Goal: Task Accomplishment & Management: Complete application form

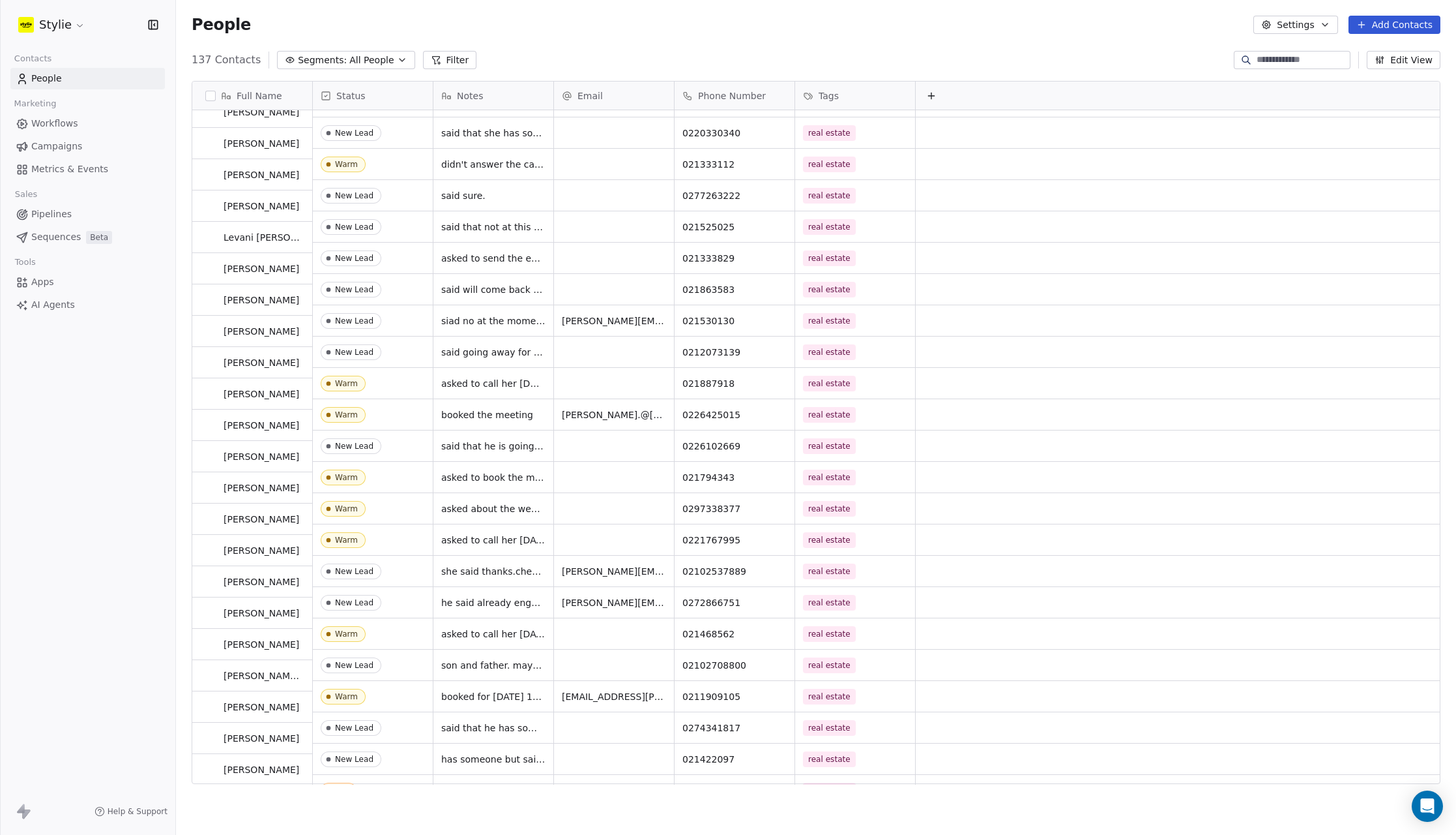
scroll to position [307, 0]
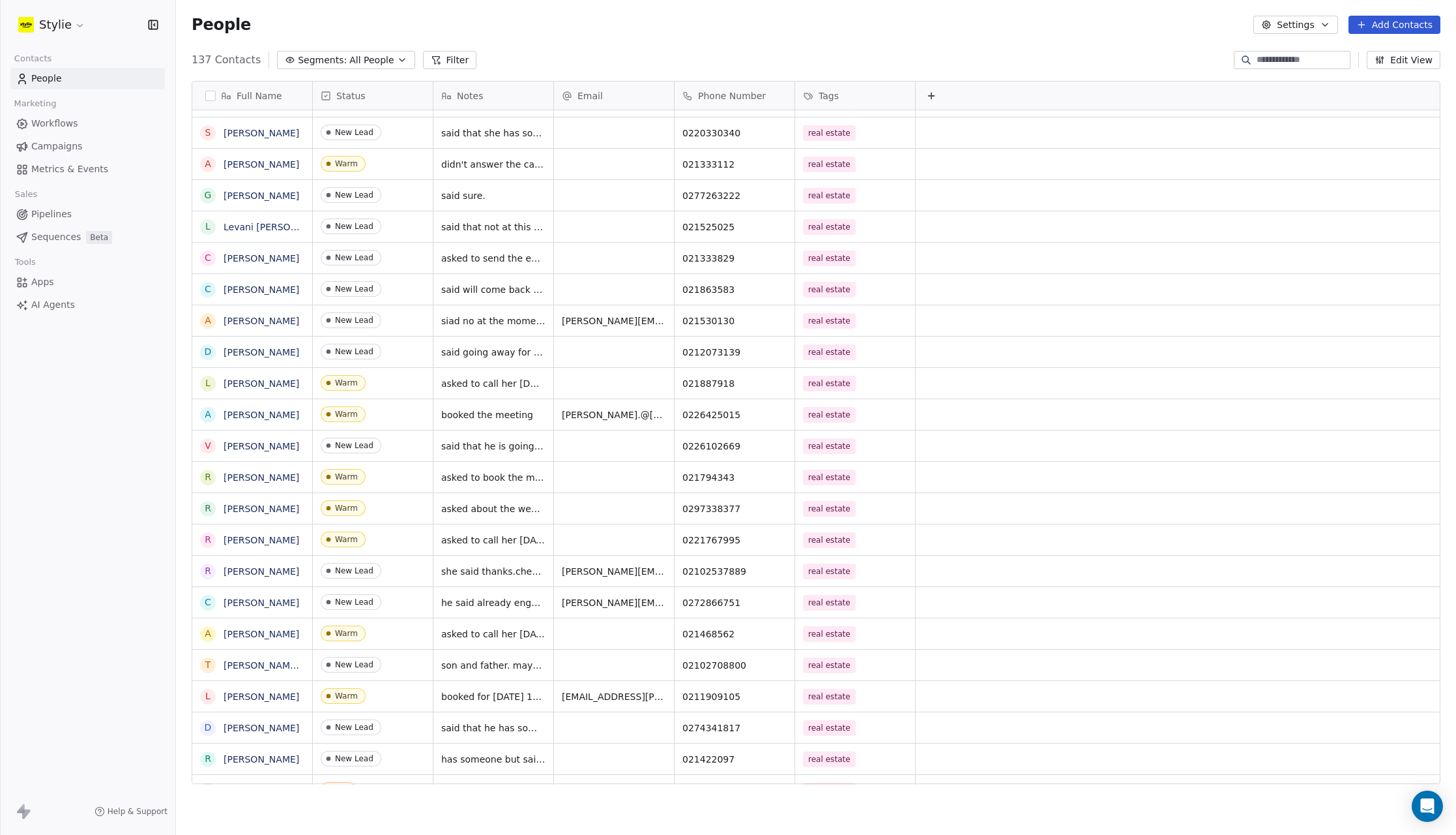
click at [1266, 60] on input at bounding box center [1302, 60] width 91 height 13
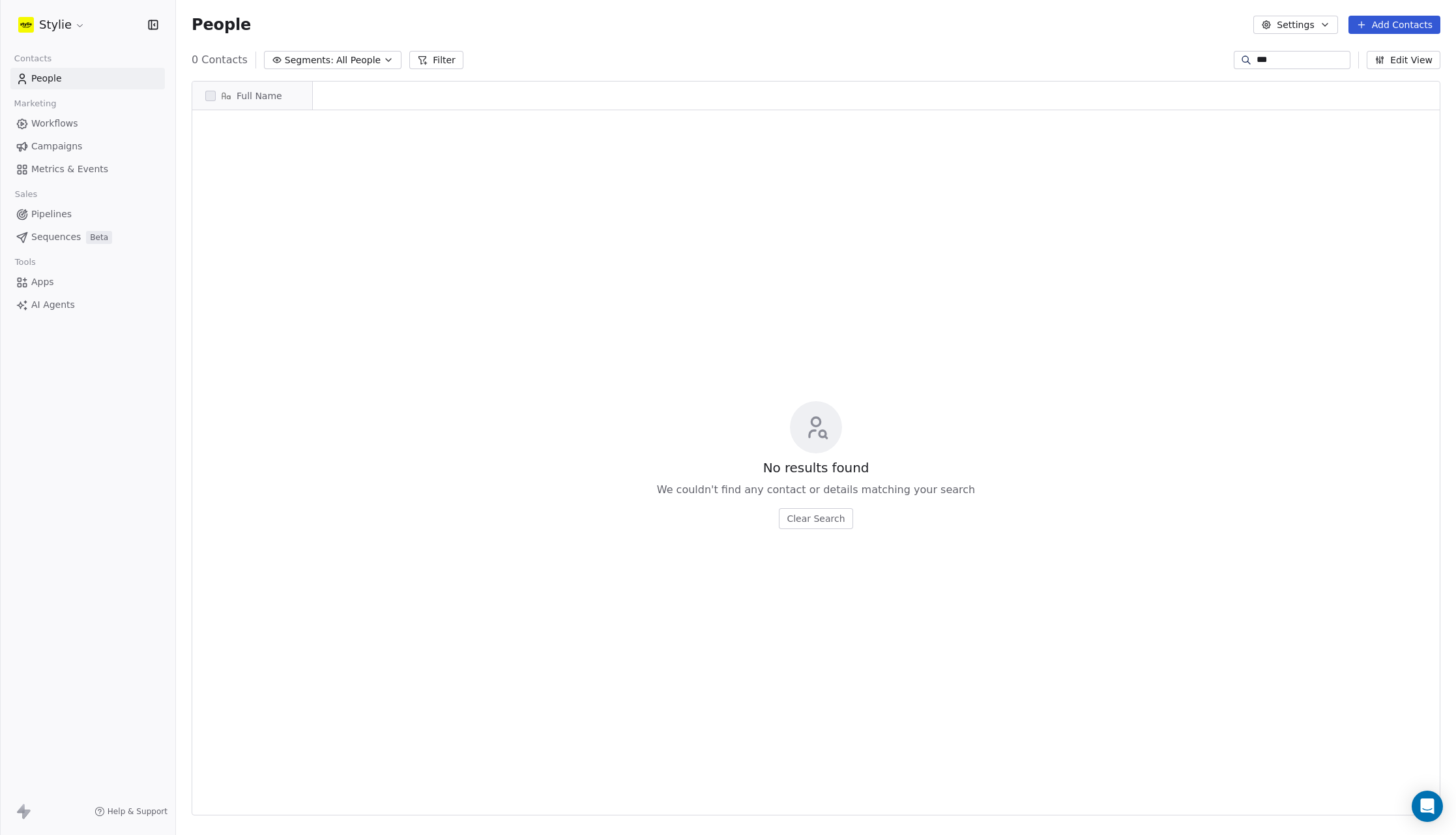
scroll to position [725, 1271]
type input "*"
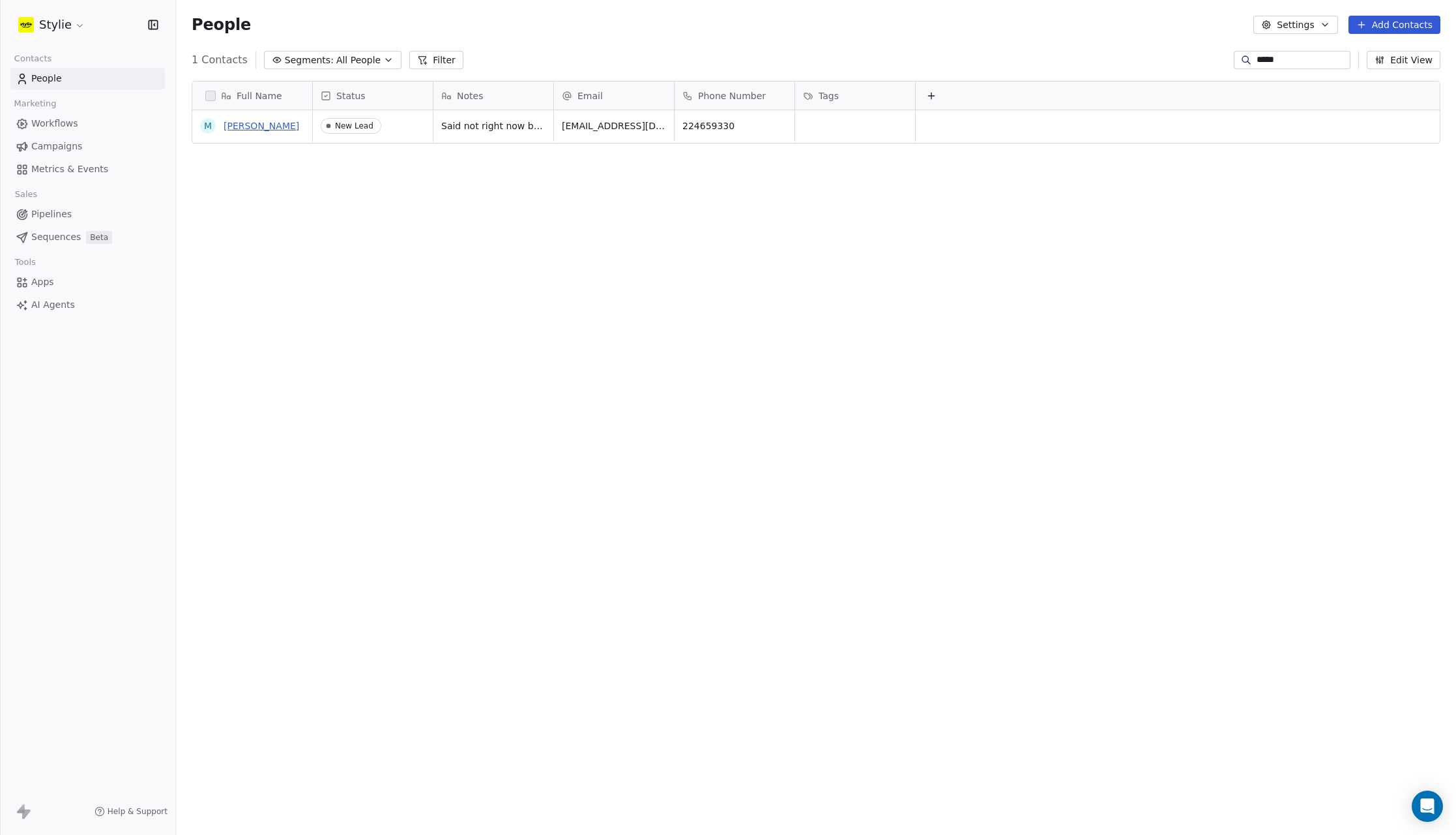
type input "*****"
click at [255, 124] on link "[PERSON_NAME]" at bounding box center [261, 125] width 75 height 10
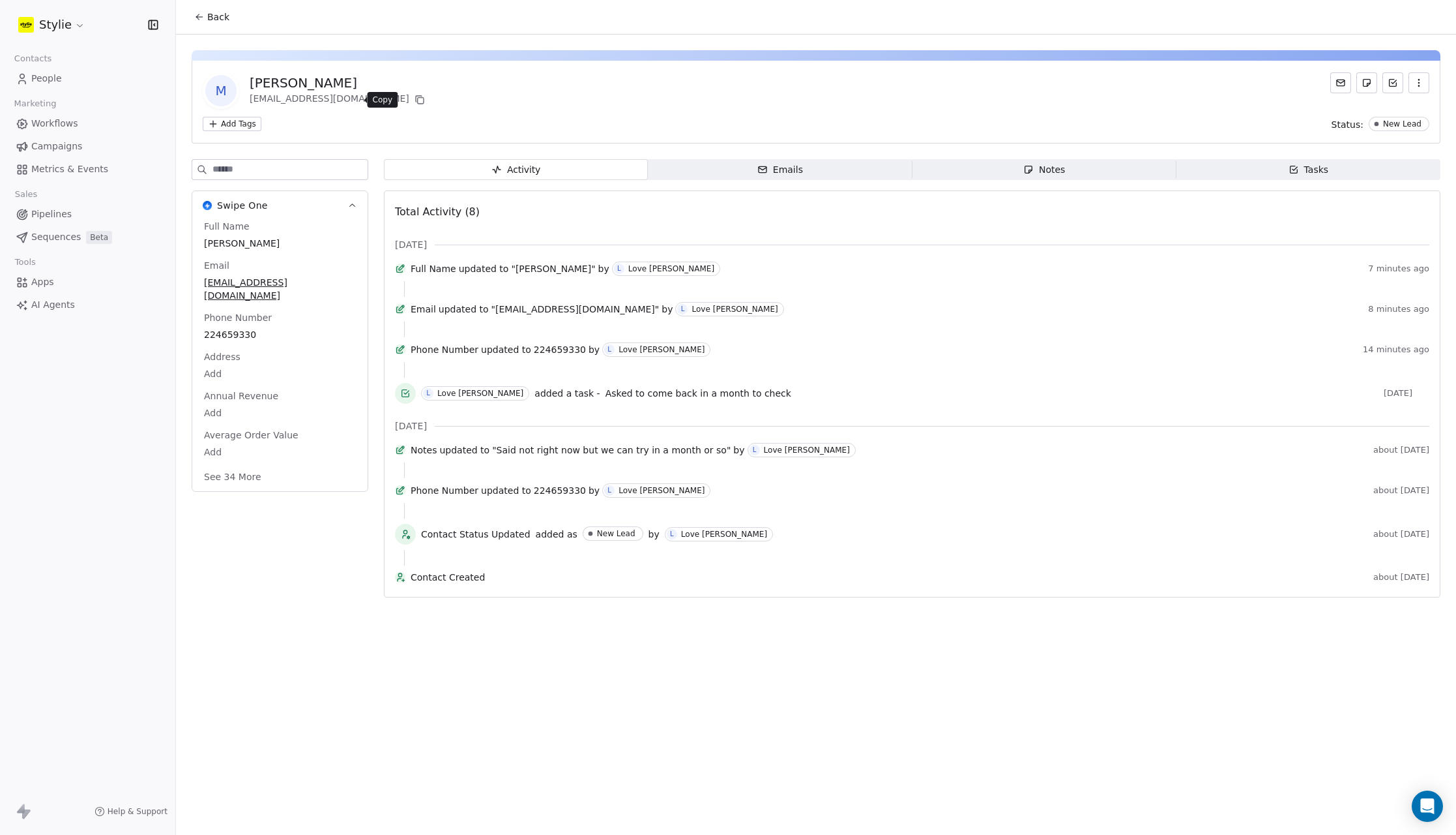
click at [415, 101] on icon at bounding box center [419, 99] width 10 height 10
click at [1333, 170] on span "Tasks Tasks" at bounding box center [1308, 170] width 264 height 21
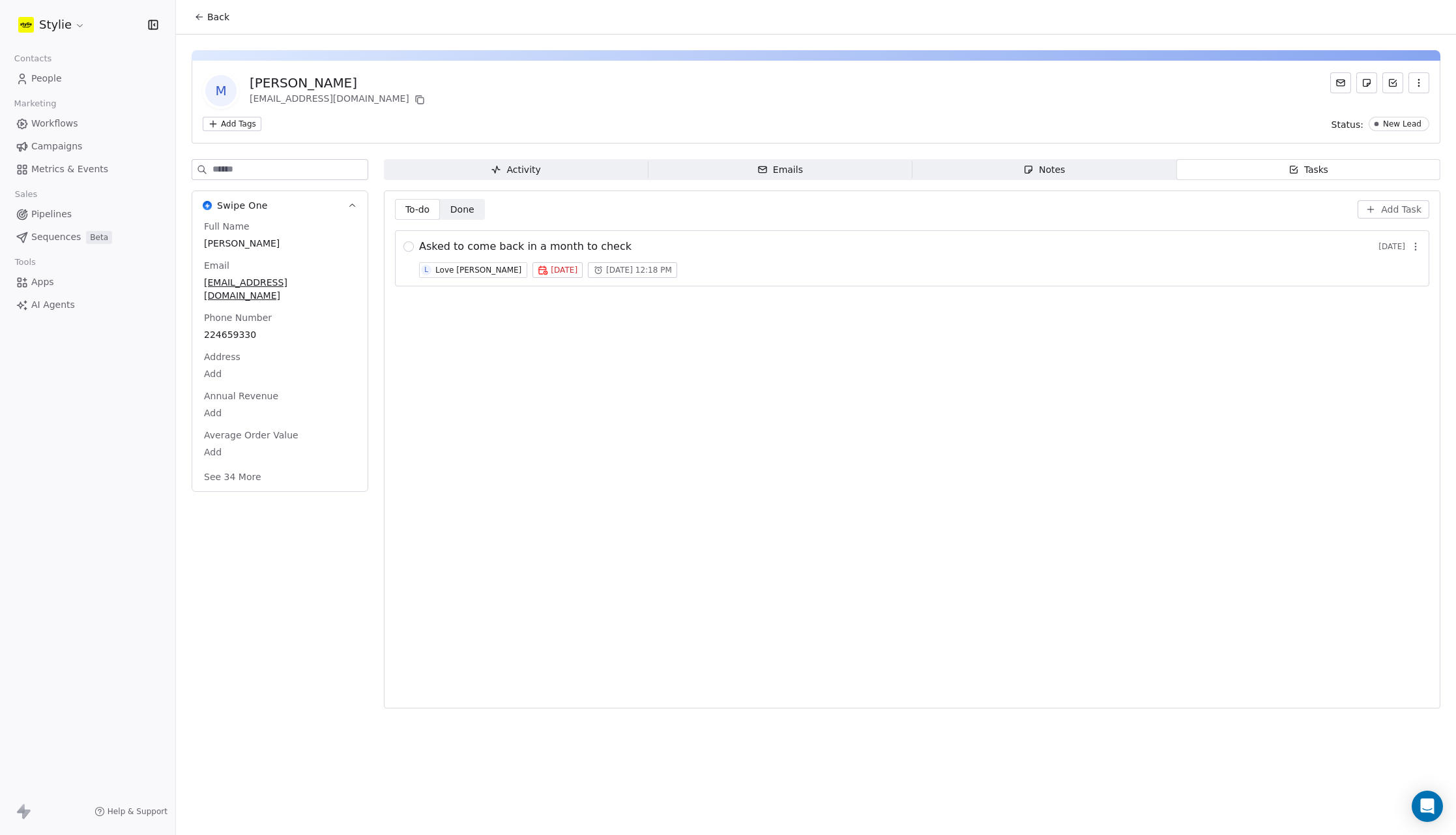
click at [472, 214] on span "Done" at bounding box center [463, 210] width 24 height 14
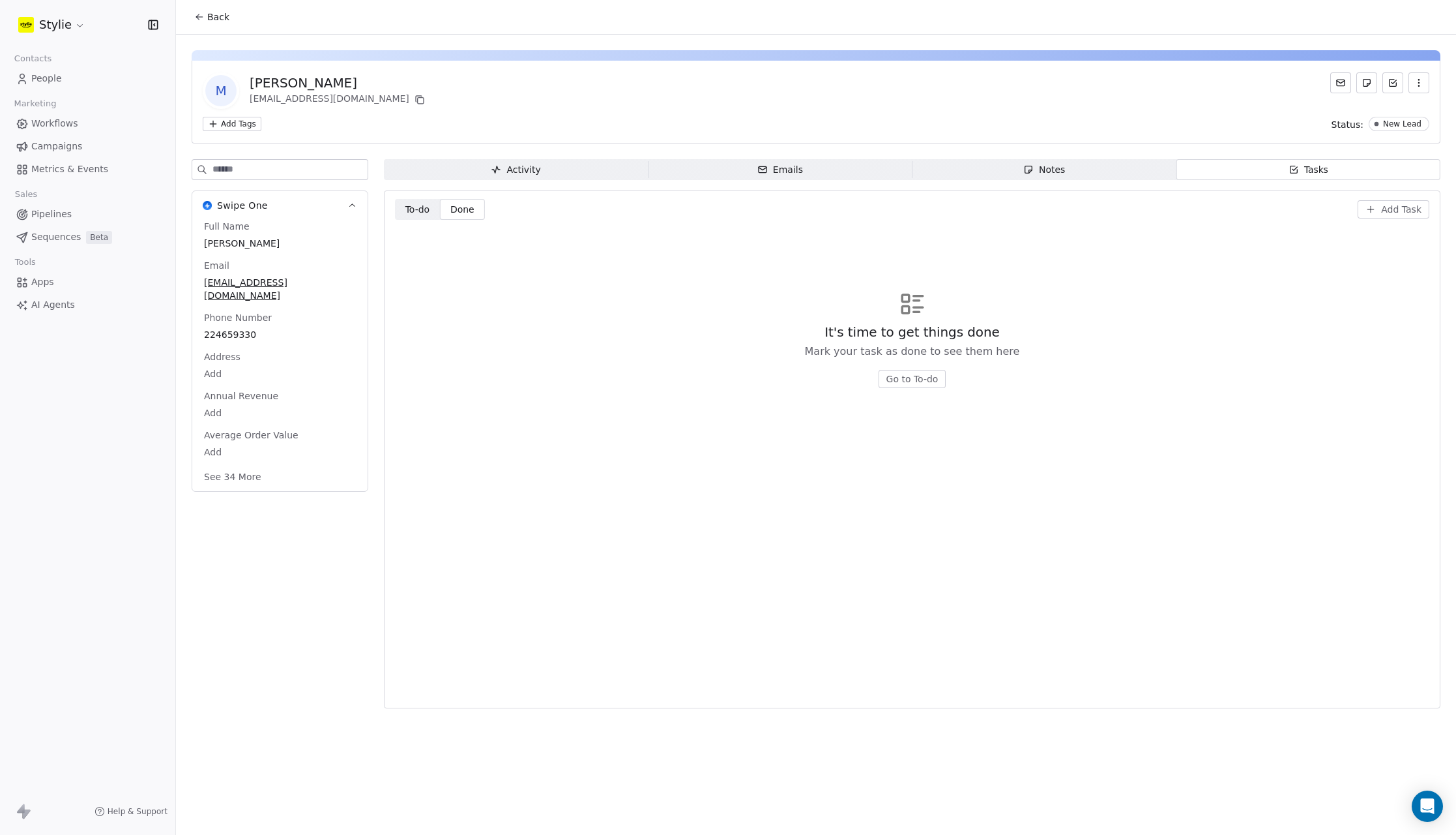
drag, startPoint x: 922, startPoint y: 376, endPoint x: 955, endPoint y: 377, distance: 33.0
click at [922, 376] on button "Go to To-do" at bounding box center [912, 379] width 68 height 19
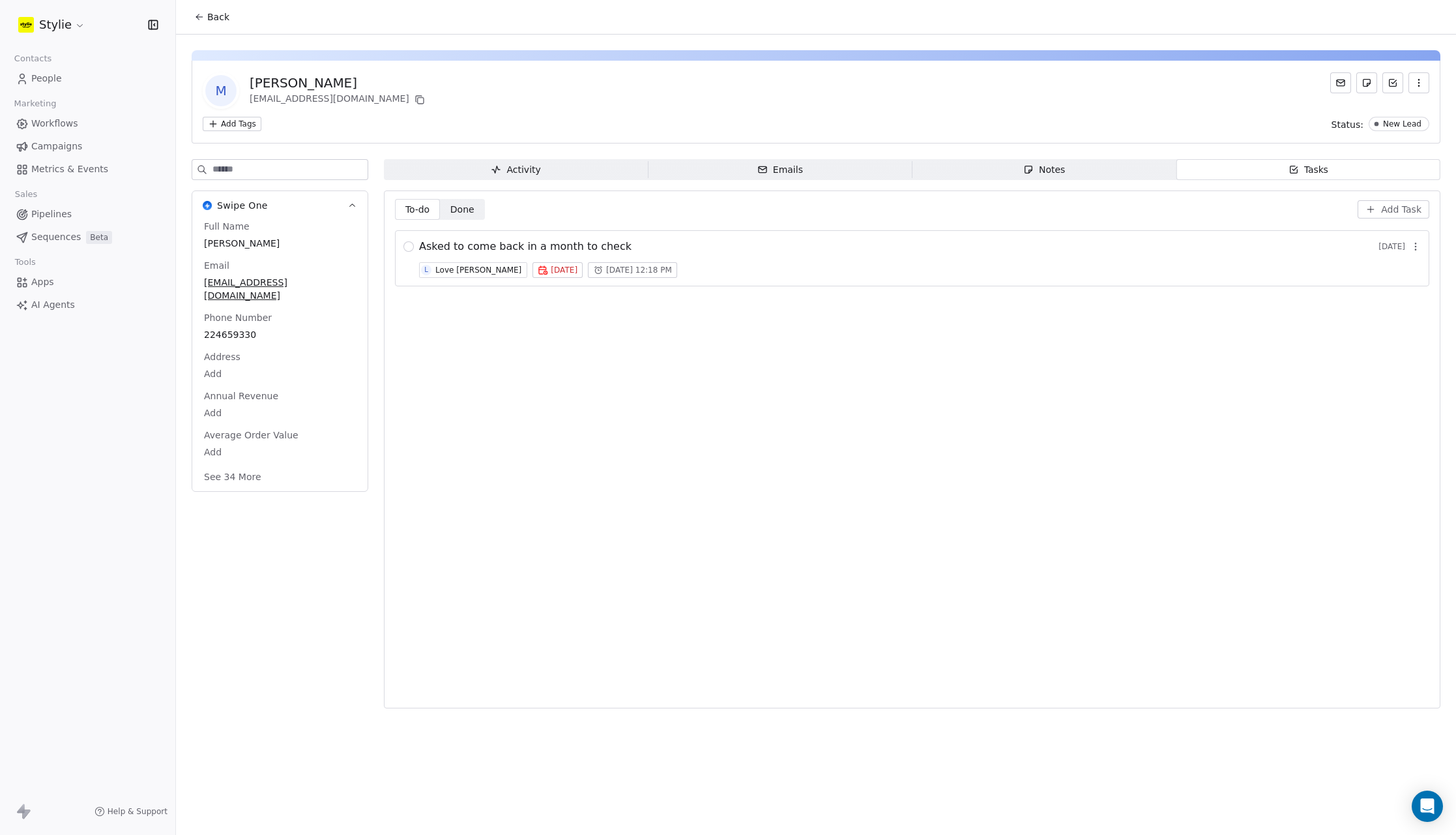
click at [456, 211] on span "Done" at bounding box center [463, 210] width 24 height 14
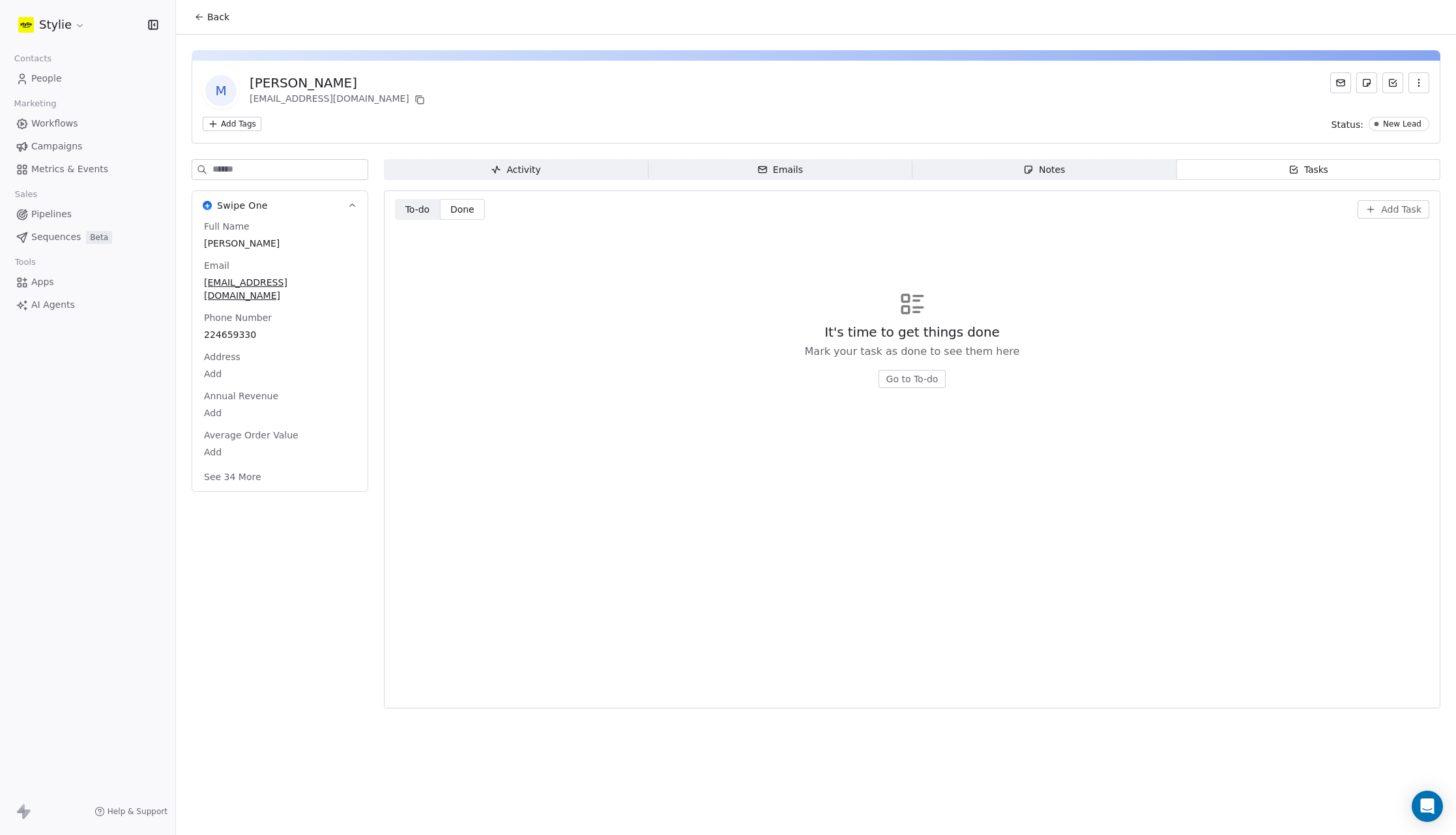
click at [415, 204] on span "To-do" at bounding box center [417, 210] width 25 height 14
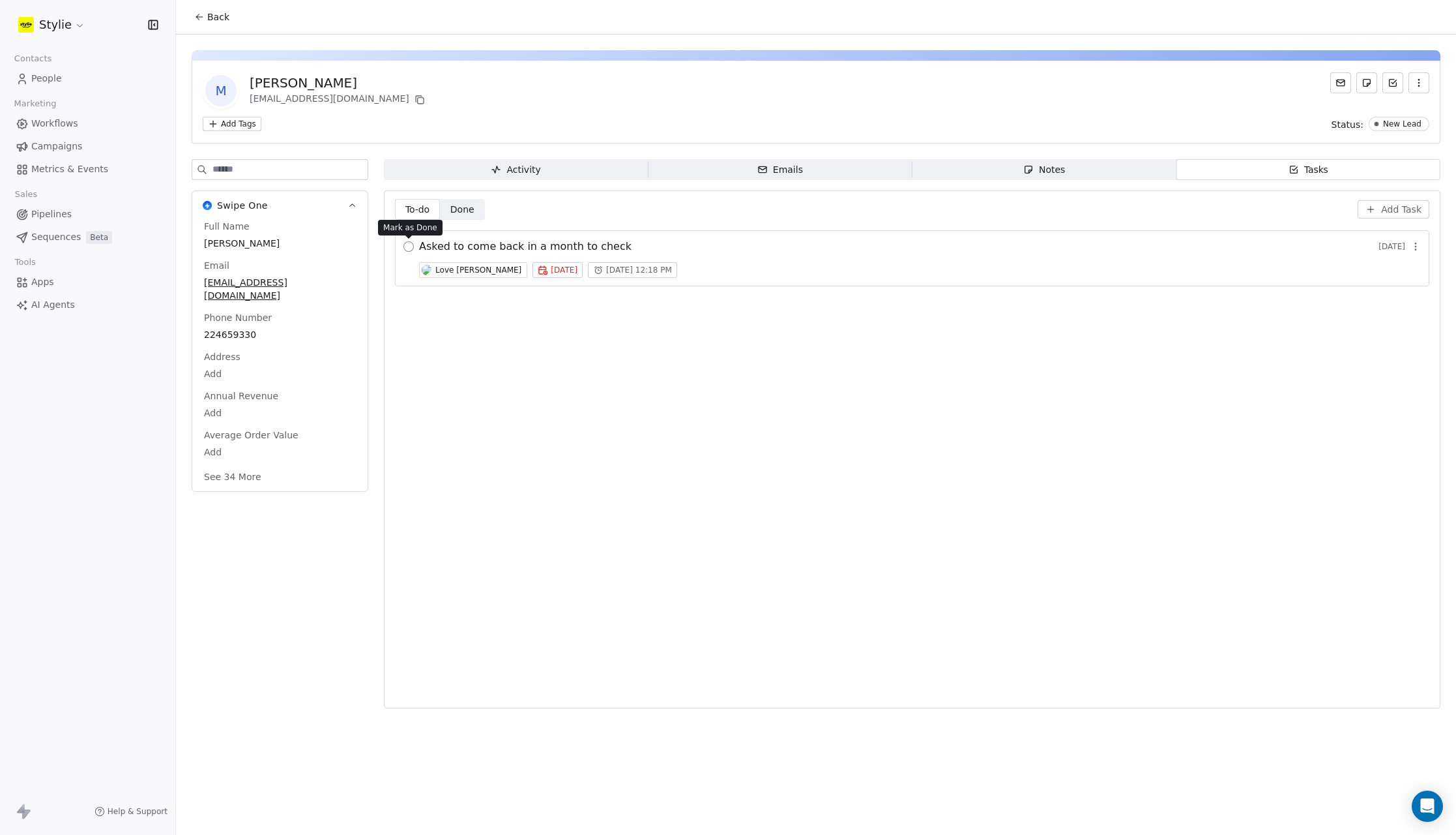
click at [407, 244] on button "button" at bounding box center [408, 246] width 10 height 10
click at [450, 209] on span "Done Done" at bounding box center [462, 209] width 45 height 21
drag, startPoint x: 422, startPoint y: 212, endPoint x: 432, endPoint y: 212, distance: 10.0
click at [423, 212] on span "To-do" at bounding box center [417, 210] width 25 height 14
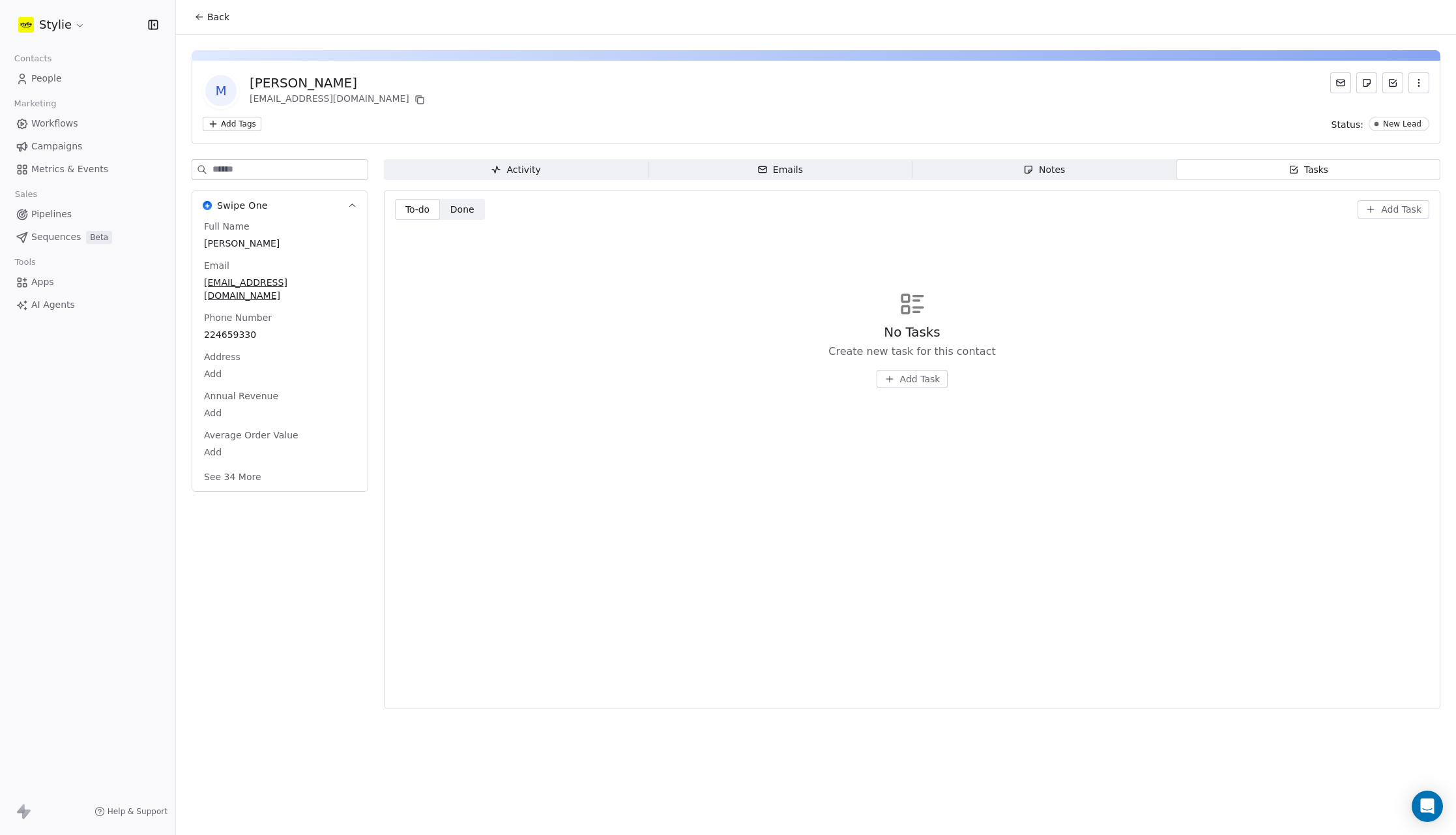
click at [477, 215] on span "Done Done" at bounding box center [462, 209] width 45 height 21
click at [418, 204] on span "To-do" at bounding box center [417, 210] width 25 height 14
click at [1018, 171] on span "Notes Notes" at bounding box center [1044, 170] width 264 height 21
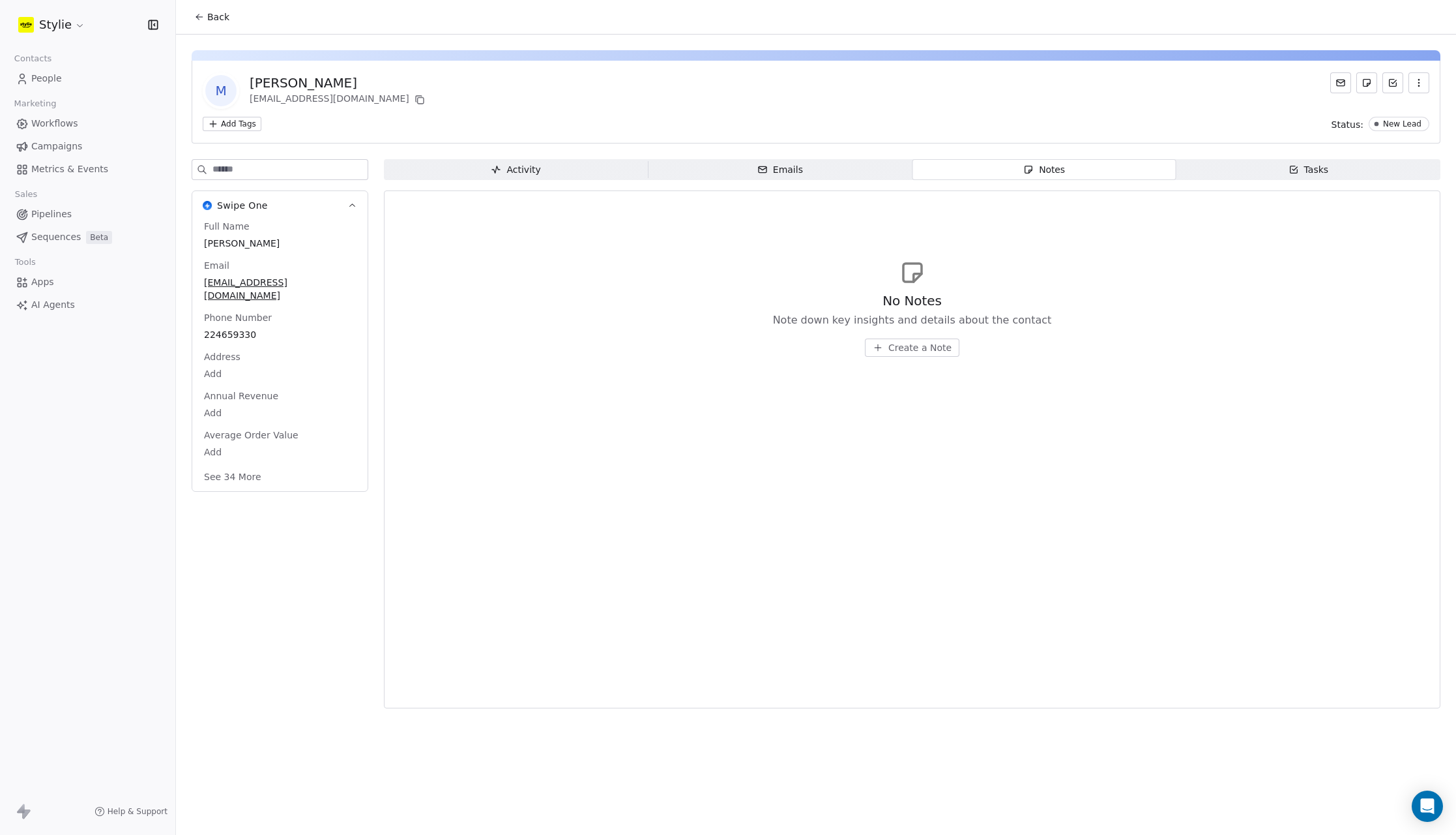
click at [903, 345] on span "Create a Note" at bounding box center [920, 348] width 63 height 13
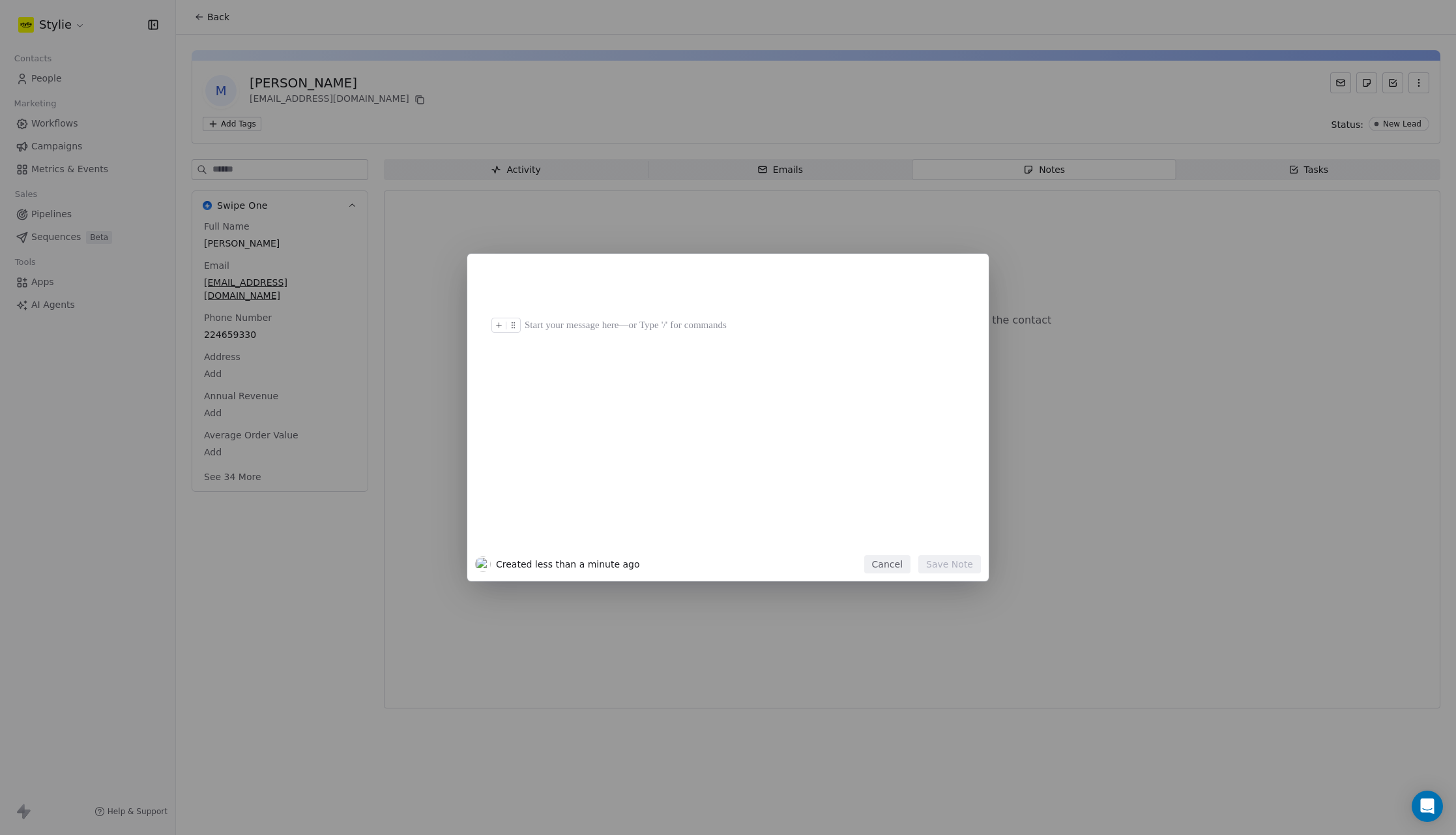
click at [607, 315] on div at bounding box center [747, 412] width 446 height 278
click at [972, 568] on button "Save Note" at bounding box center [949, 565] width 62 height 19
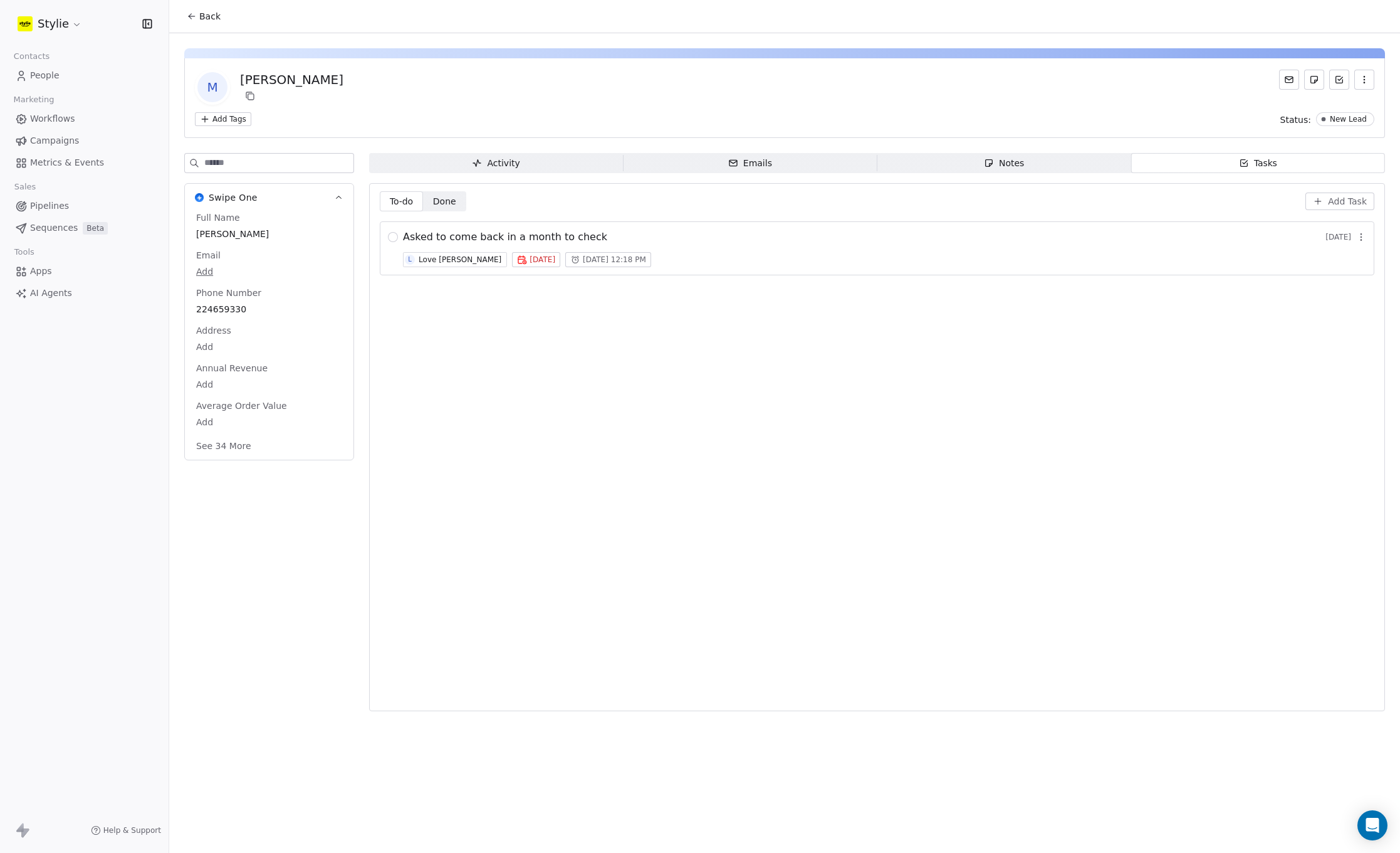
click at [600, 304] on div "To-do To-do Done Done Add Task Asked to come back in a month to check [DATE] L …" at bounding box center [877, 446] width 995 height 512
click at [970, 165] on span "Notes Notes" at bounding box center [1004, 163] width 253 height 20
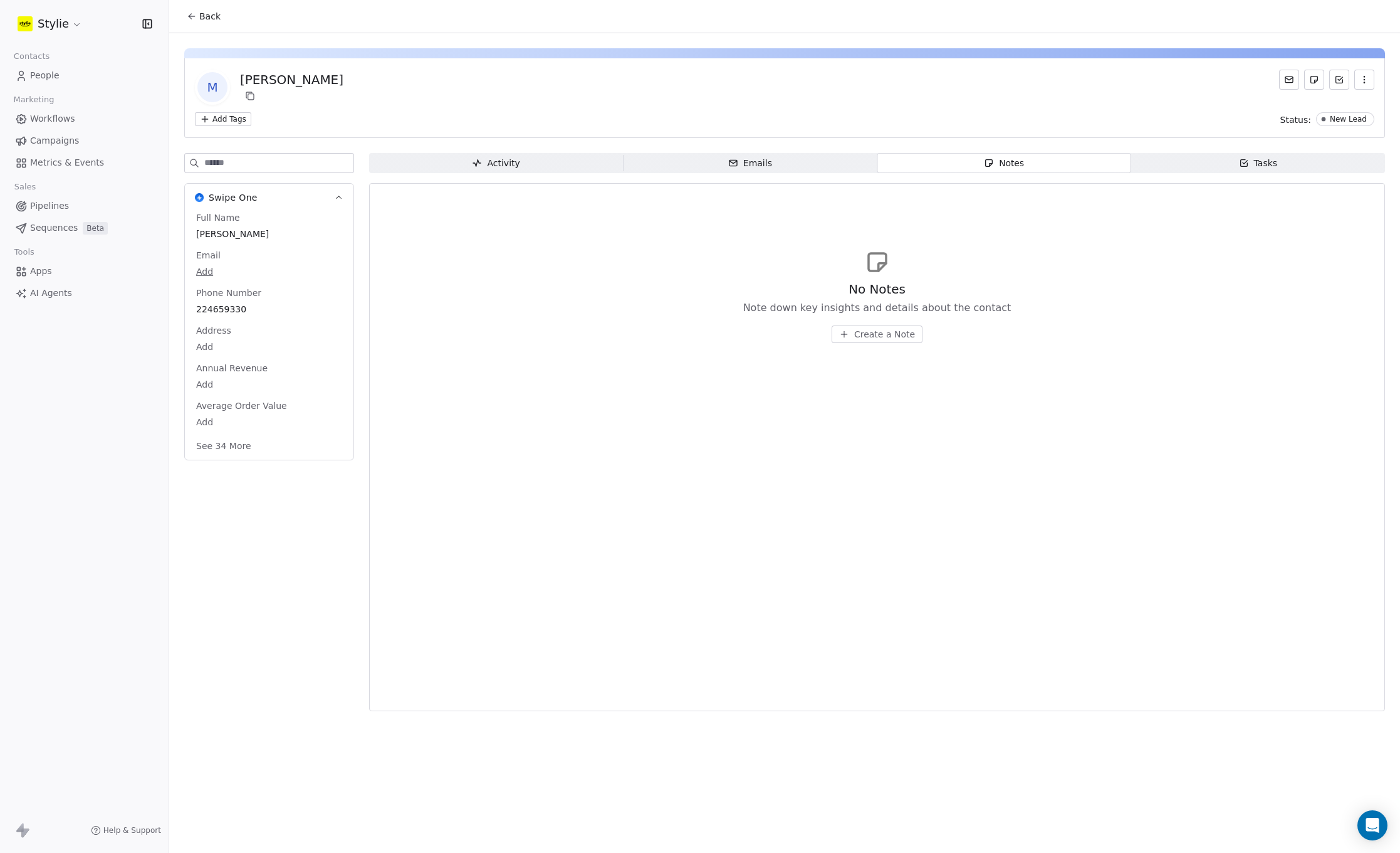
click at [1198, 157] on span "Tasks Tasks" at bounding box center [1258, 163] width 253 height 20
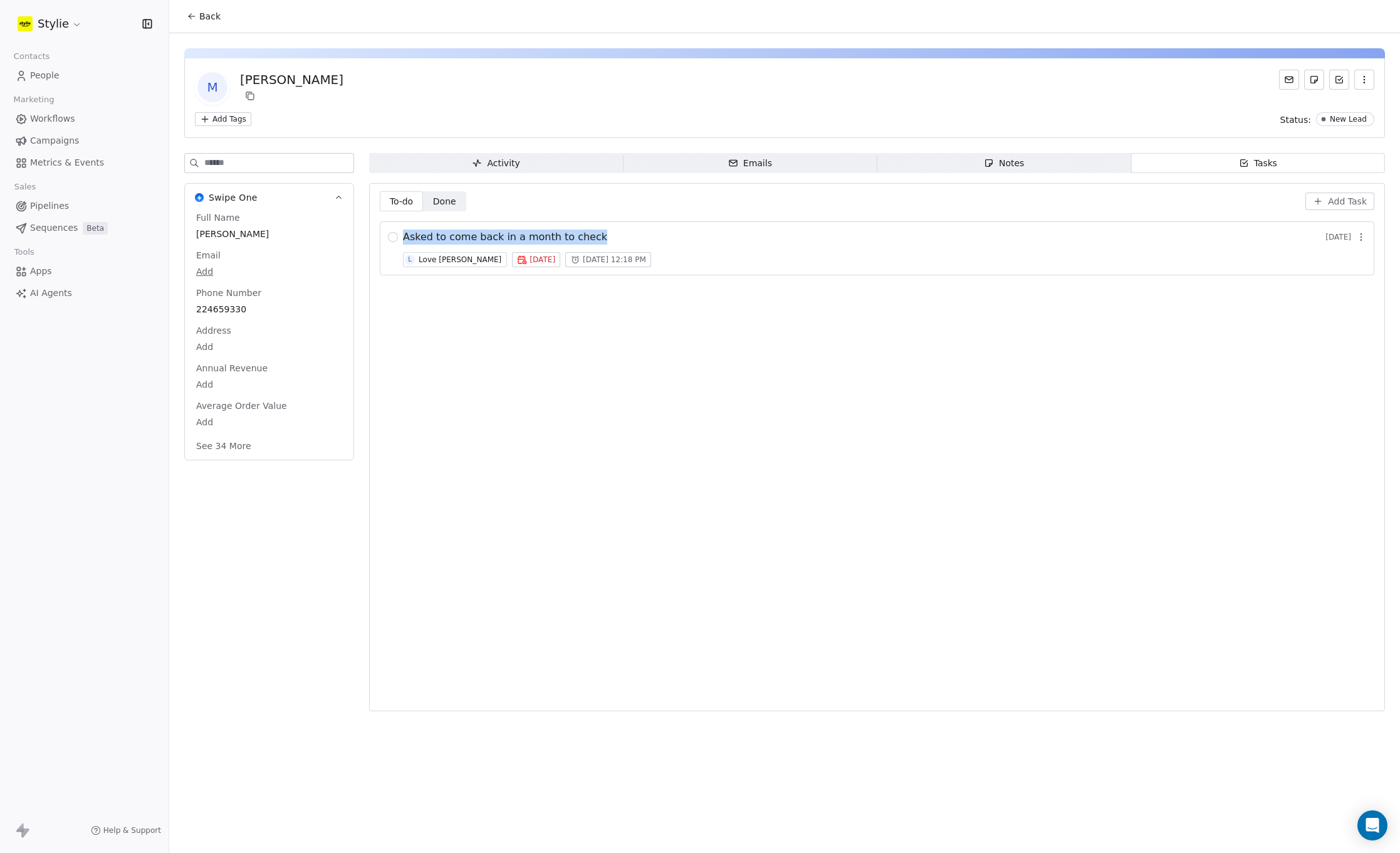
drag, startPoint x: 599, startPoint y: 238, endPoint x: 403, endPoint y: 237, distance: 196.0
click at [403, 237] on div "Asked to come back in a month to check [DATE]" at bounding box center [885, 237] width 964 height 15
copy span "Asked to come back in a month to check"
drag, startPoint x: 244, startPoint y: 310, endPoint x: 195, endPoint y: 306, distance: 49.2
click at [195, 306] on div "224659330" at bounding box center [269, 310] width 151 height 16
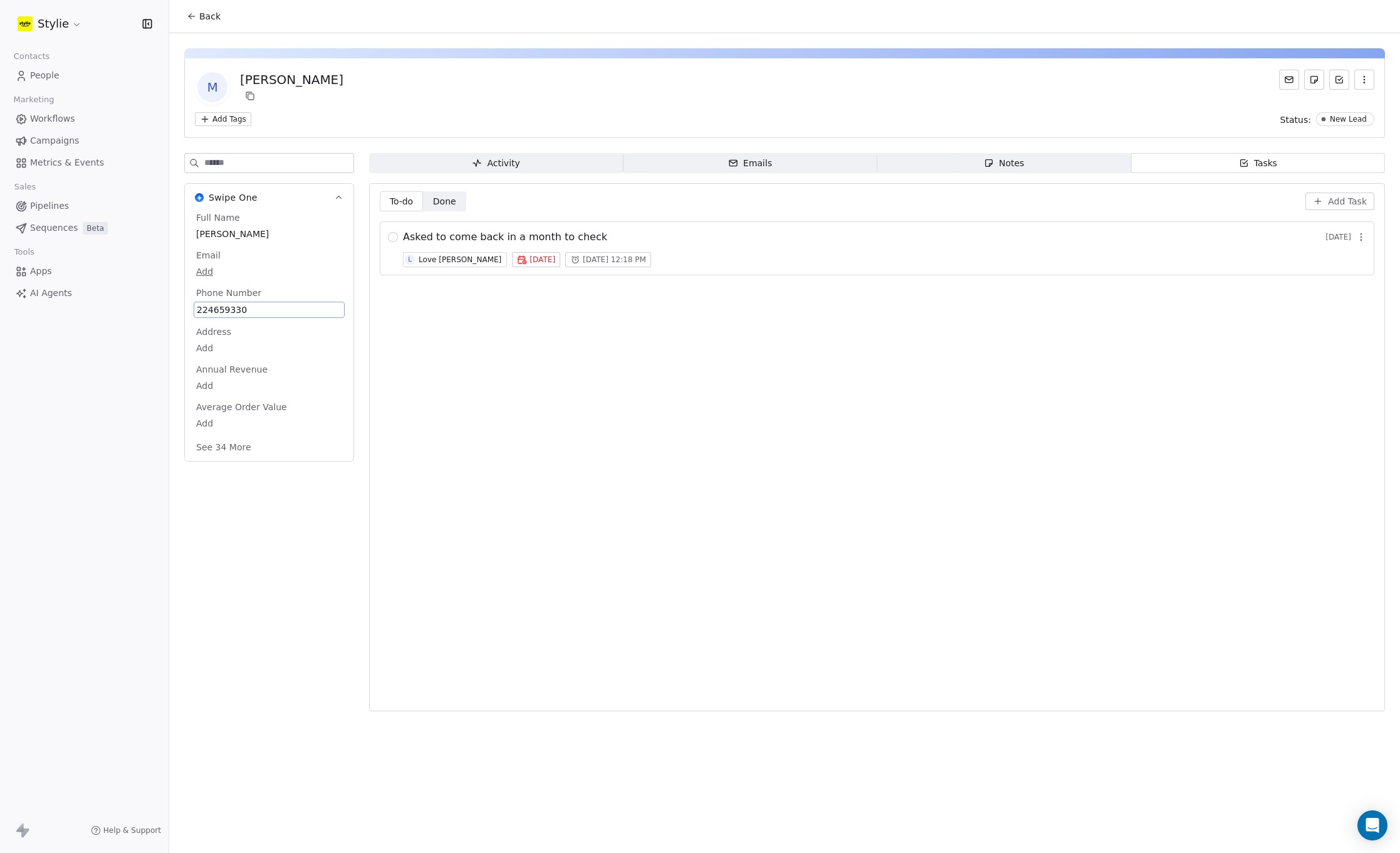
click at [219, 306] on span "224659330" at bounding box center [270, 310] width 145 height 13
click at [253, 310] on span "224659330" at bounding box center [270, 310] width 145 height 13
drag, startPoint x: 242, startPoint y: 316, endPoint x: 196, endPoint y: 316, distance: 46.0
click at [196, 316] on input "*********" at bounding box center [263, 317] width 135 height 25
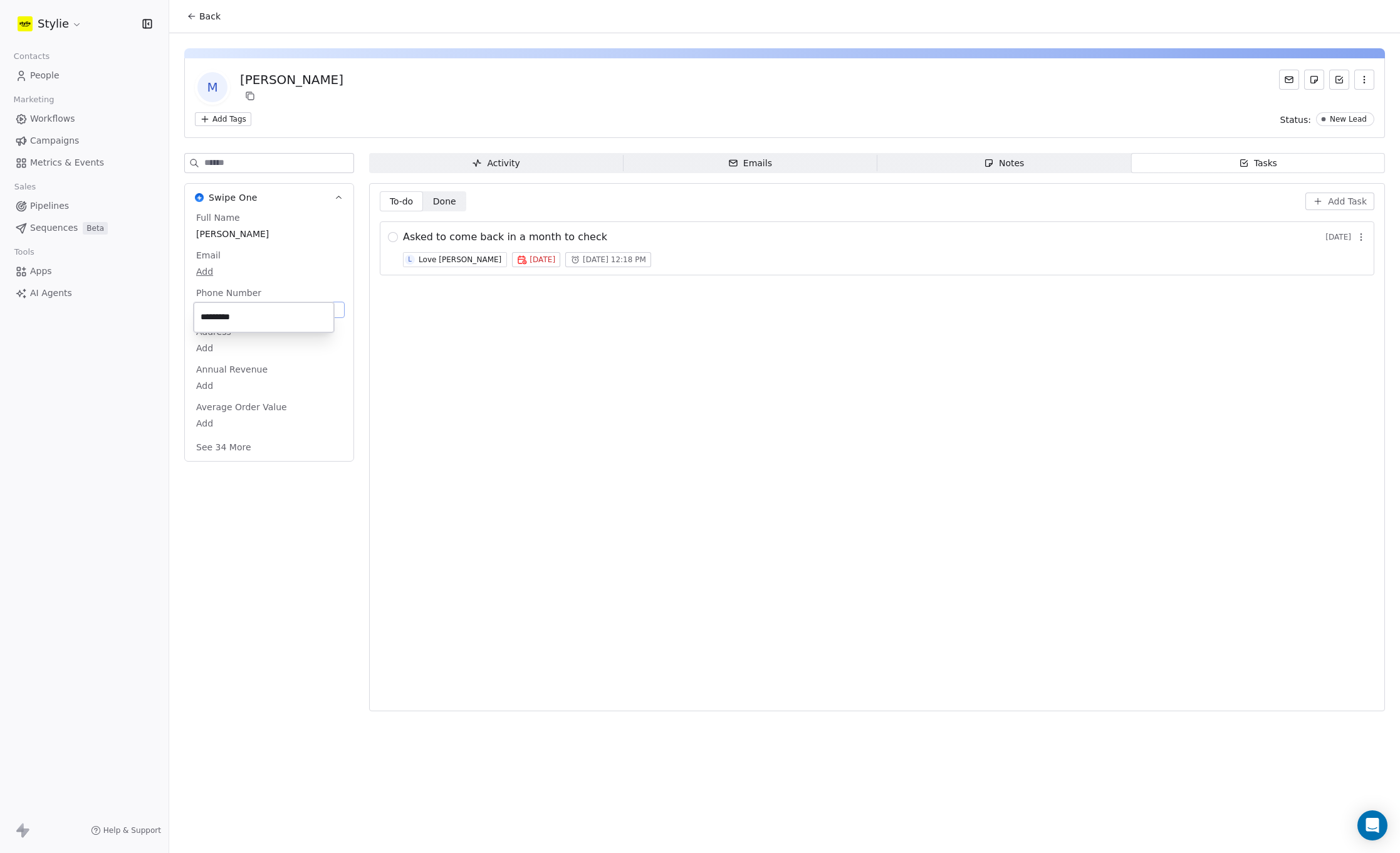
drag, startPoint x: 588, startPoint y: 385, endPoint x: 590, endPoint y: 371, distance: 14.1
click at [588, 384] on html "Stylie Contacts People Marketing Workflows Campaigns Metrics & Events Sales Pip…" at bounding box center [700, 426] width 1400 height 853
drag, startPoint x: 557, startPoint y: 3, endPoint x: 570, endPoint y: 2, distance: 13.0
click at [557, 3] on html "Stylie Contacts People Marketing Workflows Campaigns Metrics & Events Sales Pip…" at bounding box center [700, 426] width 1400 height 853
drag, startPoint x: 229, startPoint y: 232, endPoint x: 223, endPoint y: 231, distance: 6.1
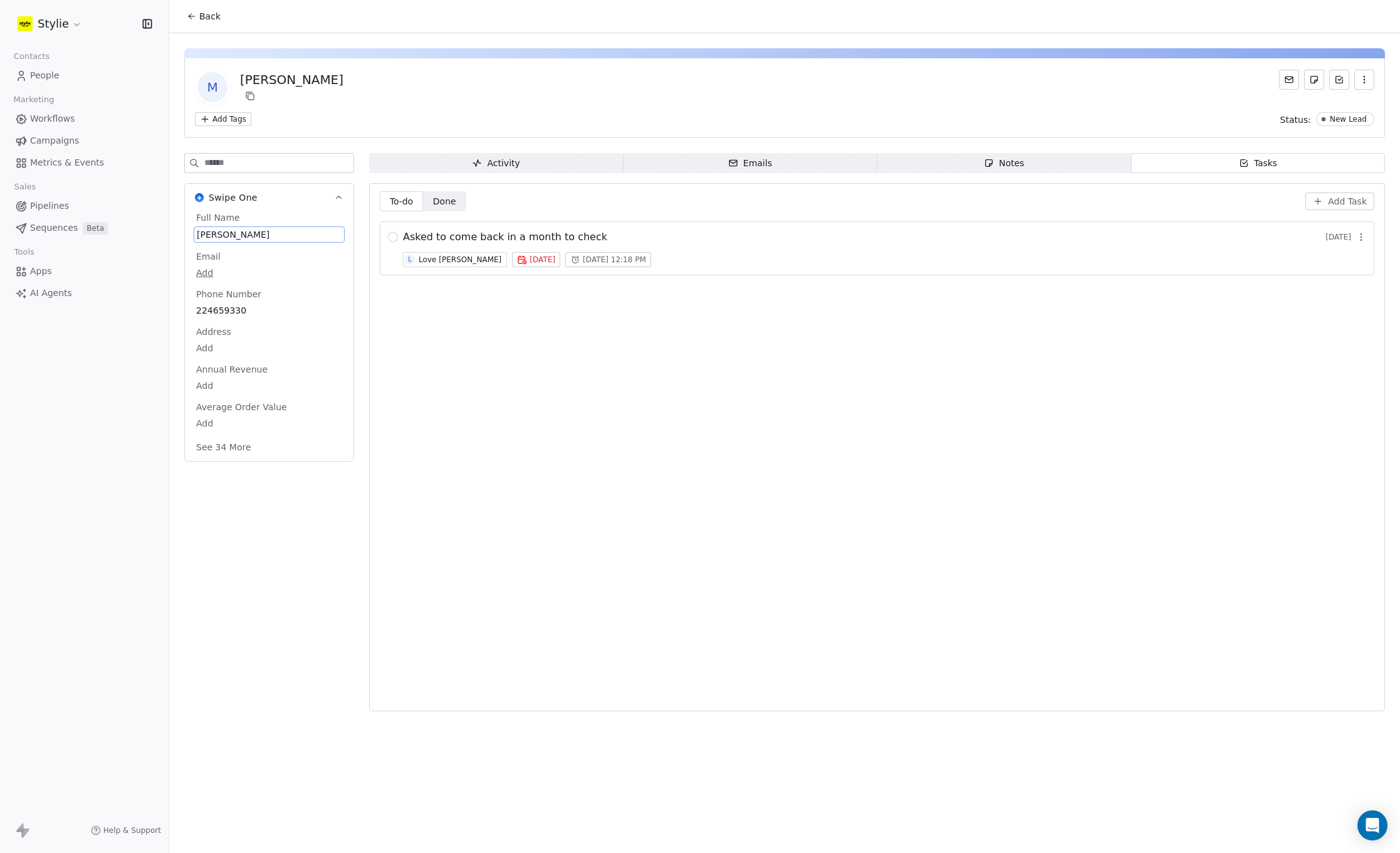
click at [223, 231] on span "[PERSON_NAME]" at bounding box center [270, 235] width 145 height 13
click at [201, 269] on body "Stylie Contacts People Marketing Workflows Campaigns Metrics & Events Sales Pip…" at bounding box center [700, 426] width 1400 height 853
type input "**********"
click at [444, 331] on html "**********" at bounding box center [700, 426] width 1400 height 853
click at [231, 237] on span "[PERSON_NAME]" at bounding box center [270, 235] width 145 height 13
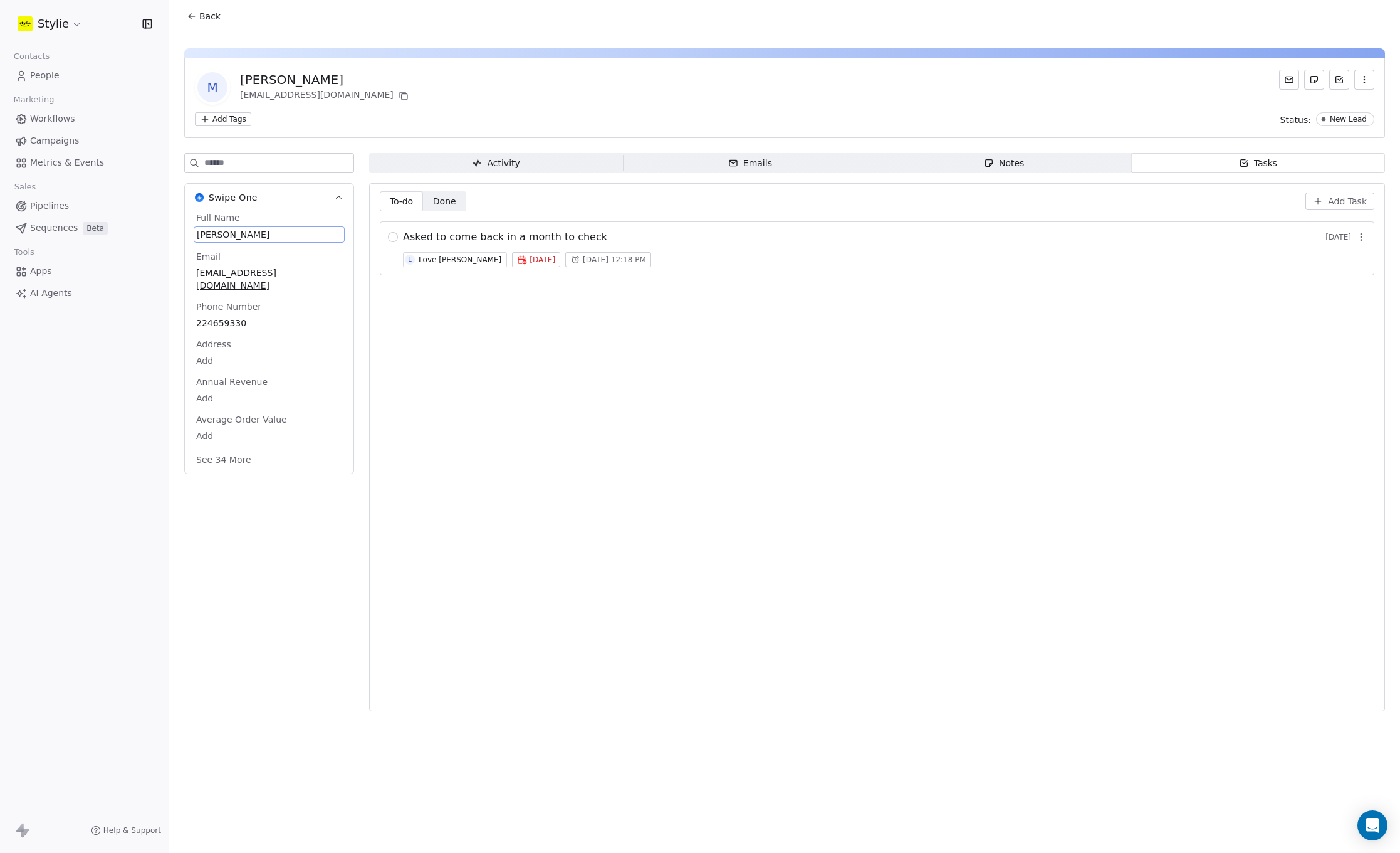
click at [236, 233] on span "[PERSON_NAME]" at bounding box center [270, 235] width 145 height 13
click at [236, 233] on span "[PERSON_NAME]" at bounding box center [270, 235] width 145 height 13
type textarea "**********"
click at [328, 536] on html "**********" at bounding box center [700, 426] width 1400 height 853
click at [322, 279] on div "[EMAIL_ADDRESS][DOMAIN_NAME]" at bounding box center [269, 278] width 151 height 28
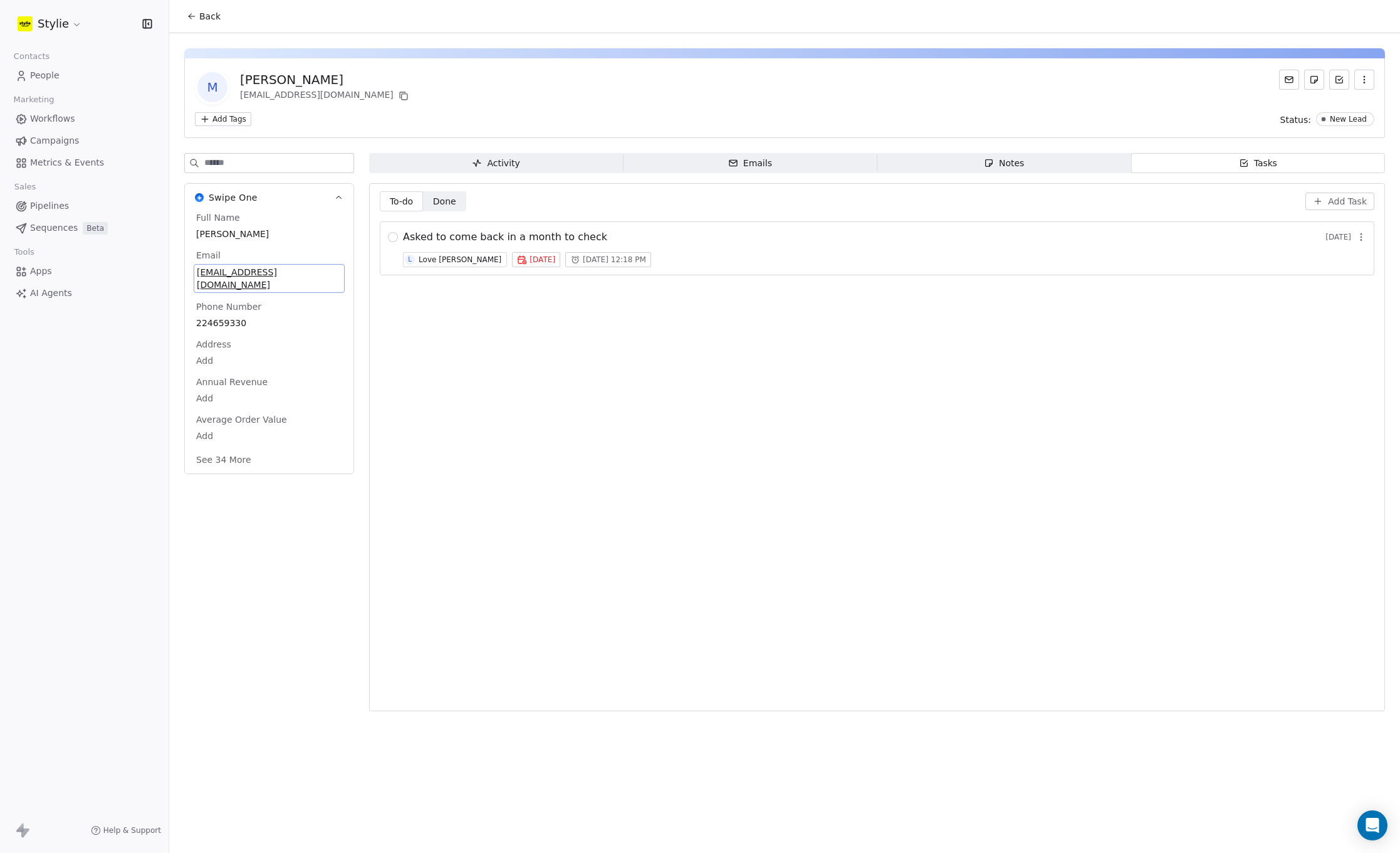
drag, startPoint x: 297, startPoint y: 272, endPoint x: 218, endPoint y: 271, distance: 79.0
click at [218, 271] on span "[EMAIL_ADDRESS][DOMAIN_NAME]" at bounding box center [270, 279] width 145 height 25
click at [490, 475] on div "To-do To-do Done Done Add Task Asked to come back in a month to check [DATE] L …" at bounding box center [877, 446] width 995 height 512
click at [305, 269] on span "[EMAIL_ADDRESS][DOMAIN_NAME]" at bounding box center [269, 278] width 146 height 25
click at [317, 271] on span "[EMAIL_ADDRESS][DOMAIN_NAME]" at bounding box center [270, 279] width 145 height 25
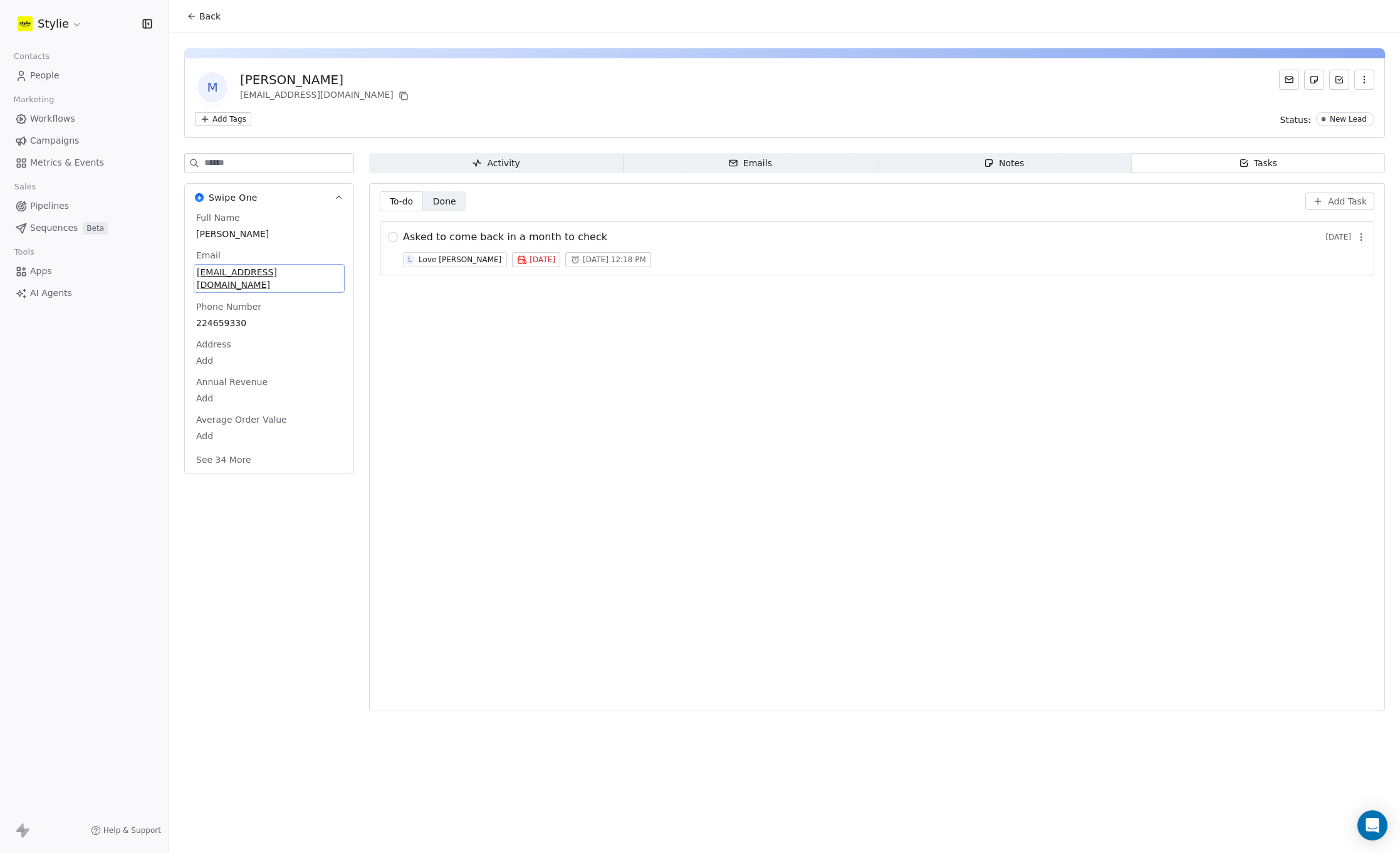
click at [317, 271] on span "[EMAIL_ADDRESS][DOMAIN_NAME]" at bounding box center [270, 279] width 145 height 25
drag, startPoint x: 305, startPoint y: 280, endPoint x: 147, endPoint y: 279, distance: 158.0
click at [147, 279] on html "**********" at bounding box center [700, 426] width 1400 height 853
drag, startPoint x: 292, startPoint y: 281, endPoint x: 202, endPoint y: 281, distance: 90.0
click at [202, 281] on input "**********" at bounding box center [264, 280] width 135 height 25
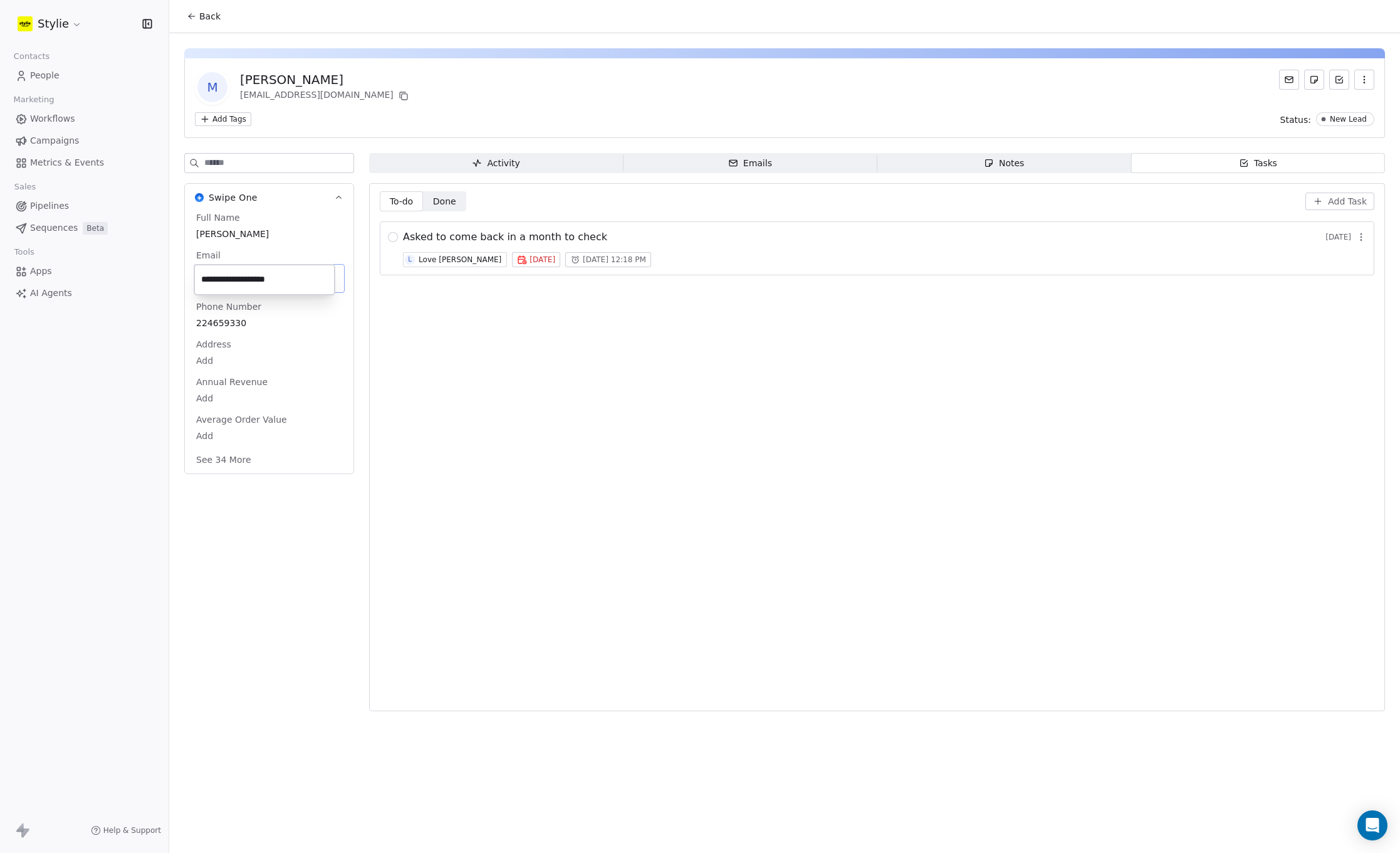
click at [247, 523] on html "**********" at bounding box center [700, 426] width 1400 height 853
click at [47, 290] on html "**********" at bounding box center [700, 426] width 1400 height 853
click at [51, 294] on span "AI Agents" at bounding box center [51, 293] width 42 height 13
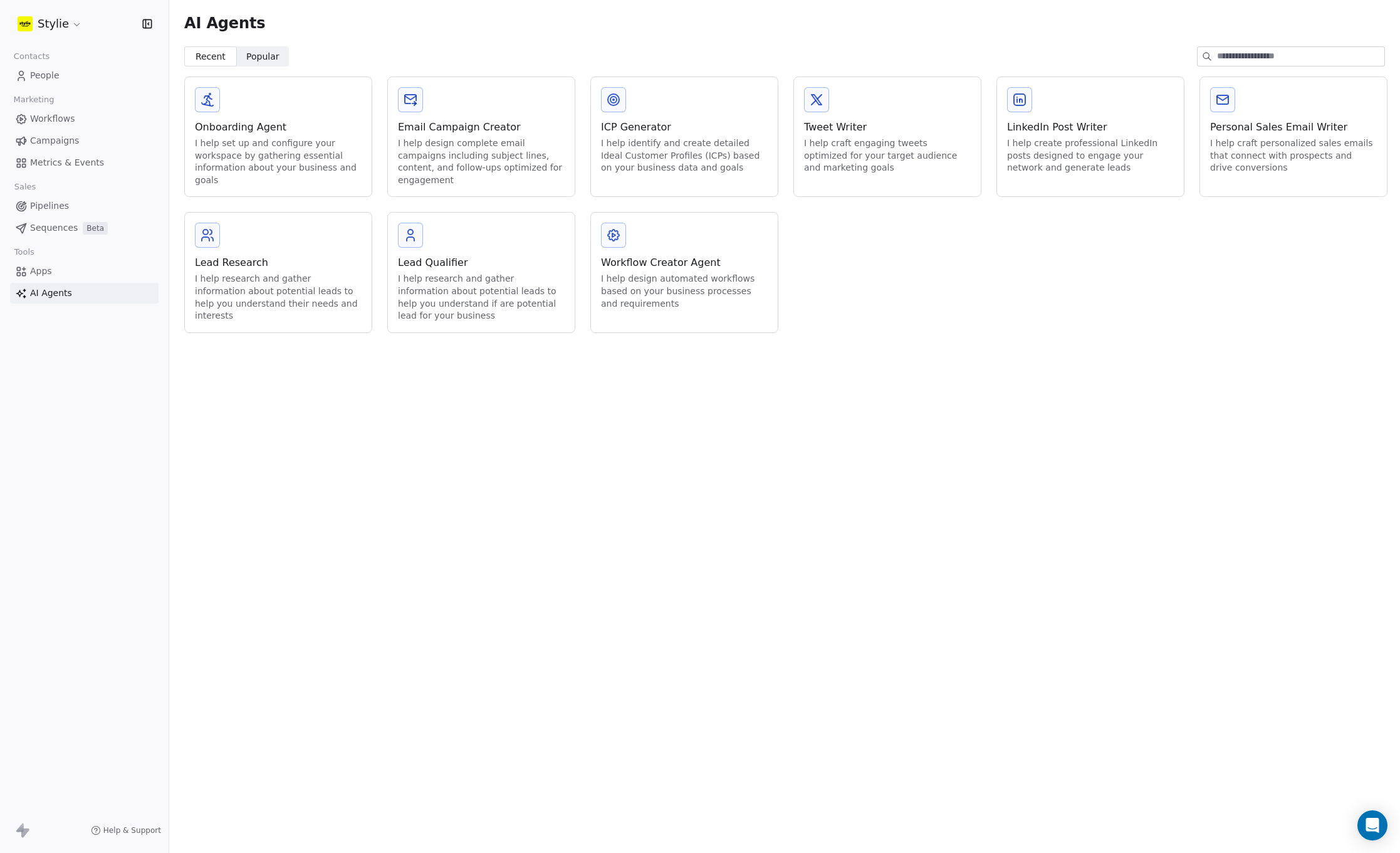
click at [1310, 154] on div "I help craft personalized sales emails that connect with prospects and drive co…" at bounding box center [1293, 155] width 167 height 37
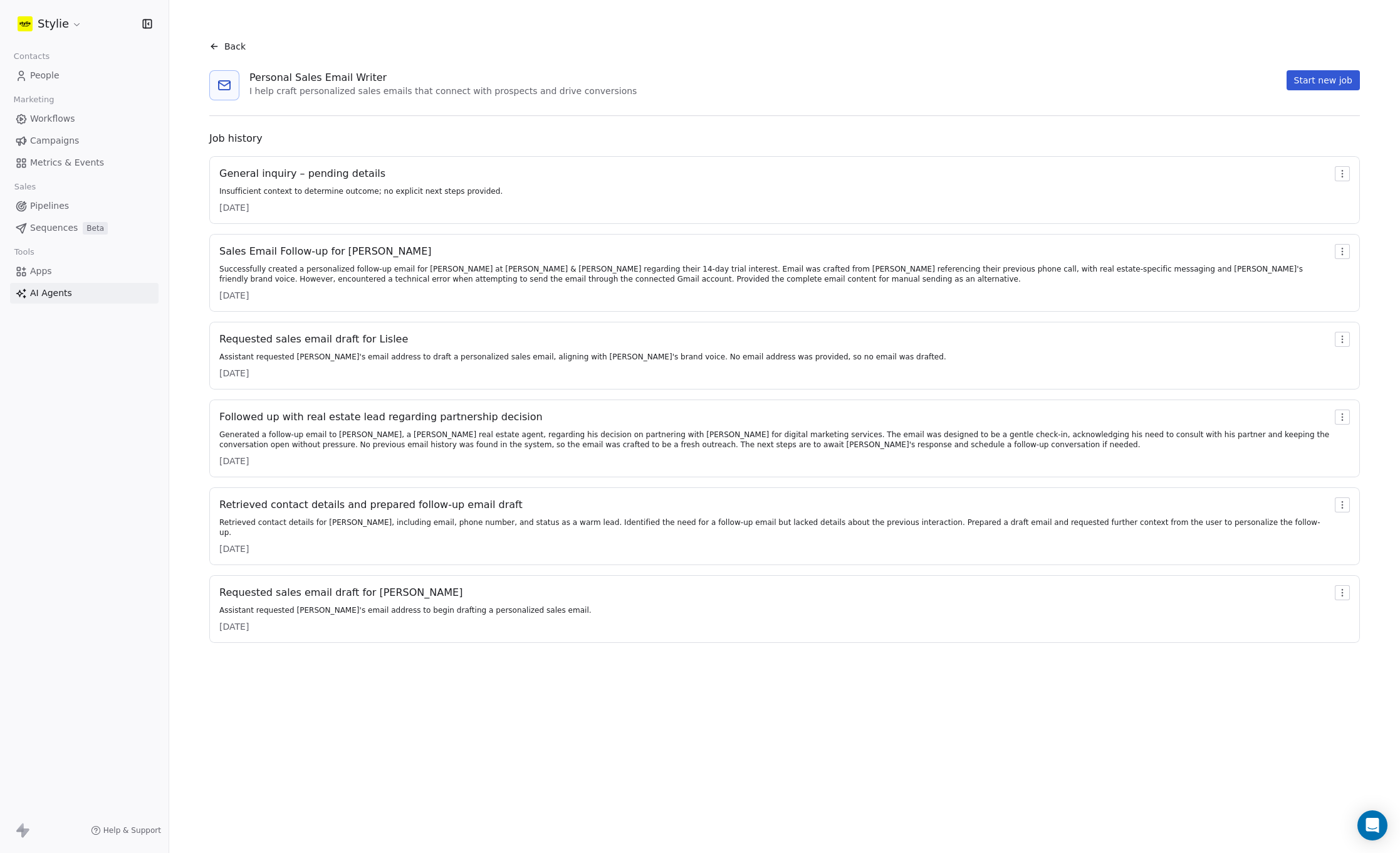
click at [1341, 75] on button "Start new job" at bounding box center [1324, 80] width 73 height 20
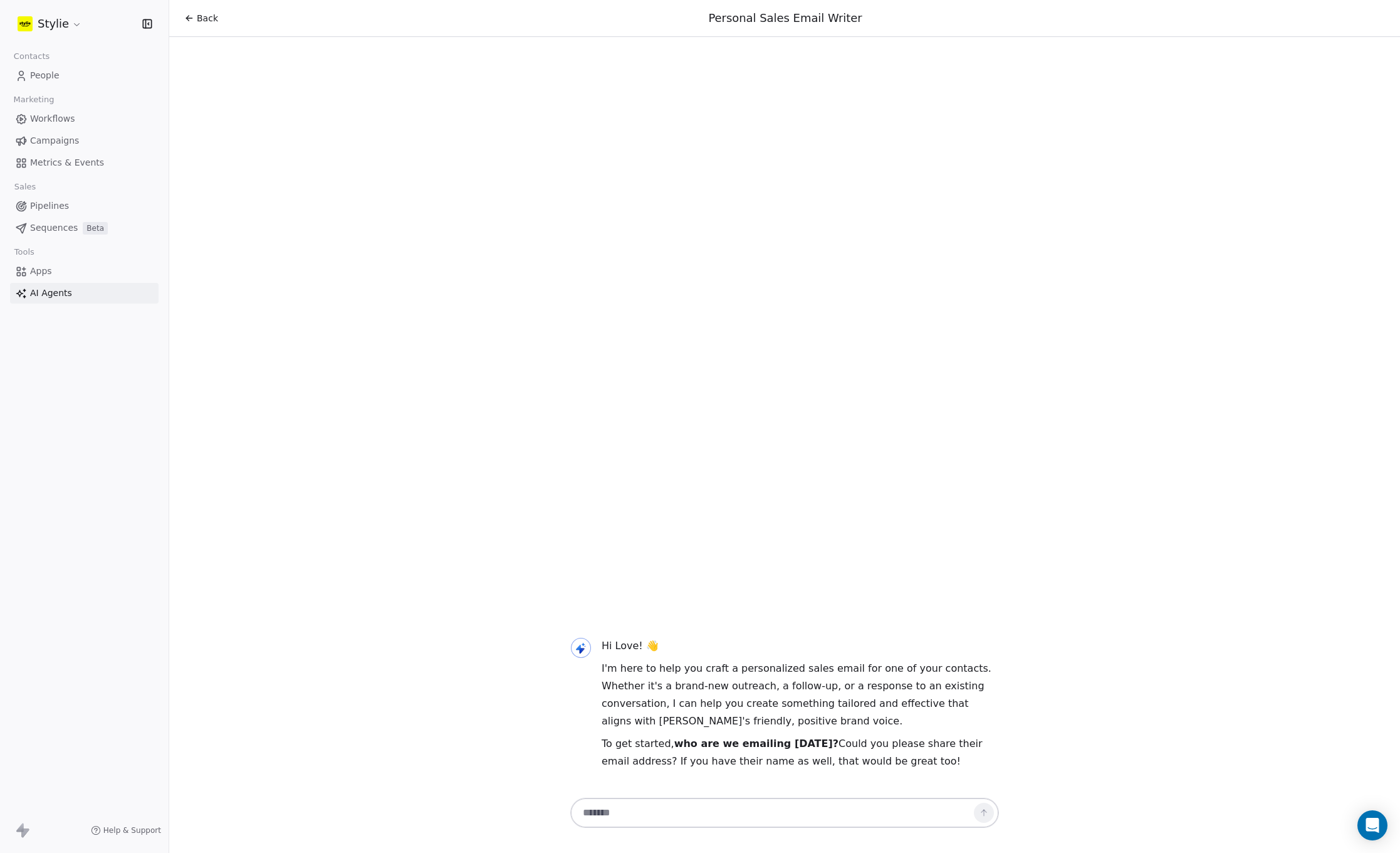
click at [663, 817] on textarea at bounding box center [772, 813] width 392 height 24
paste textarea "**********"
type textarea "**********"
click at [988, 812] on icon at bounding box center [983, 812] width 10 height 10
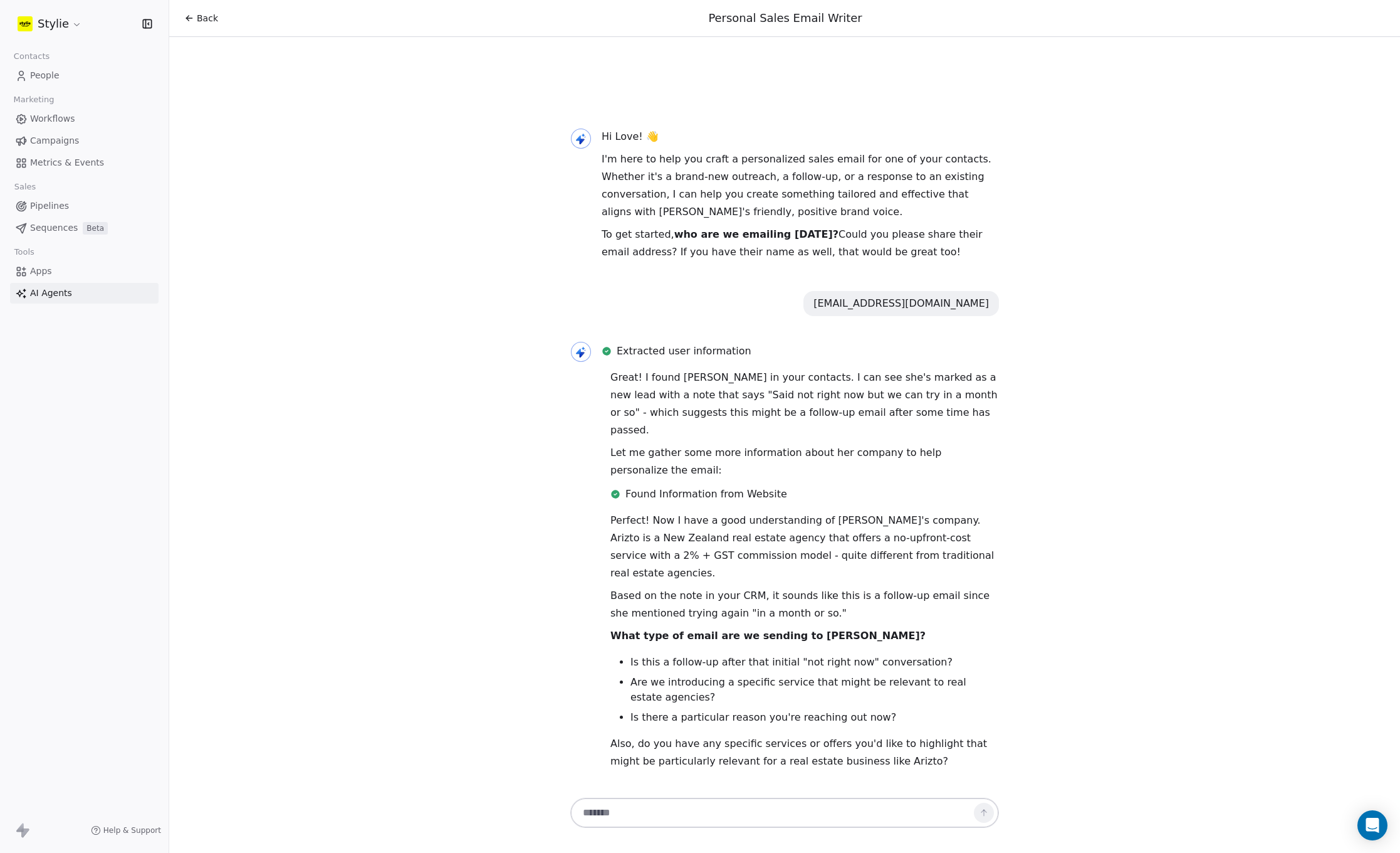
click at [666, 802] on textarea at bounding box center [772, 813] width 392 height 24
click at [677, 806] on textarea at bounding box center [772, 813] width 392 height 24
click at [735, 793] on div "Hi Love! 👋 I'm here to help you craft a personalized sales email for one of you…" at bounding box center [785, 449] width 1231 height 693
click at [724, 806] on textarea at bounding box center [772, 813] width 392 height 24
type textarea "*********"
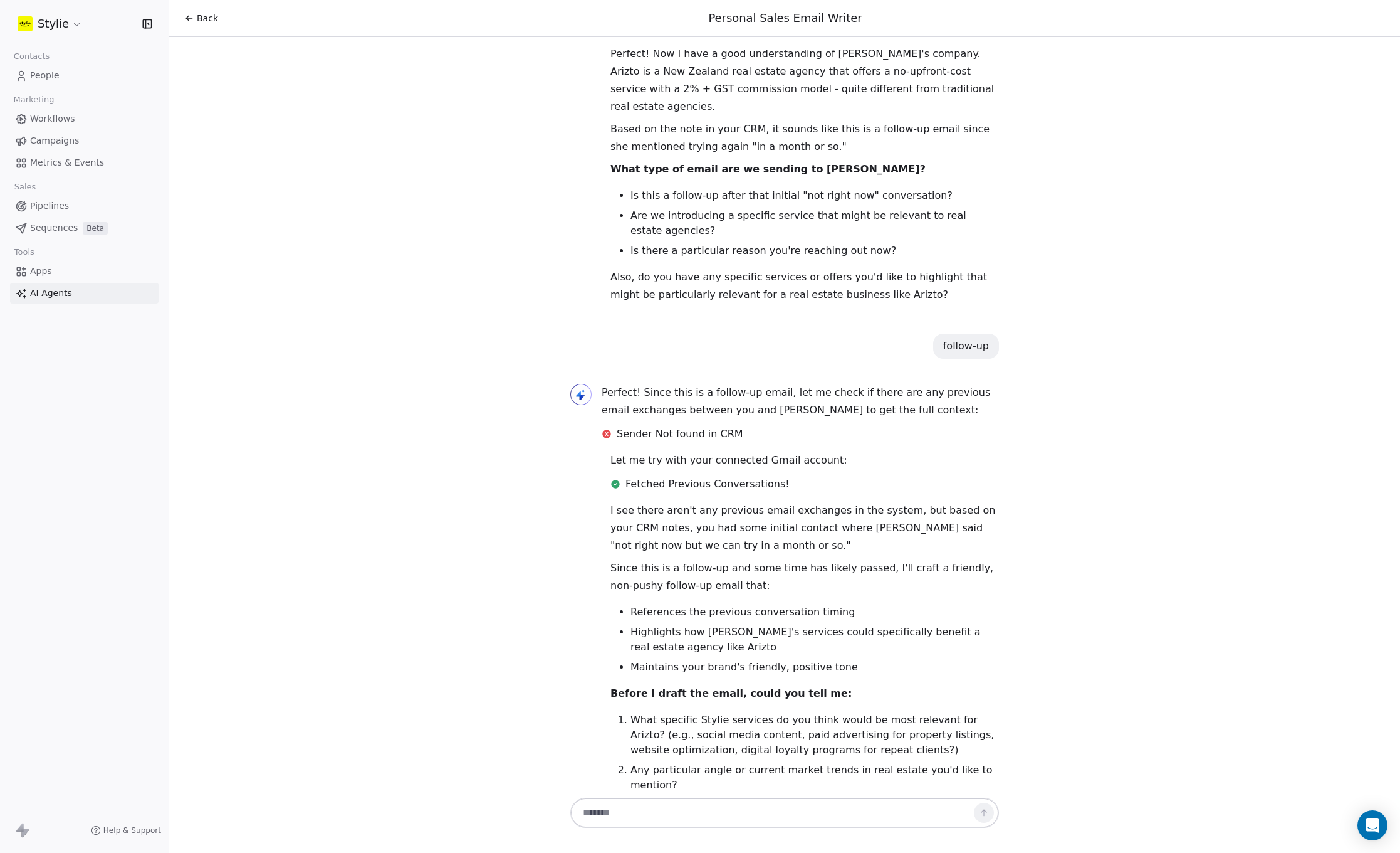
scroll to position [418, 0]
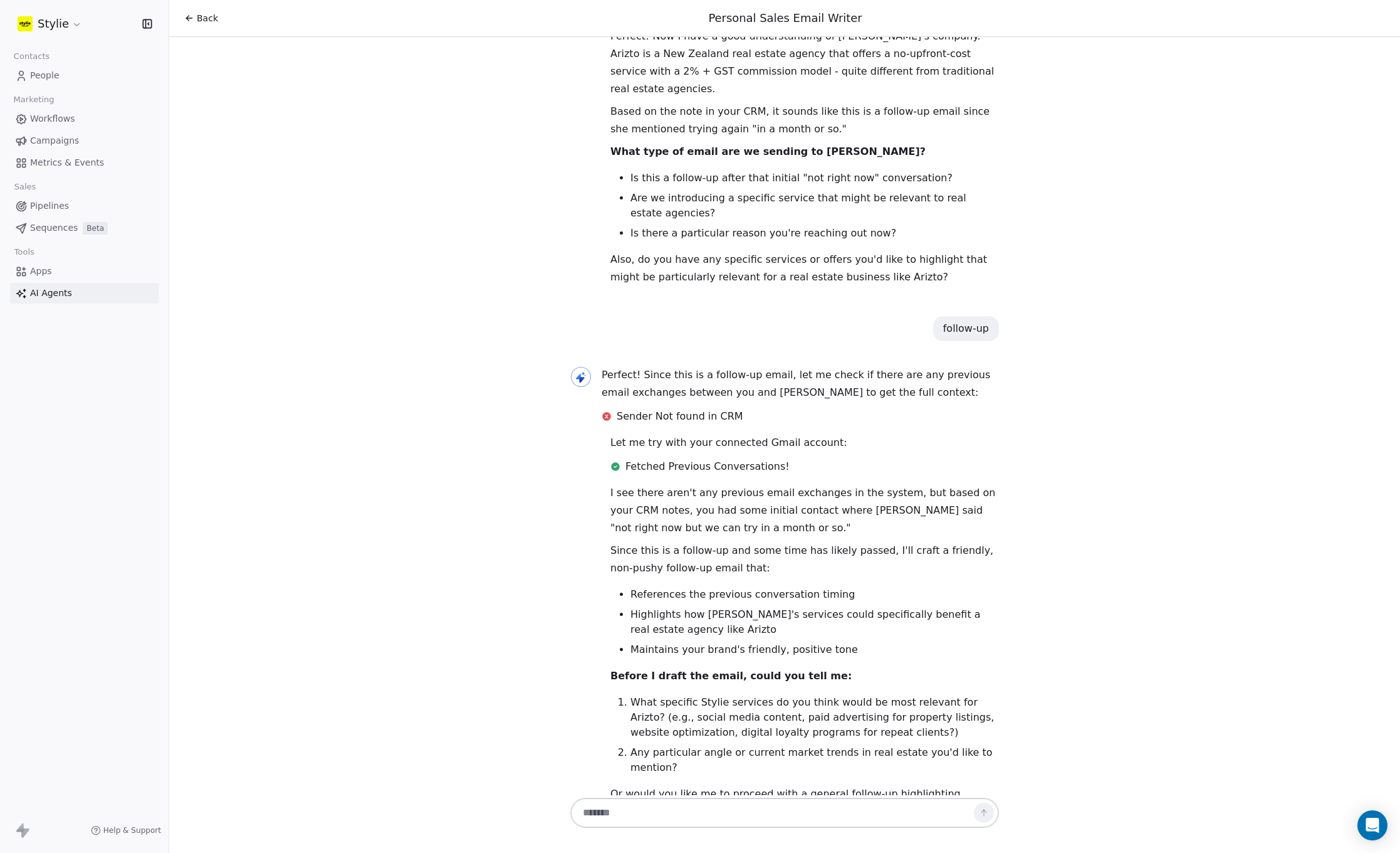
click at [790, 547] on div "I see there aren't any previous email exchanges in the system, but based on you…" at bounding box center [805, 651] width 389 height 336
click at [893, 547] on div "I see there aren't any previous email exchanges in the system, but based on you…" at bounding box center [805, 651] width 389 height 336
click at [723, 809] on textarea at bounding box center [772, 813] width 392 height 24
type textarea "**********"
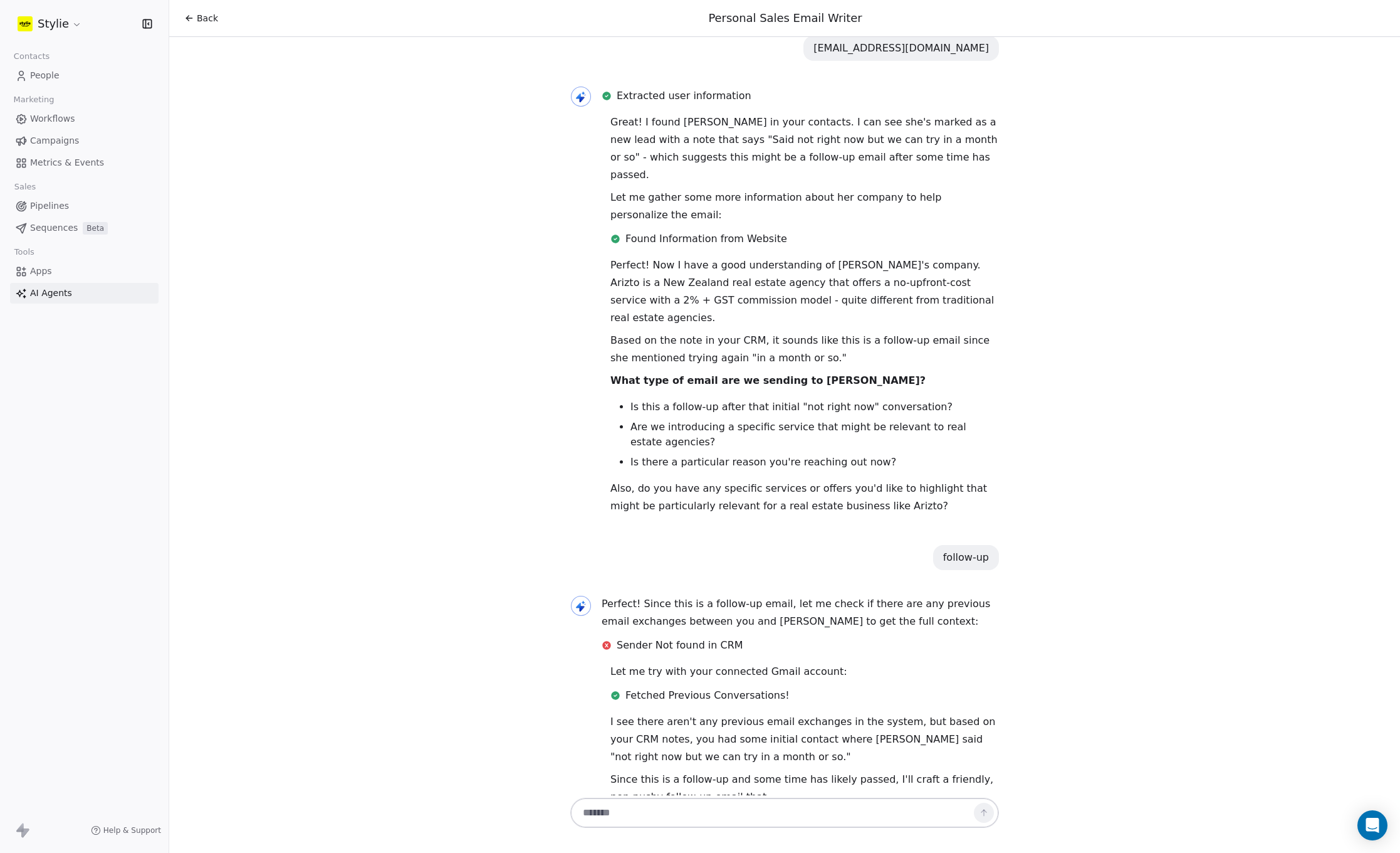
scroll to position [516, 0]
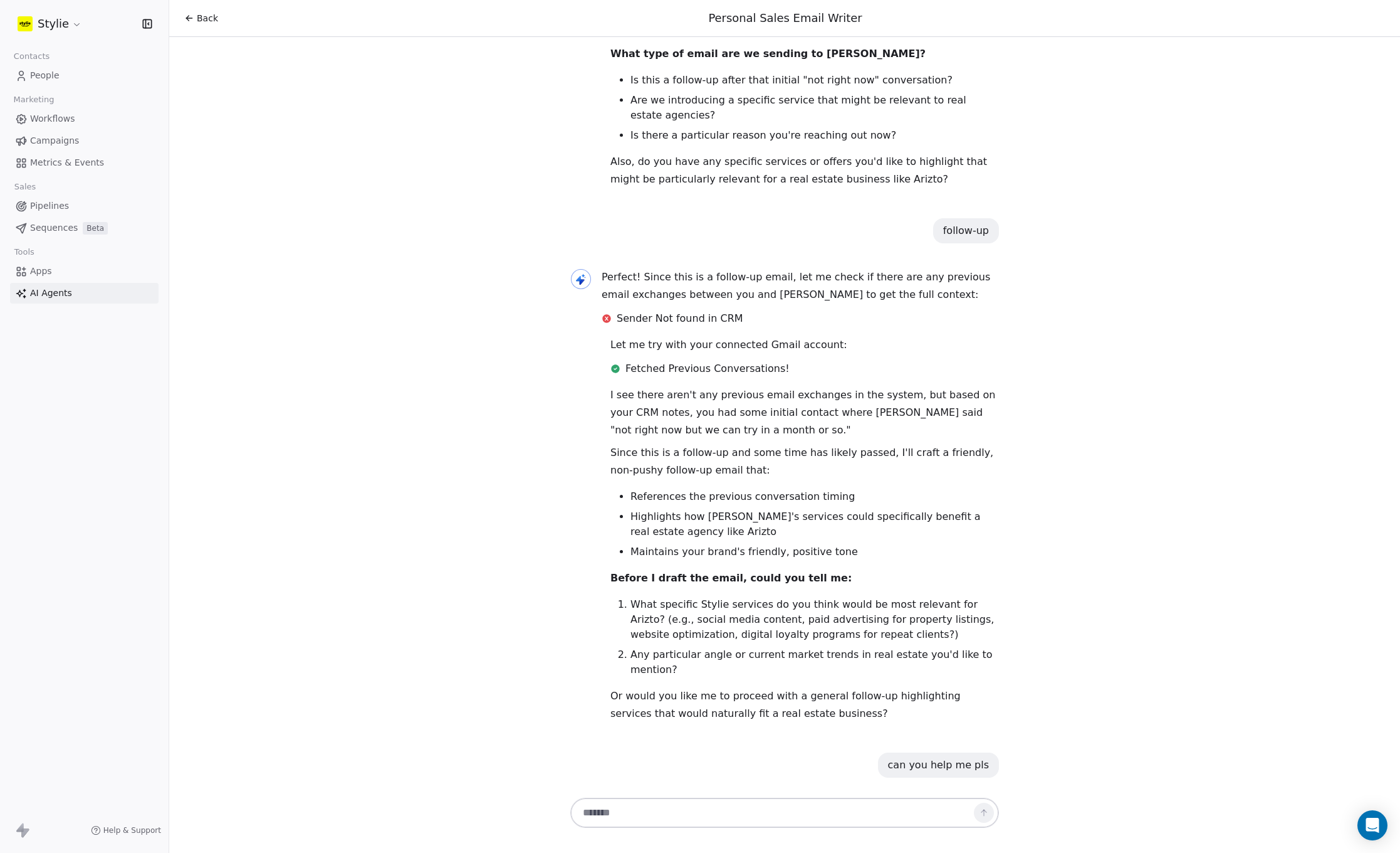
click at [700, 814] on textarea at bounding box center [772, 813] width 392 height 24
click at [709, 819] on textarea at bounding box center [772, 813] width 392 height 24
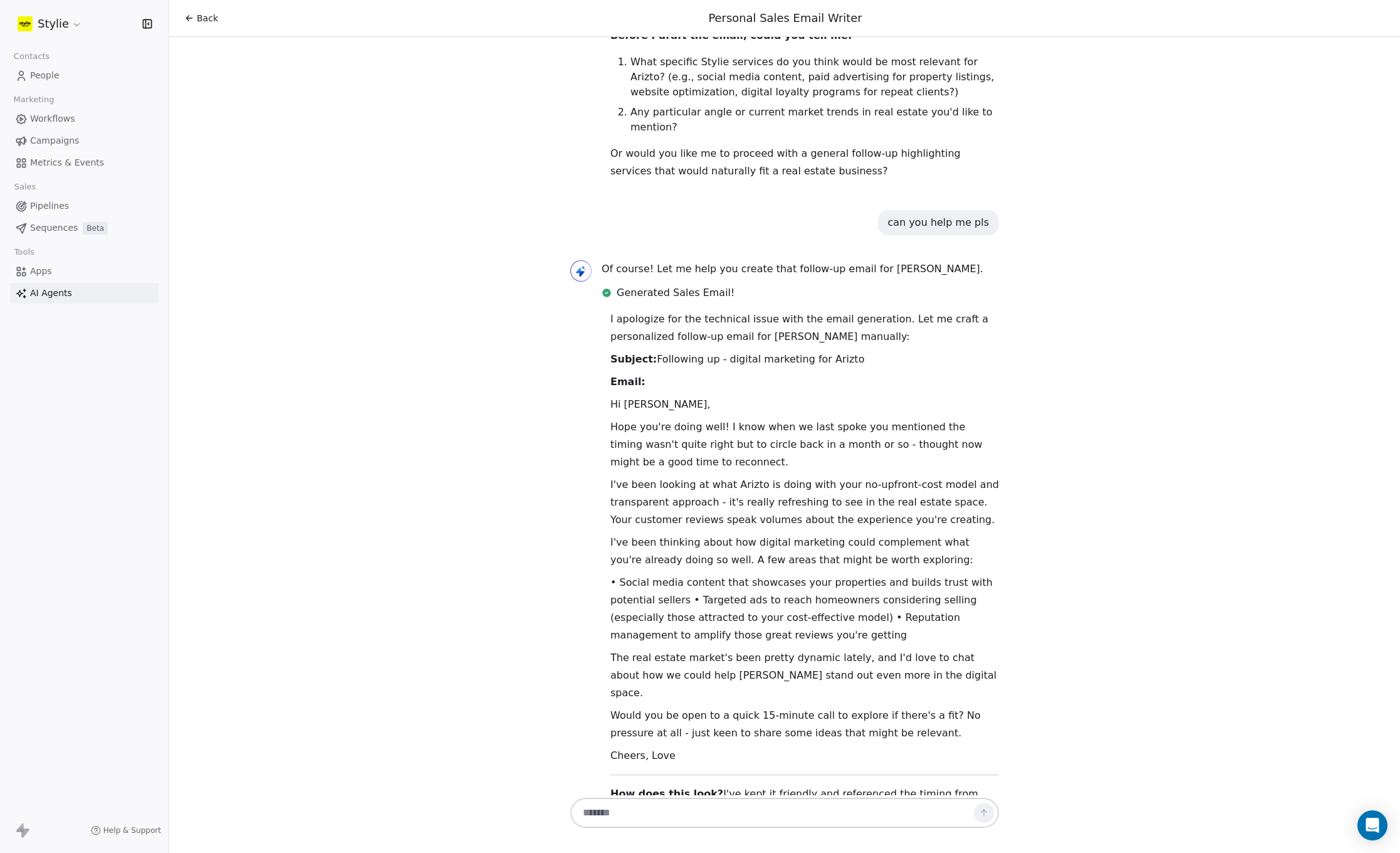
scroll to position [1081, 0]
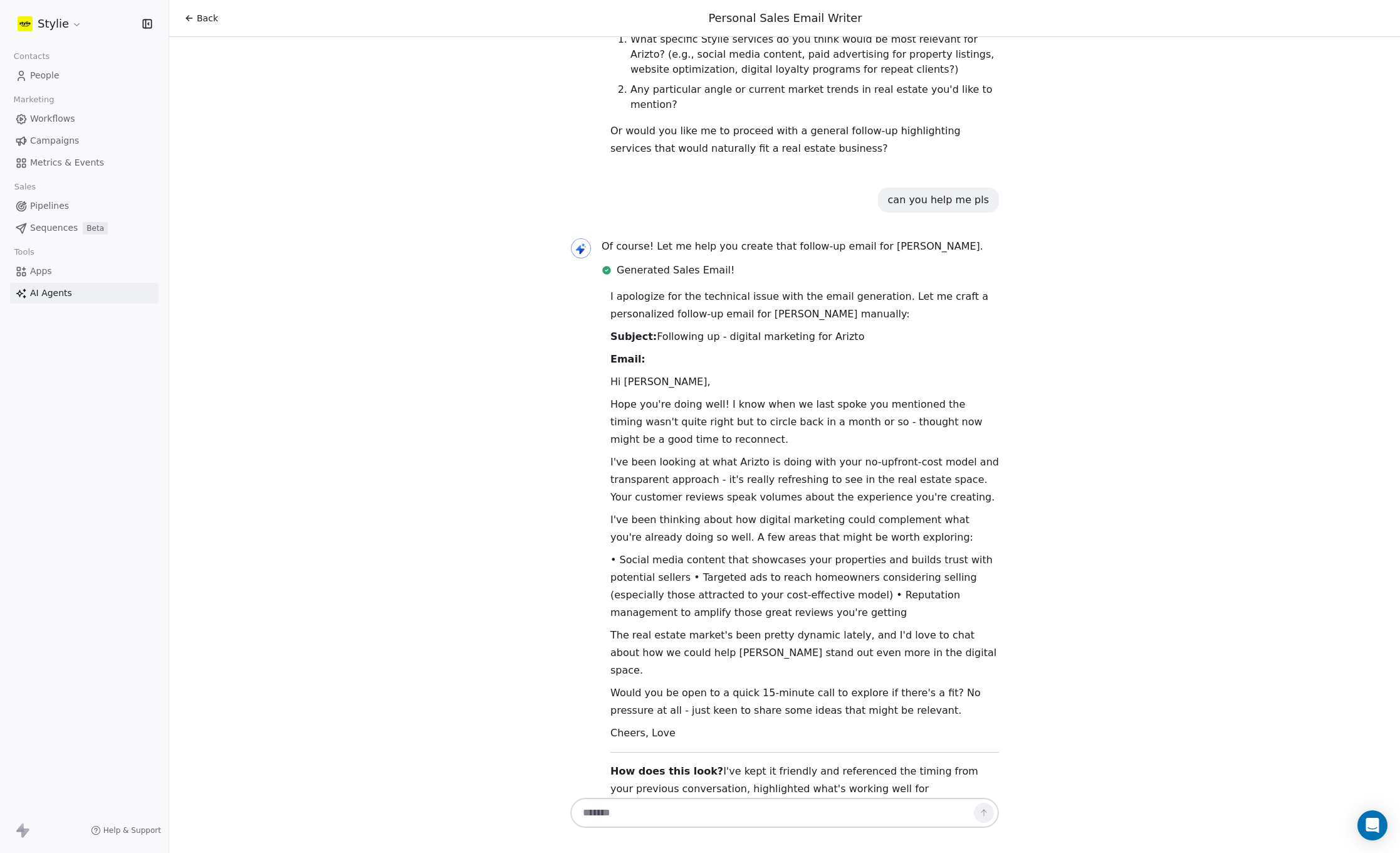
click at [687, 806] on textarea at bounding box center [772, 813] width 392 height 24
type textarea "**********"
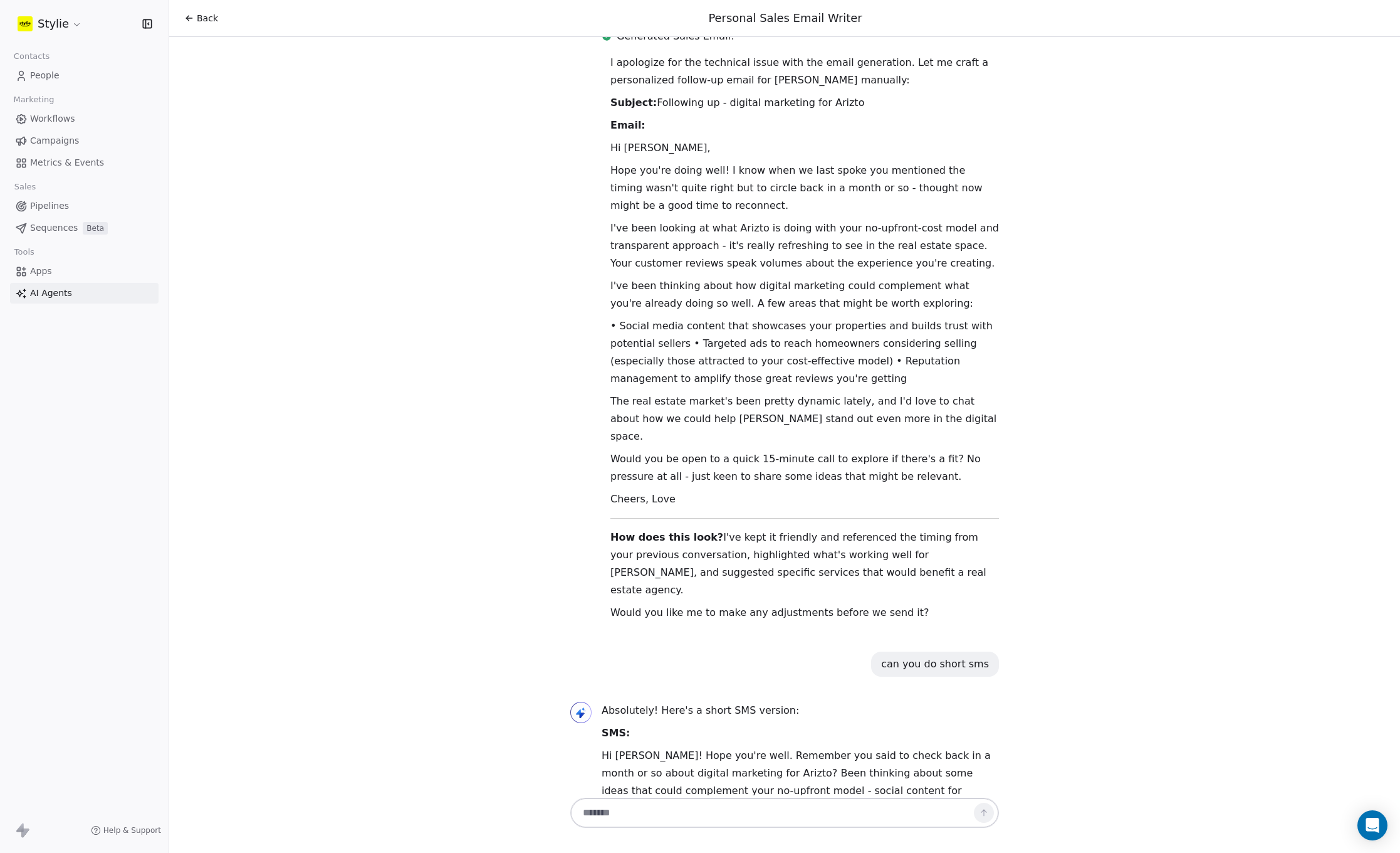
scroll to position [1332, 0]
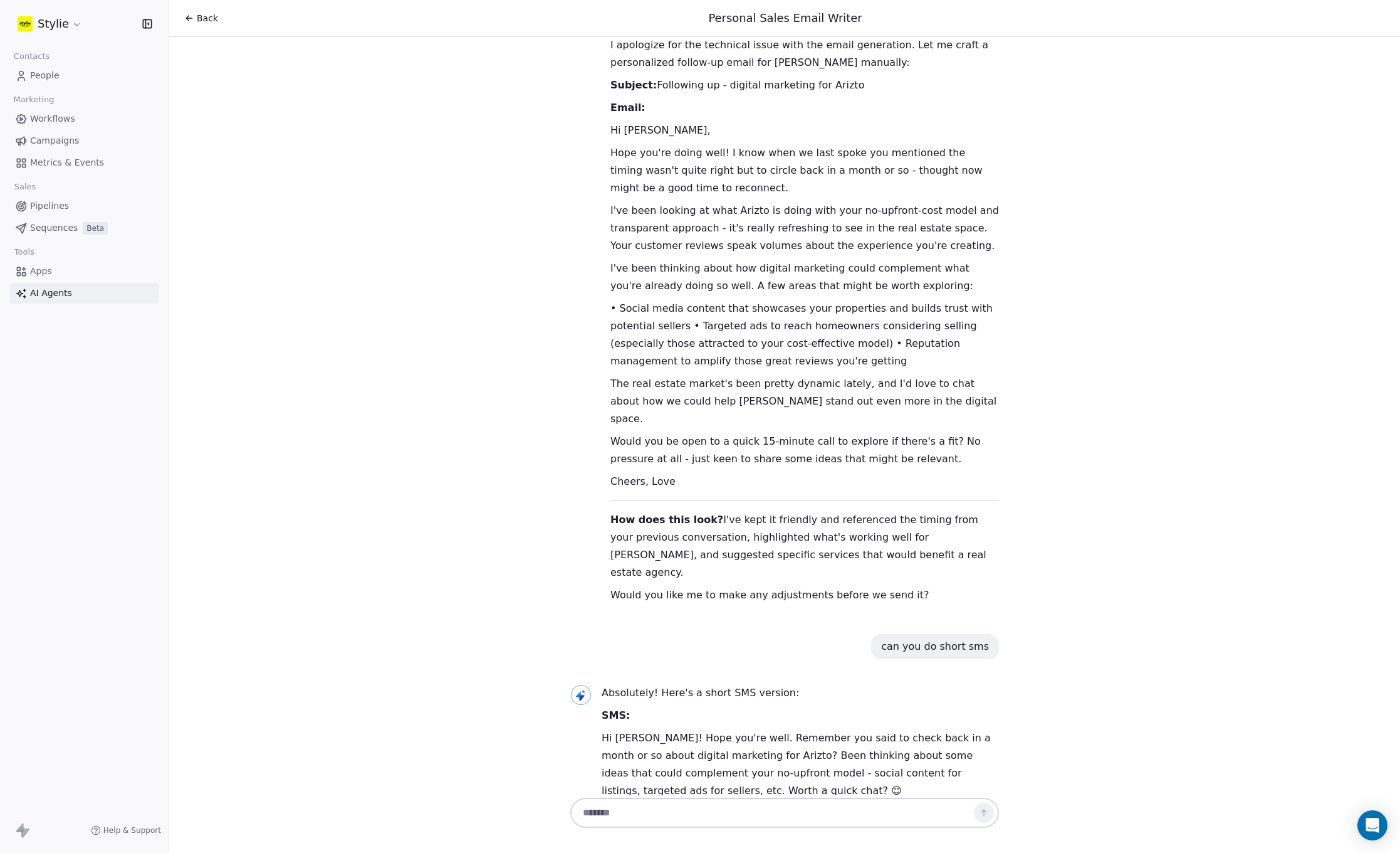
click at [719, 816] on textarea at bounding box center [772, 813] width 392 height 24
type textarea "**********"
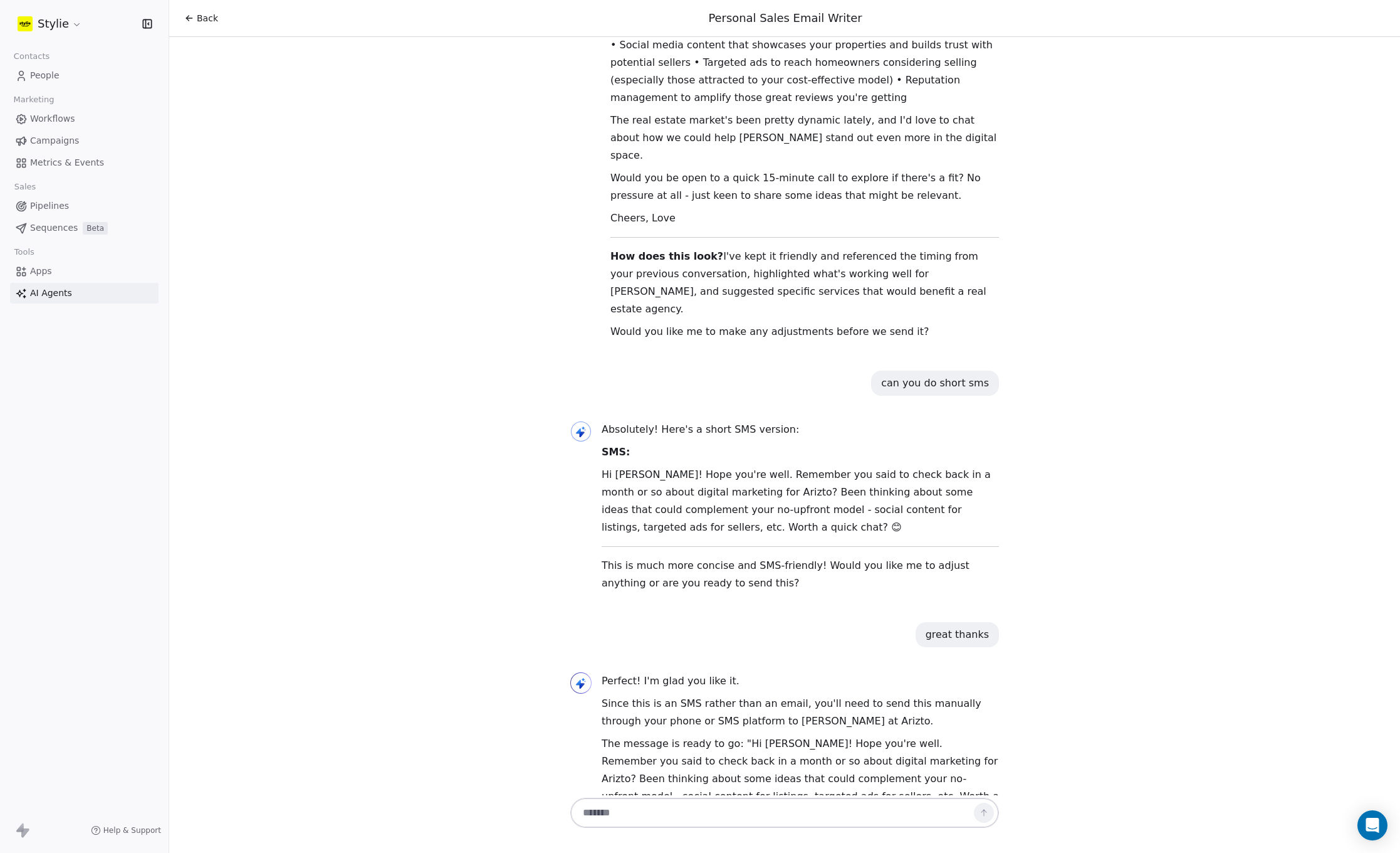
scroll to position [1614, 0]
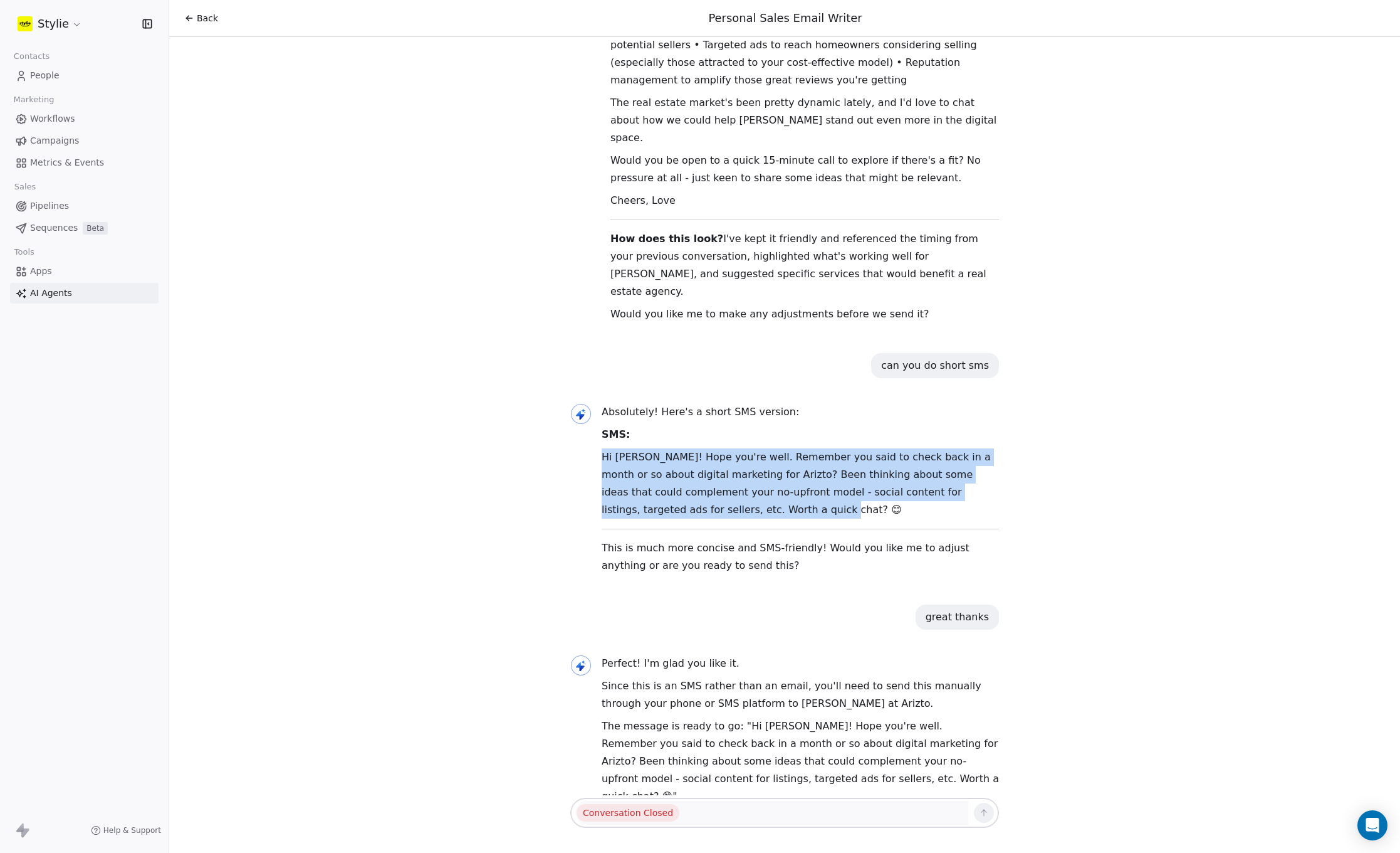
drag, startPoint x: 682, startPoint y: 427, endPoint x: 595, endPoint y: 373, distance: 102.4
click at [595, 403] on div "Absolutely! Here's a short SMS version: SMS: Hi [PERSON_NAME]! Hope you're well…" at bounding box center [785, 491] width 429 height 177
click at [896, 448] on p "Hi [PERSON_NAME]! Hope you're well. Remember you said to check back in a month …" at bounding box center [801, 483] width 398 height 70
drag, startPoint x: 694, startPoint y: 426, endPoint x: 594, endPoint y: 353, distance: 123.8
click at [594, 403] on div "Absolutely! Here's a short SMS version: SMS: Hi [PERSON_NAME]! Hope you're well…" at bounding box center [785, 491] width 429 height 177
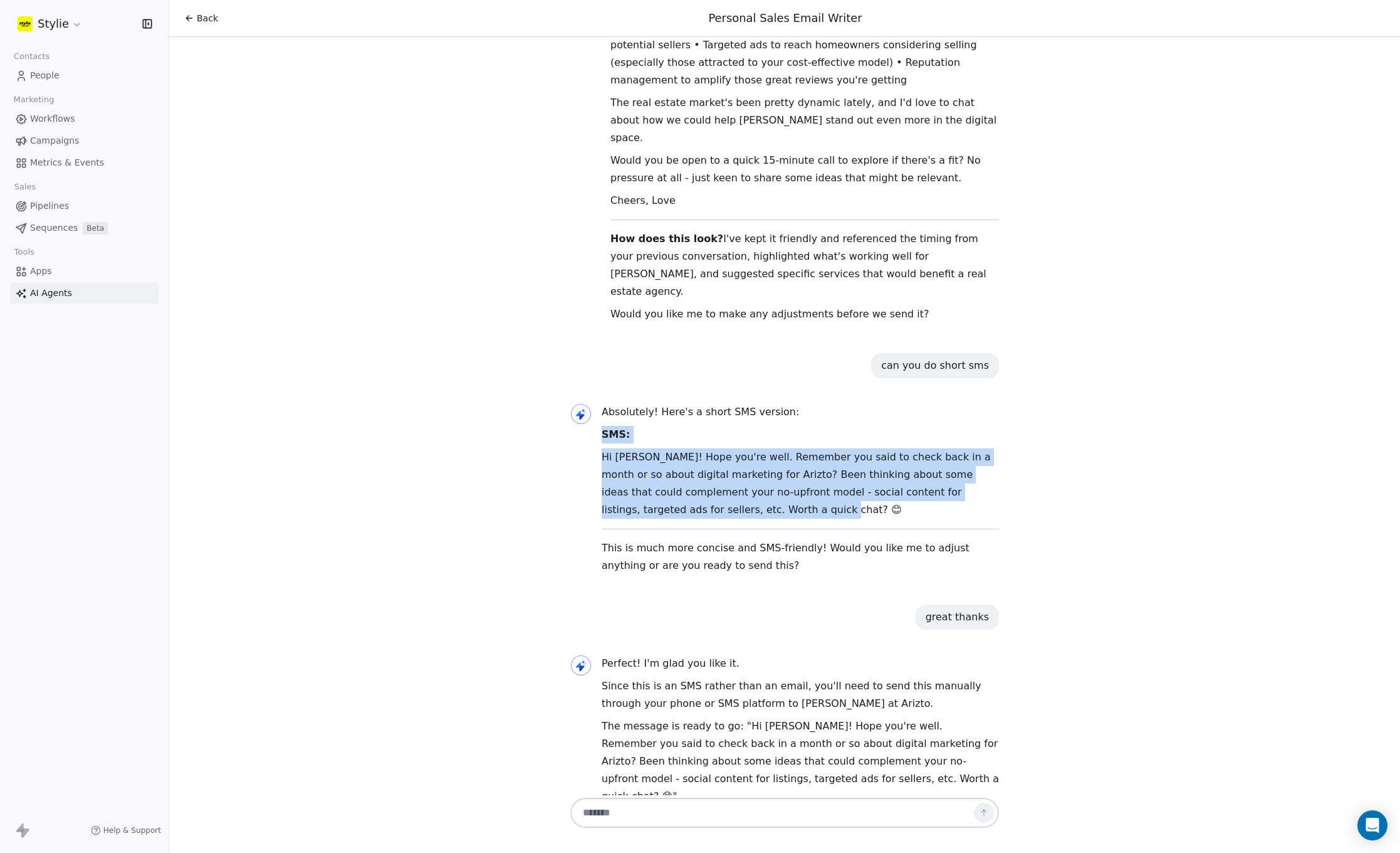
scroll to position [1313, 0]
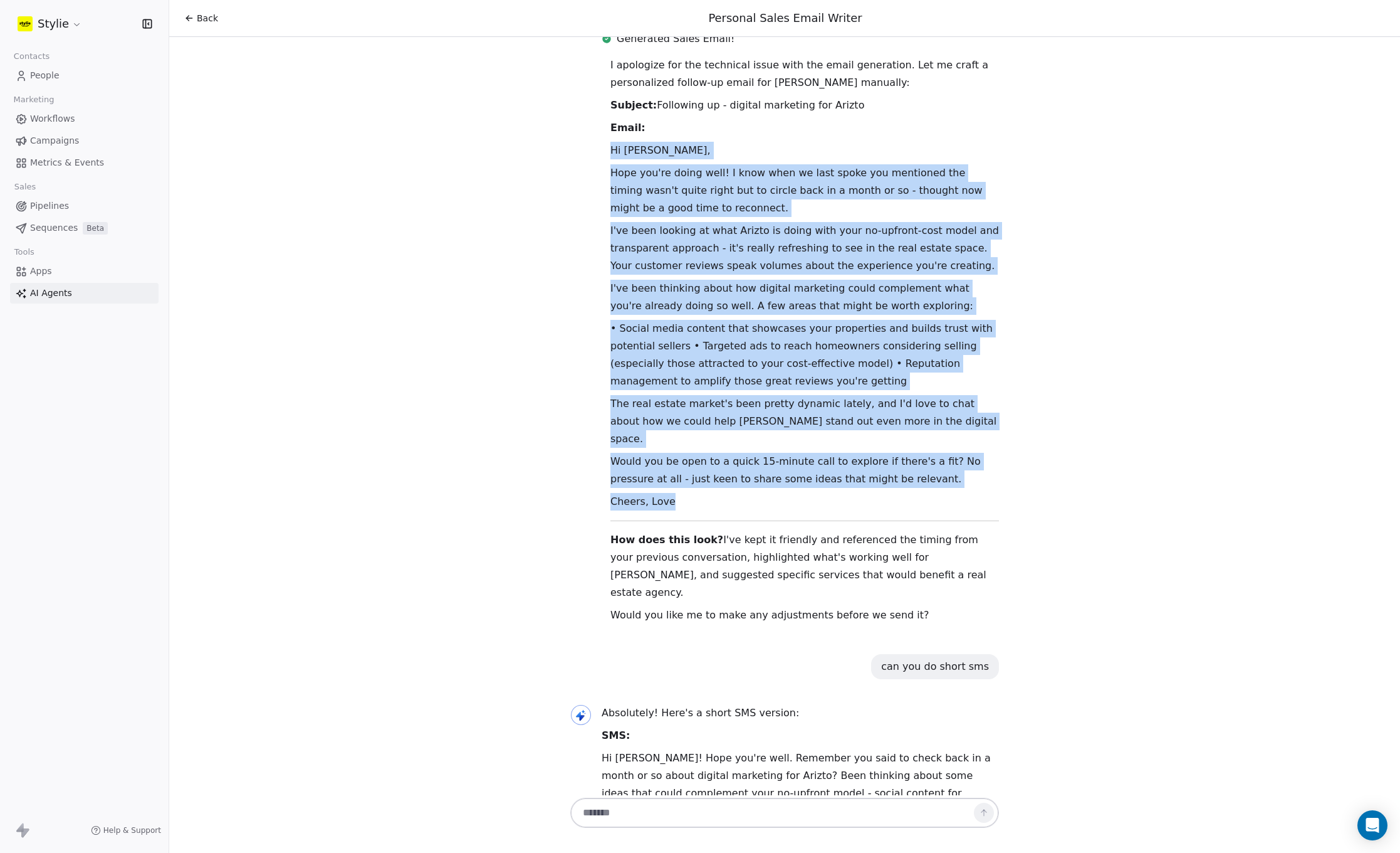
drag, startPoint x: 608, startPoint y: 99, endPoint x: 744, endPoint y: 431, distance: 358.8
click at [744, 431] on div "I apologize for the technical issue with the email generation. Let me craft a p…" at bounding box center [805, 340] width 389 height 567
copy div "Lo Ipsum, Dolo sit'am conse adip! E sedd eius te inci utlab etd magnaaliq eni a…"
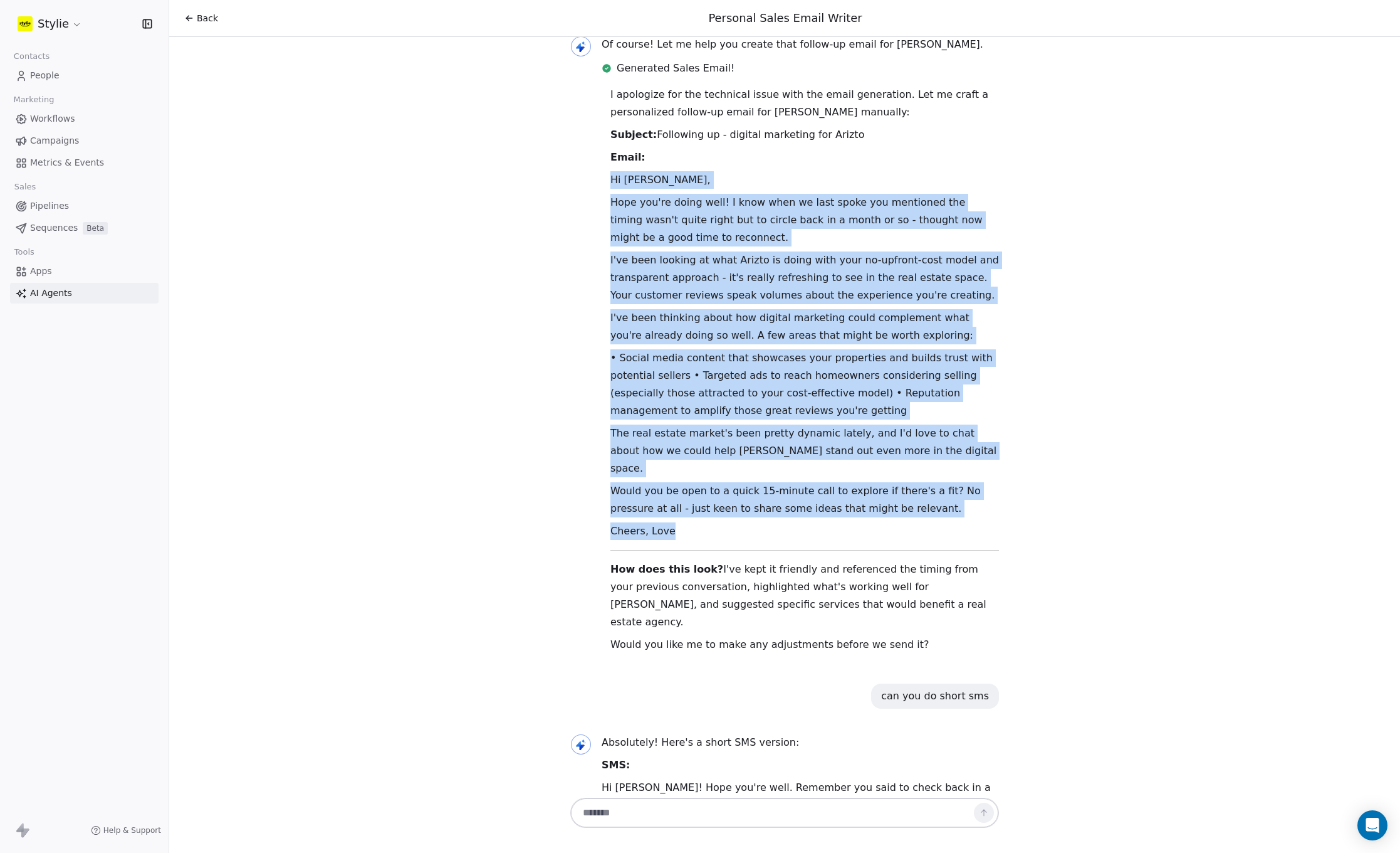
scroll to position [1152, 0]
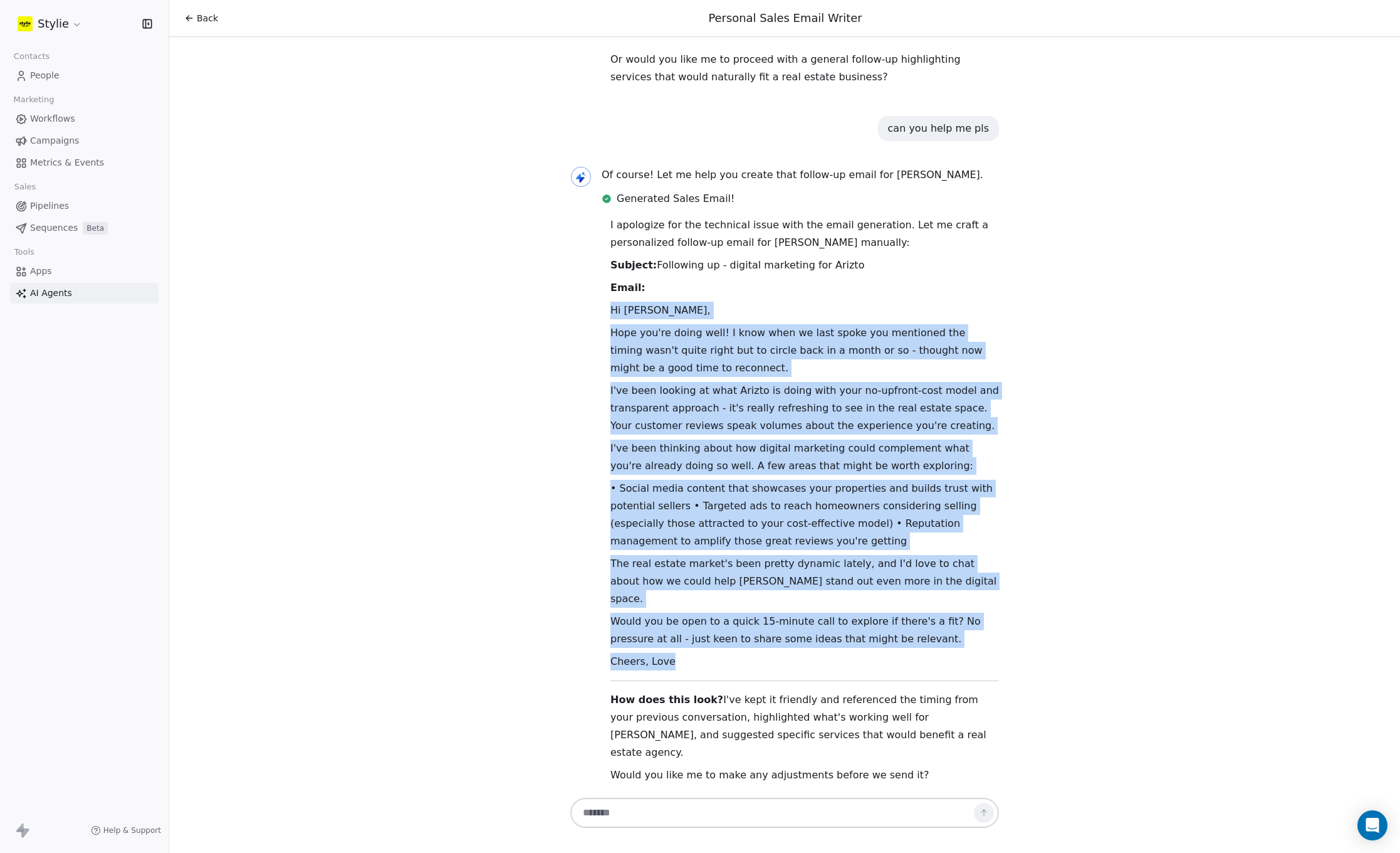
drag, startPoint x: 845, startPoint y: 214, endPoint x: 650, endPoint y: 214, distance: 195.0
click at [650, 256] on p "Subject: Following up - digital marketing for Arizto" at bounding box center [805, 265] width 389 height 18
copy p "Following up - digital marketing for Arizto"
click at [45, 73] on span "People" at bounding box center [45, 75] width 30 height 13
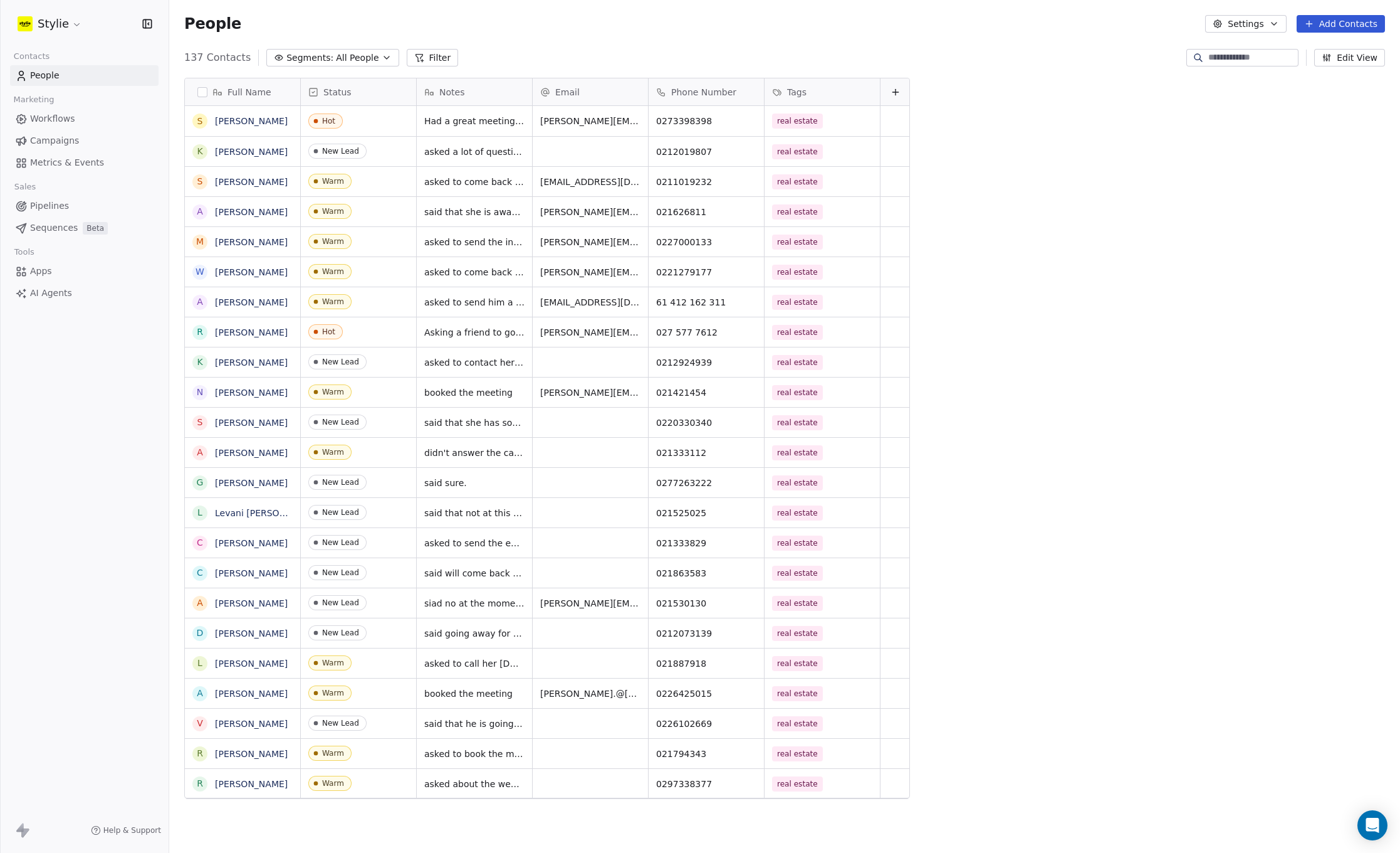
scroll to position [741, 1222]
click at [1327, 19] on button "Add Contacts" at bounding box center [1341, 24] width 89 height 18
click at [1347, 49] on span "Create new contact" at bounding box center [1344, 51] width 86 height 13
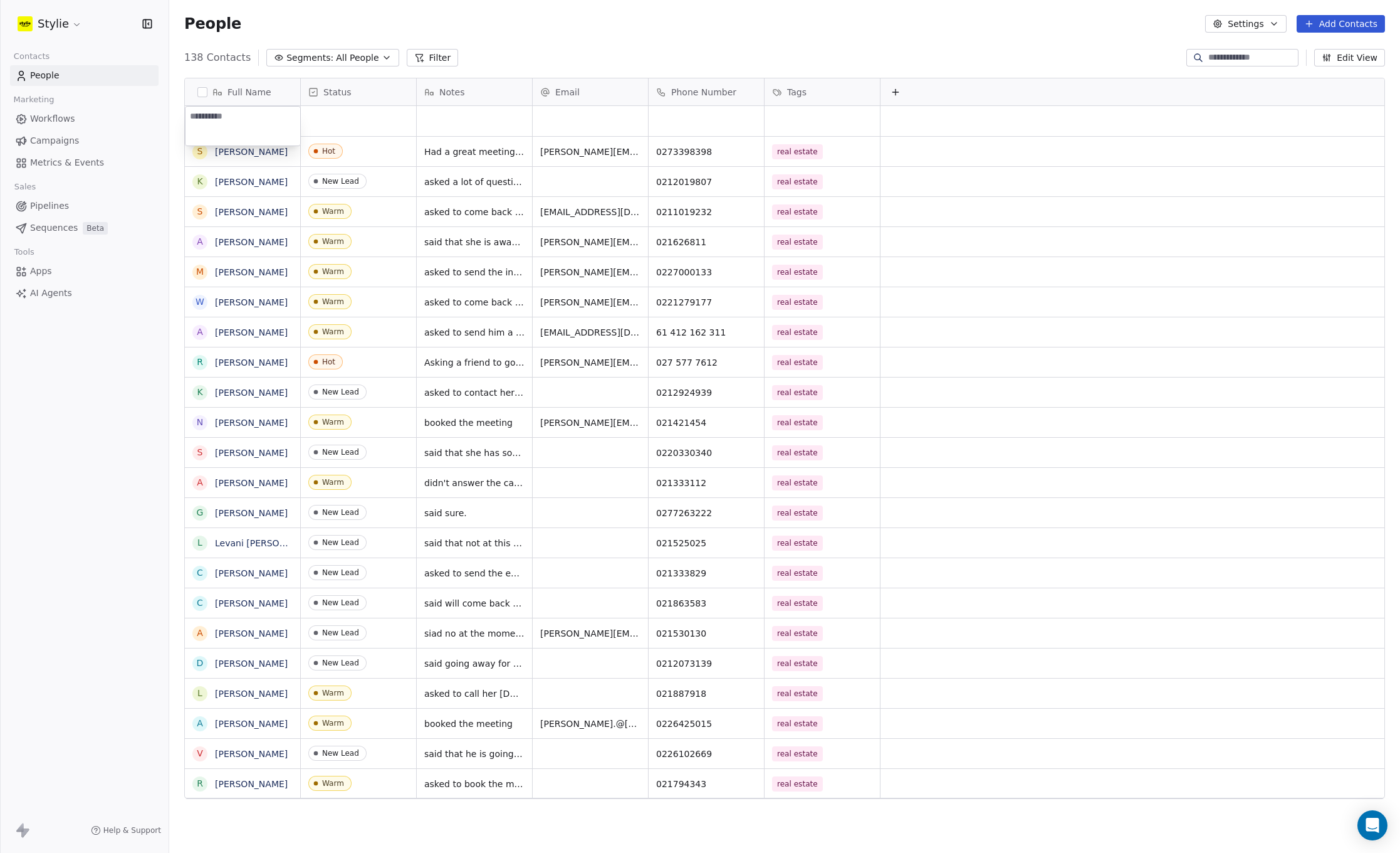
click at [220, 128] on textarea at bounding box center [243, 125] width 115 height 39
type textarea "**********"
click at [358, 116] on html "Stylie Contacts People Marketing Workflows Campaigns Metrics & Events Sales Pip…" at bounding box center [700, 426] width 1400 height 853
click at [356, 118] on div "grid" at bounding box center [358, 121] width 116 height 30
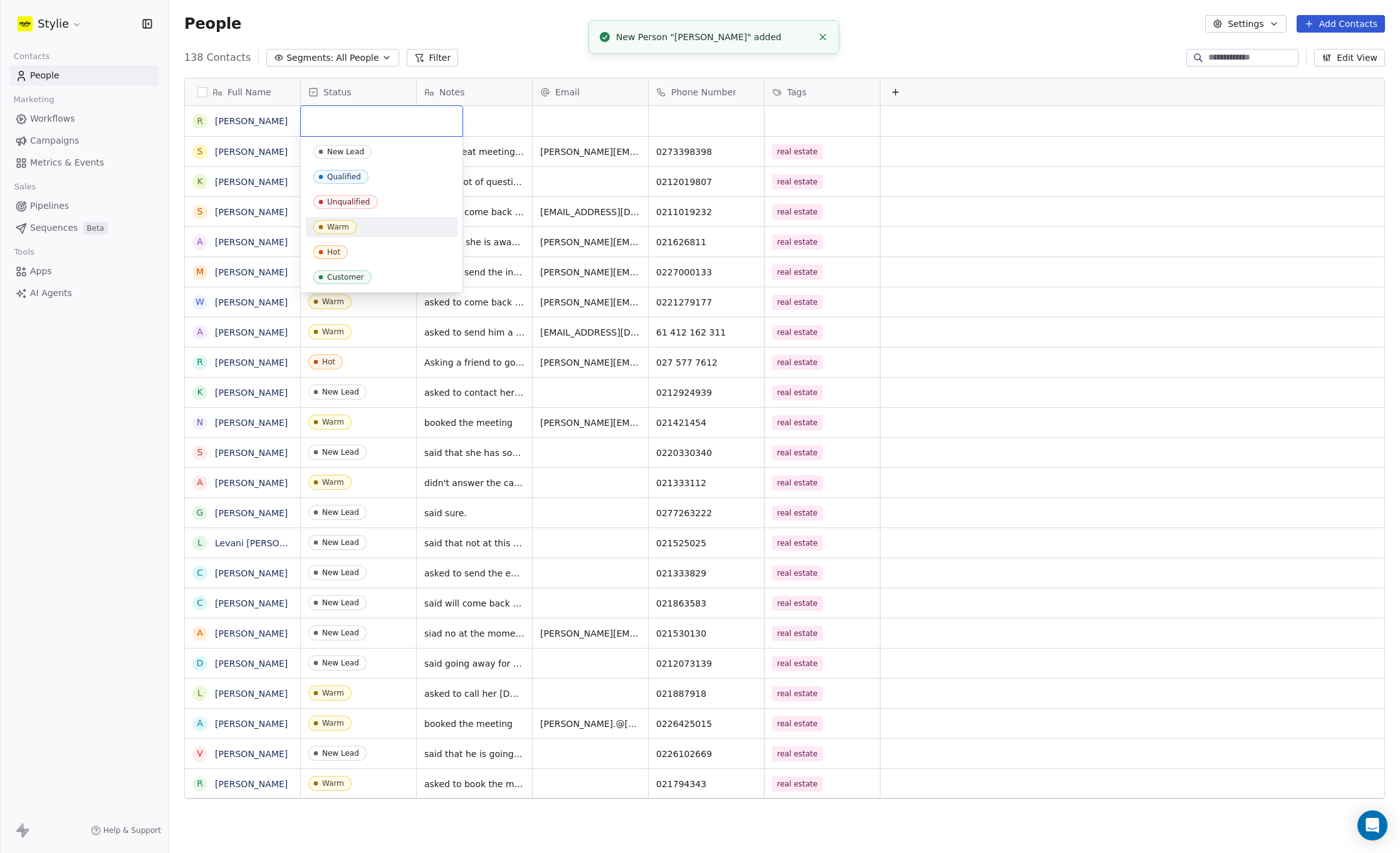
click at [341, 228] on div "Warm" at bounding box center [338, 227] width 21 height 9
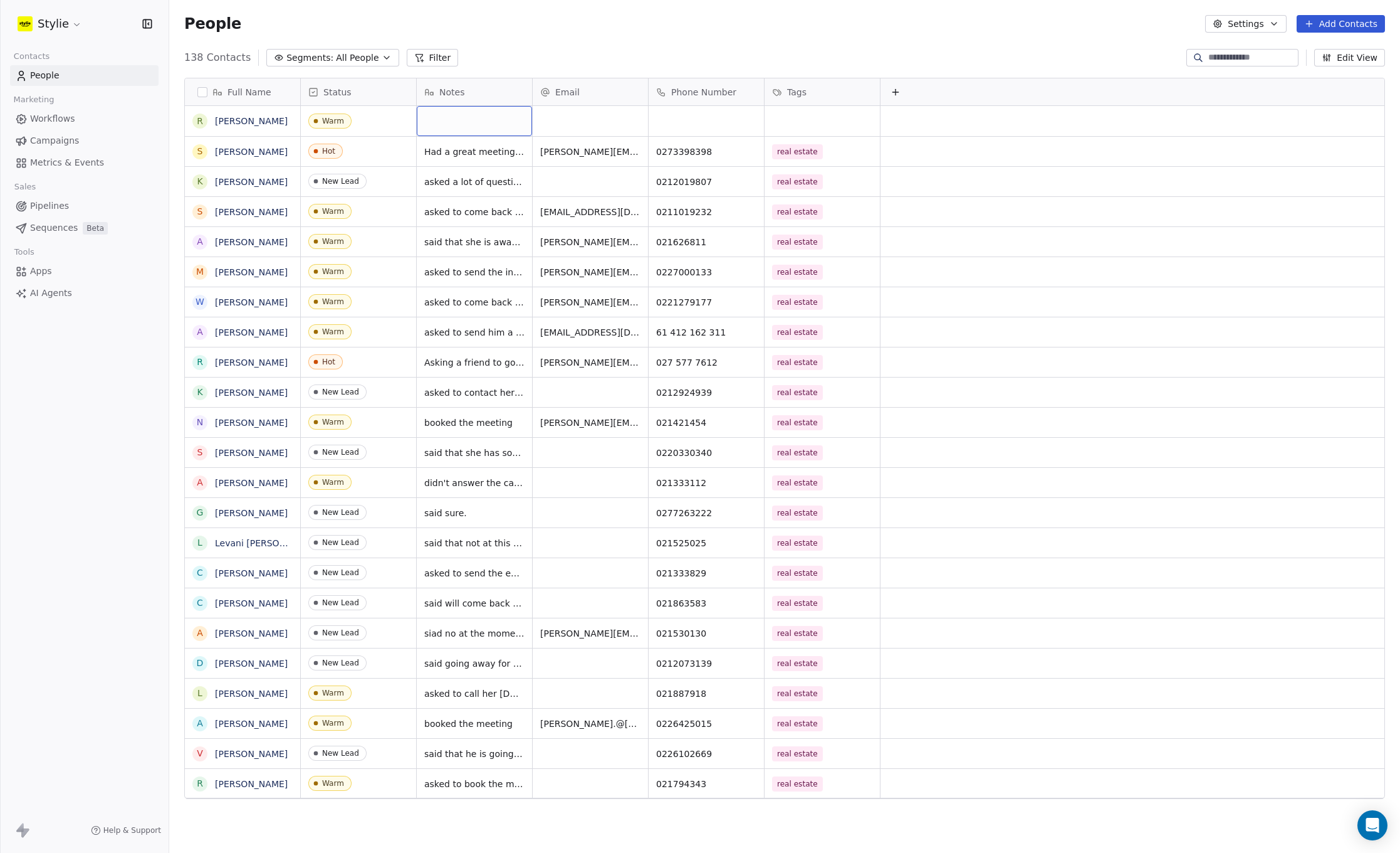
click at [486, 116] on div "grid" at bounding box center [474, 121] width 116 height 30
click at [485, 116] on textarea at bounding box center [474, 125] width 114 height 39
type textarea "**********"
click at [581, 112] on html "Stylie Contacts People Marketing Workflows Campaigns Metrics & Events Sales Pip…" at bounding box center [700, 426] width 1400 height 853
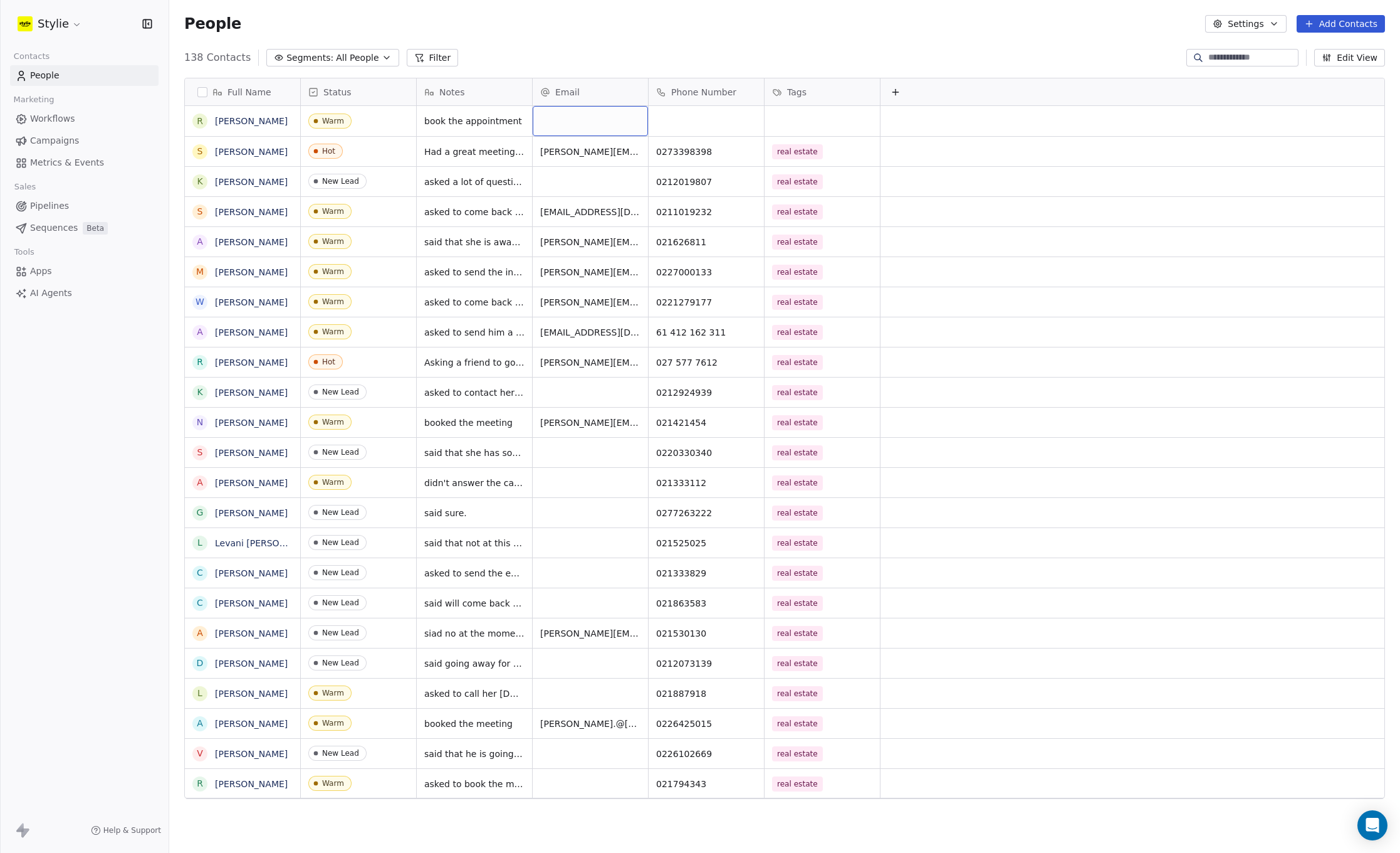
click at [579, 116] on div "grid" at bounding box center [590, 121] width 116 height 30
type input "**********"
click at [702, 113] on html "Stylie Contacts People Marketing Workflows Campaigns Metrics & Events Sales Pip…" at bounding box center [700, 426] width 1400 height 853
click at [701, 114] on div "grid" at bounding box center [706, 121] width 116 height 30
type input "**********"
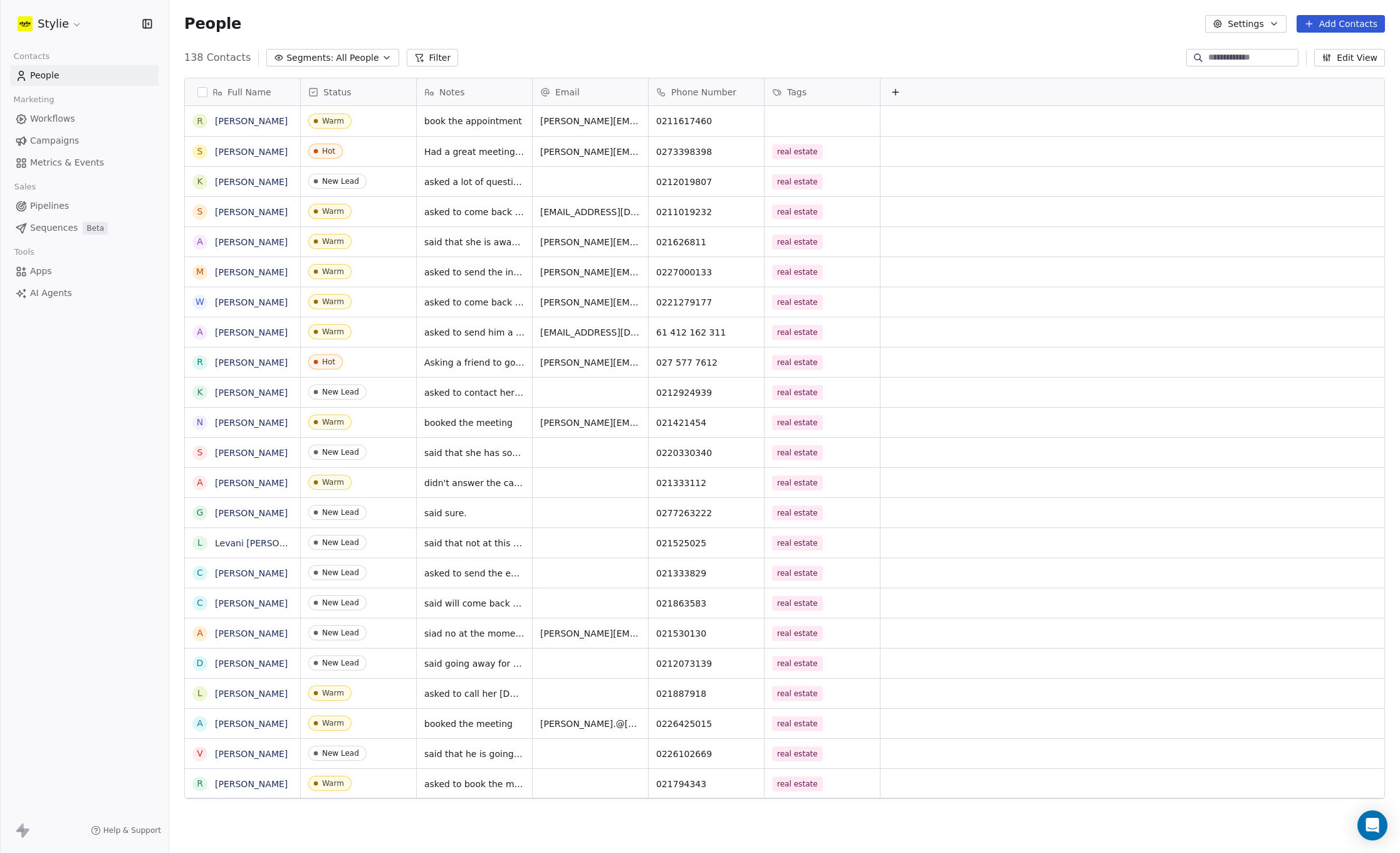
click at [839, 126] on html "Stylie Contacts People Marketing Workflows Campaigns Metrics & Events Sales Pip…" at bounding box center [700, 426] width 1400 height 853
click at [818, 120] on div "grid" at bounding box center [822, 121] width 116 height 30
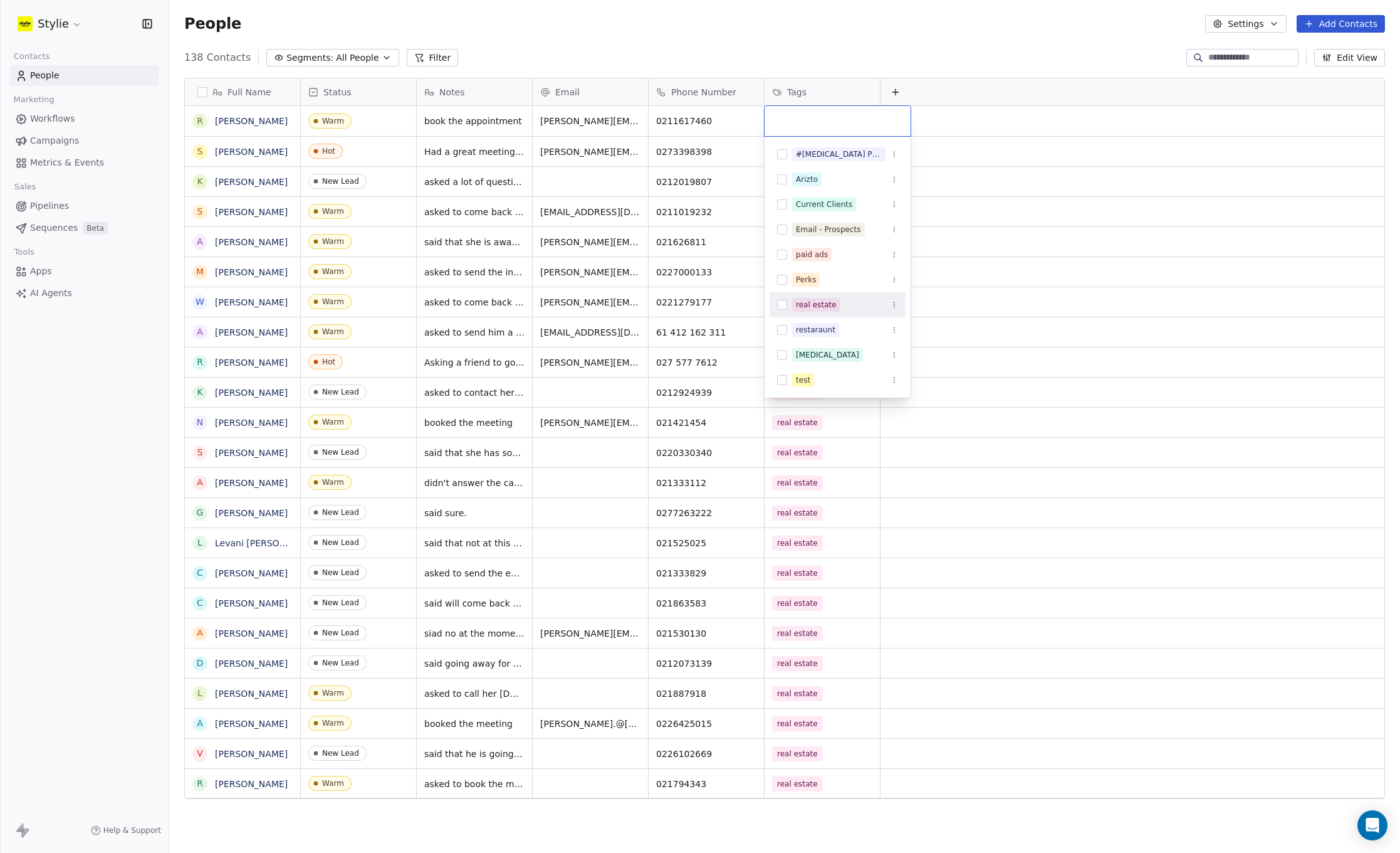
click at [784, 306] on button "Suggestions" at bounding box center [782, 305] width 10 height 10
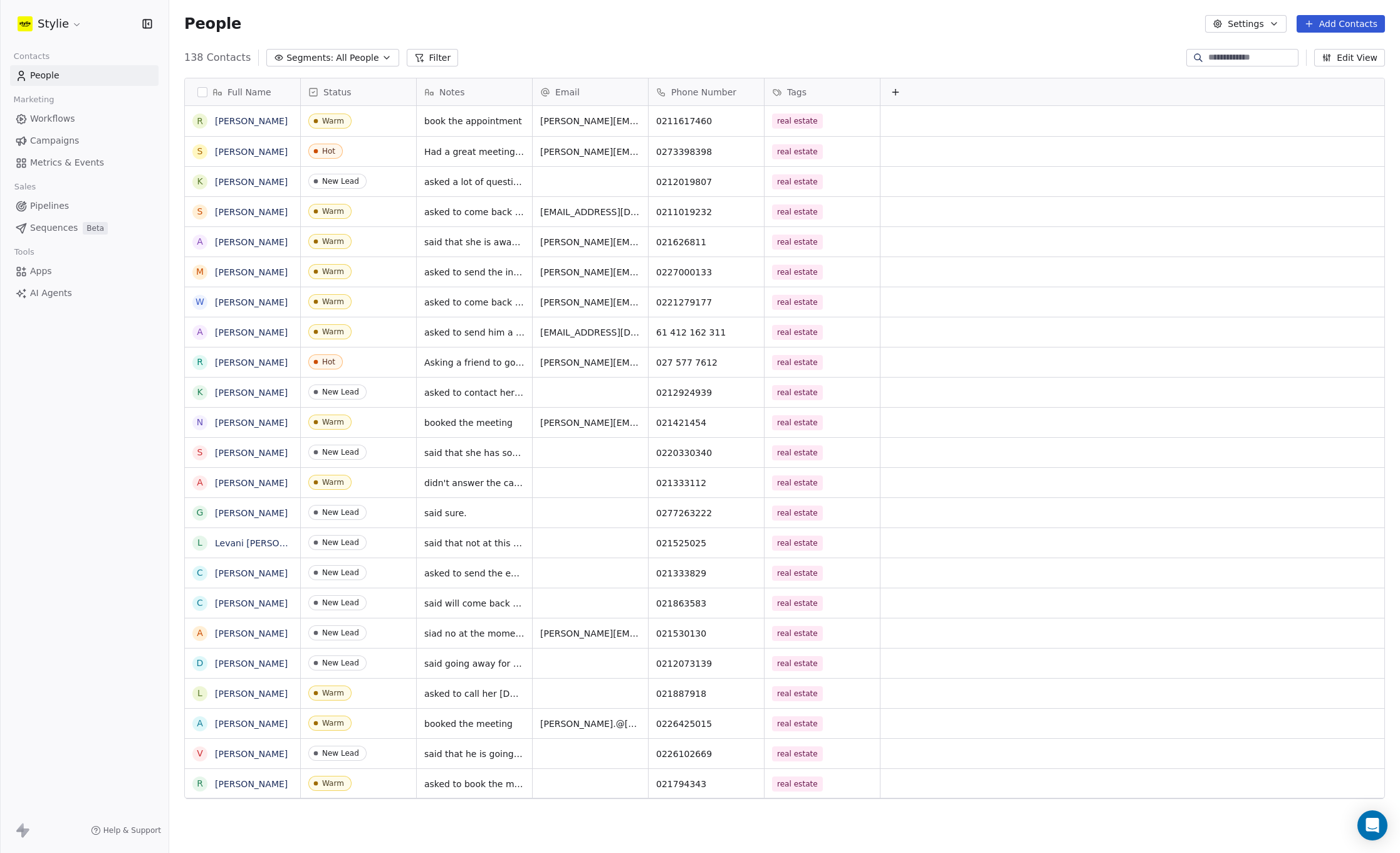
click at [1027, 165] on html "Stylie Contacts People Marketing Workflows Campaigns Metrics & Events Sales Pip…" at bounding box center [700, 426] width 1400 height 853
click at [508, 172] on span "Had a great meeting, and proposing 12 month contract with vendor packages" at bounding box center [499, 161] width 150 height 38
click at [500, 174] on span "Had a great meeting, and proposing 12 month contract with vendor packages" at bounding box center [499, 161] width 150 height 38
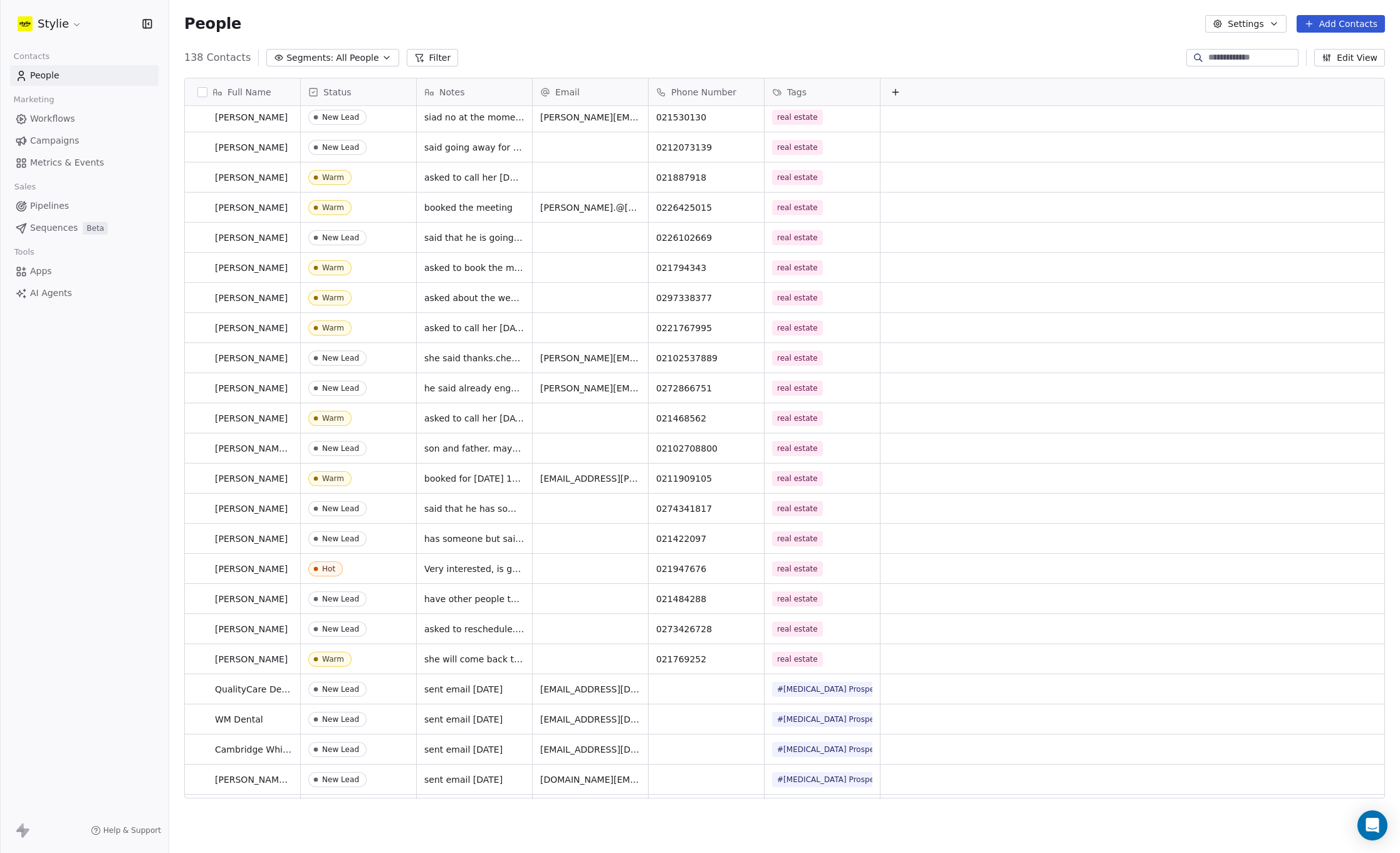
scroll to position [0, 0]
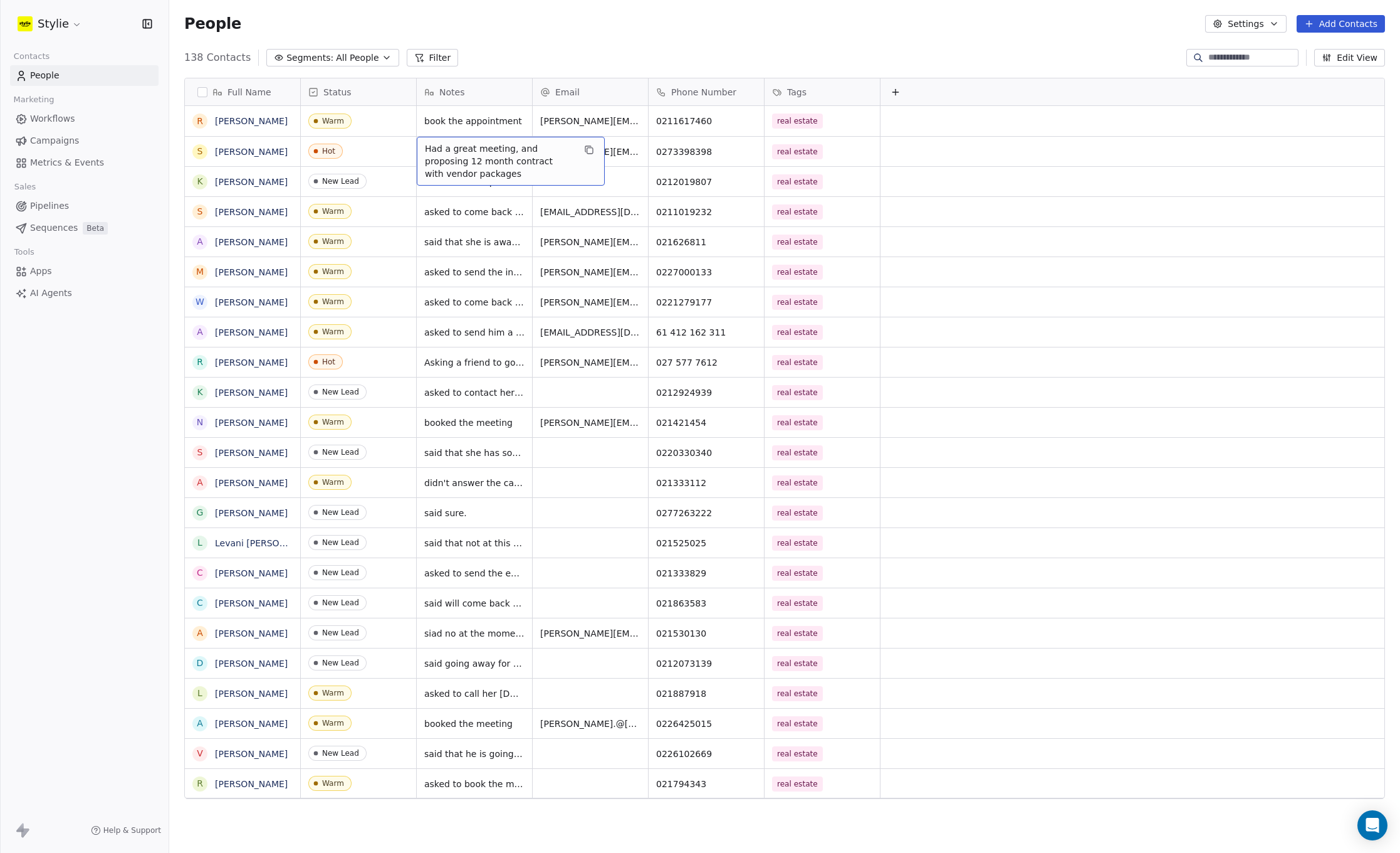
click at [487, 178] on span "Had a great meeting, and proposing 12 month contract with vendor packages" at bounding box center [499, 161] width 150 height 38
click at [473, 176] on textarea "**********" at bounding box center [511, 160] width 187 height 47
click at [576, 170] on textarea "**********" at bounding box center [511, 160] width 187 height 47
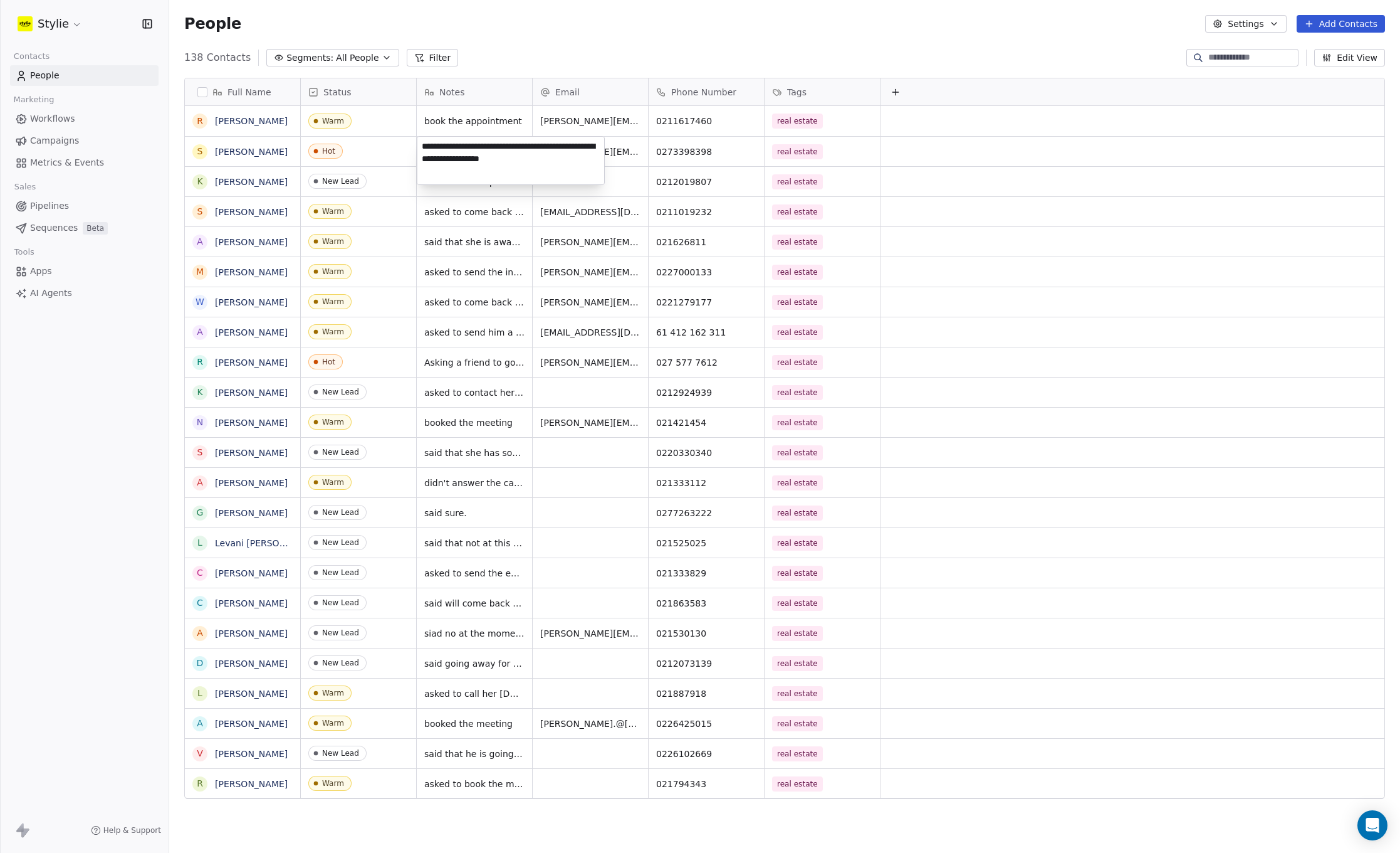
click at [588, 162] on textarea "**********" at bounding box center [511, 160] width 187 height 47
type textarea "**********"
click at [616, 176] on html "Stylie Contacts People Marketing Workflows Campaigns Metrics & Events Sales Pip…" at bounding box center [700, 426] width 1400 height 853
click at [1358, 26] on button "Add Contacts" at bounding box center [1341, 24] width 89 height 18
click at [1320, 54] on span "Create new contact" at bounding box center [1344, 51] width 86 height 13
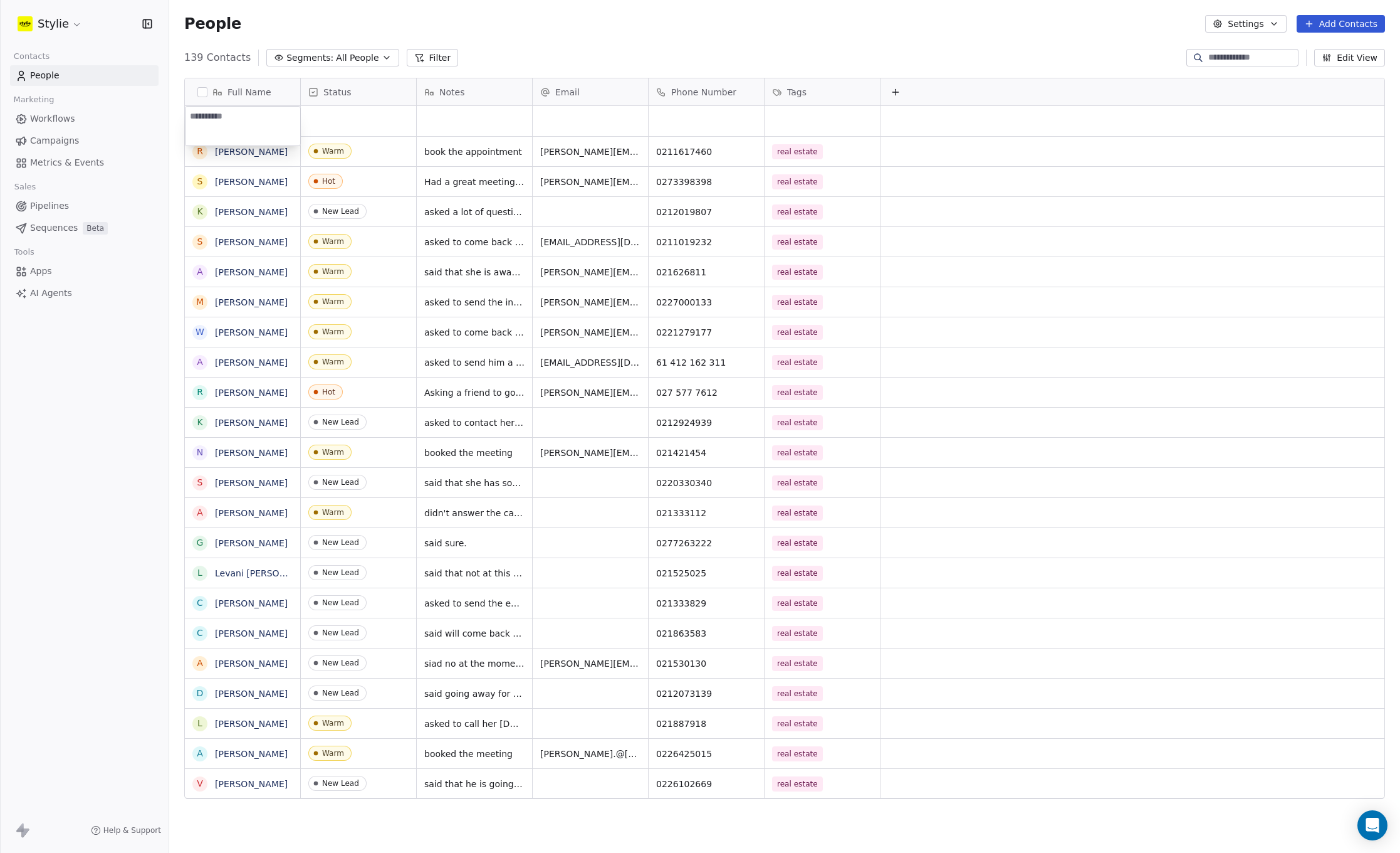
type textarea "**********"
click at [365, 116] on html "Stylie Contacts People Marketing Workflows Campaigns Metrics & Events Sales Pip…" at bounding box center [700, 426] width 1400 height 853
click at [335, 118] on div "grid" at bounding box center [358, 121] width 116 height 30
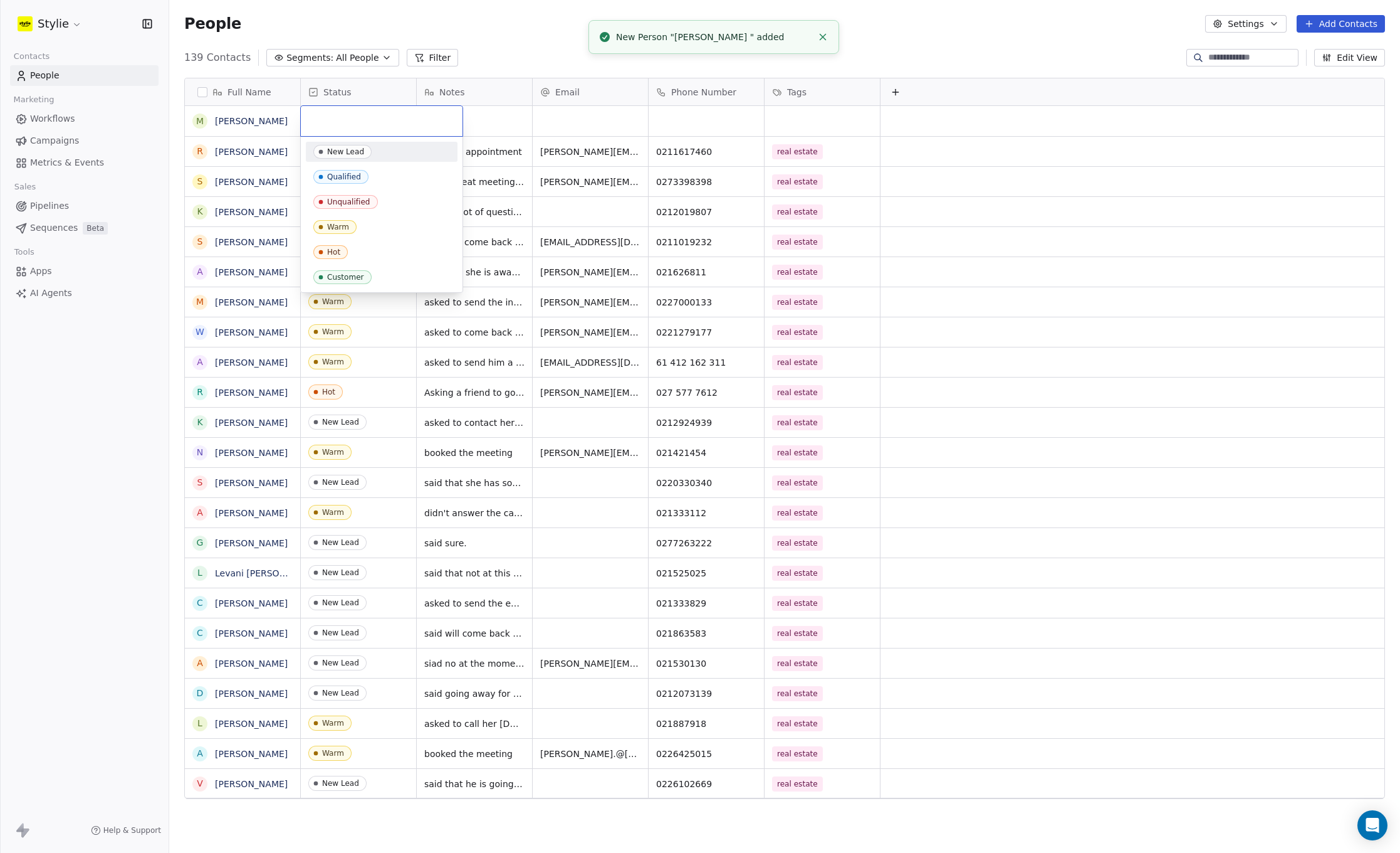
click at [324, 117] on input "text" at bounding box center [382, 120] width 147 height 13
click at [335, 227] on div "Warm" at bounding box center [338, 227] width 21 height 9
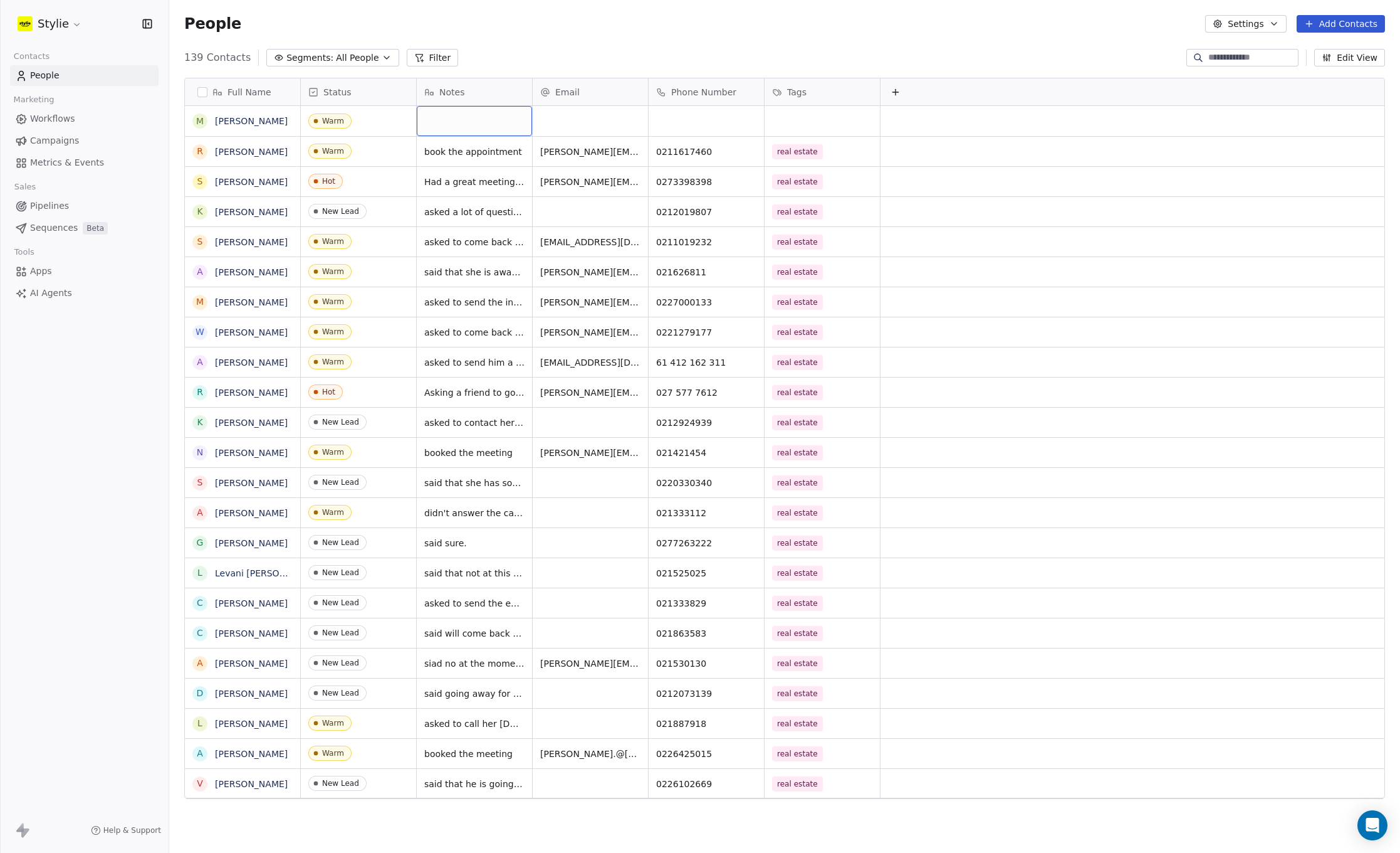
click at [439, 122] on div "grid" at bounding box center [474, 121] width 116 height 30
type textarea "**********"
click at [617, 116] on html "Stylie Contacts People Marketing Workflows Campaigns Metrics & Events Sales Pip…" at bounding box center [700, 426] width 1400 height 853
click at [566, 116] on div "grid" at bounding box center [590, 121] width 116 height 30
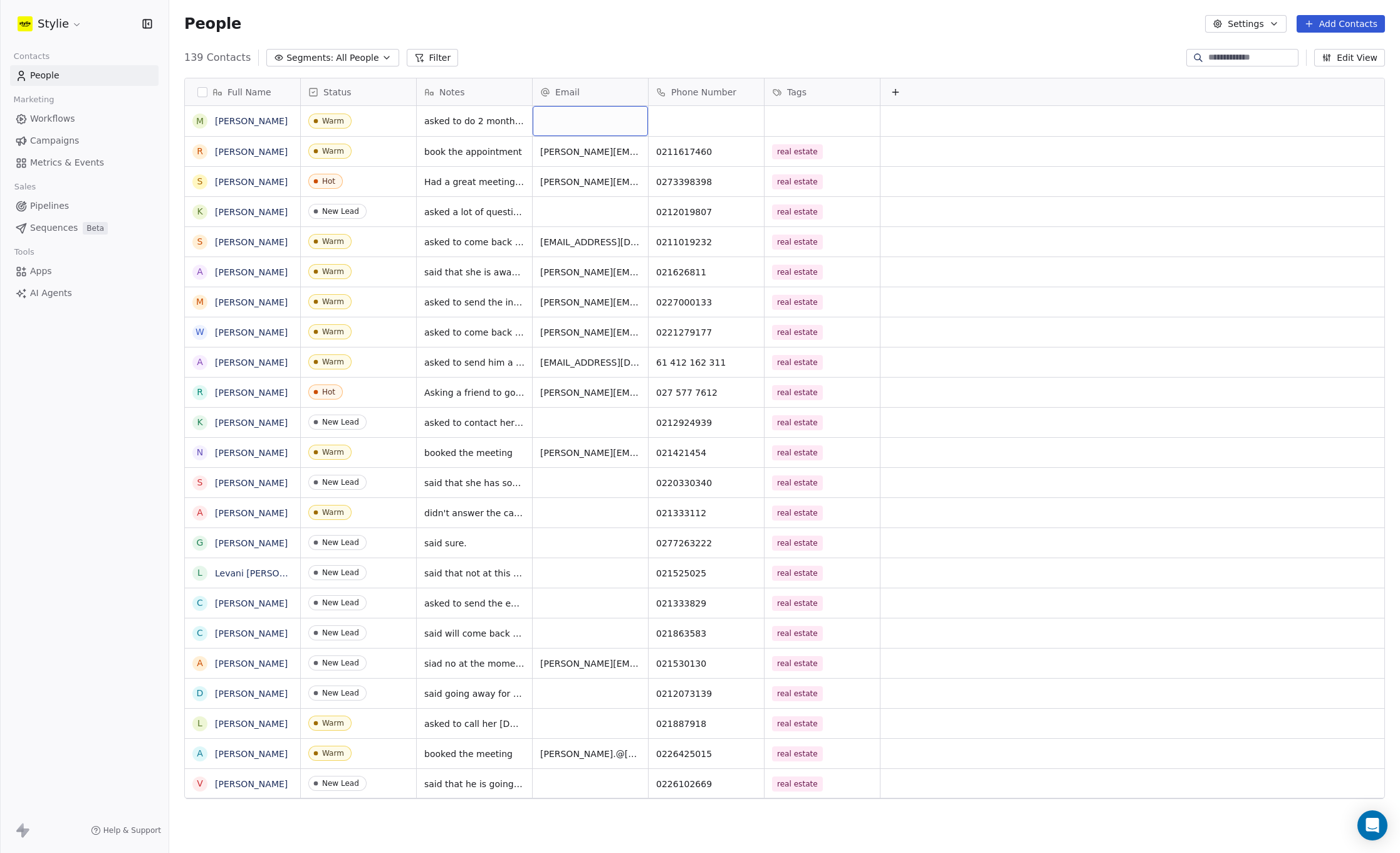
click at [566, 116] on div "grid" at bounding box center [590, 121] width 116 height 30
type input "**********"
click at [680, 119] on html "Stylie Contacts People Marketing Workflows Campaigns Metrics & Events Sales Pip…" at bounding box center [700, 426] width 1400 height 853
click at [680, 119] on div "grid" at bounding box center [706, 121] width 116 height 30
click at [683, 125] on input at bounding box center [706, 122] width 110 height 25
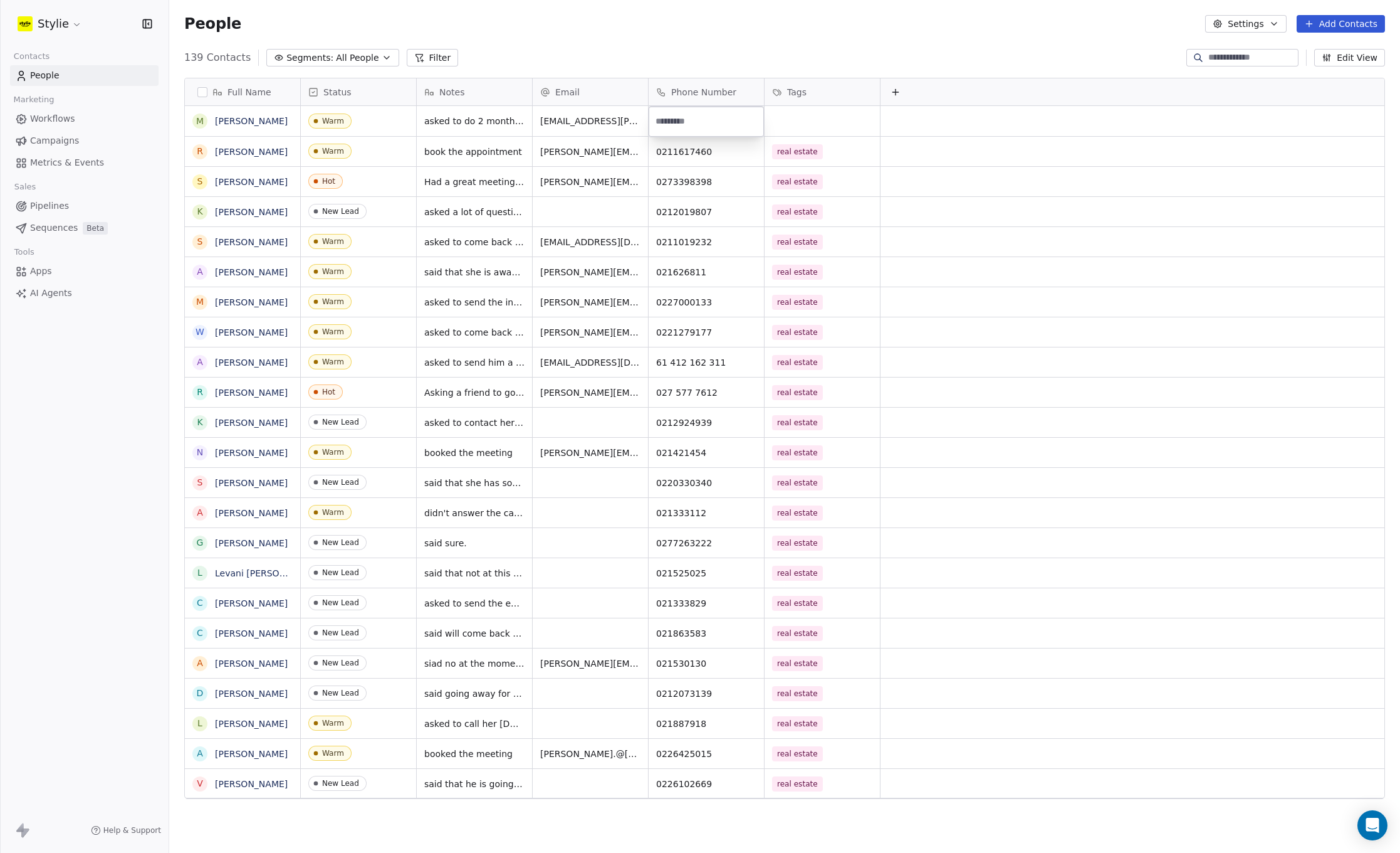
paste input "**********"
type input "**********"
click at [794, 125] on html "Stylie Contacts People Marketing Workflows Campaigns Metrics & Events Sales Pip…" at bounding box center [700, 426] width 1400 height 853
click at [793, 122] on div "grid" at bounding box center [822, 121] width 116 height 30
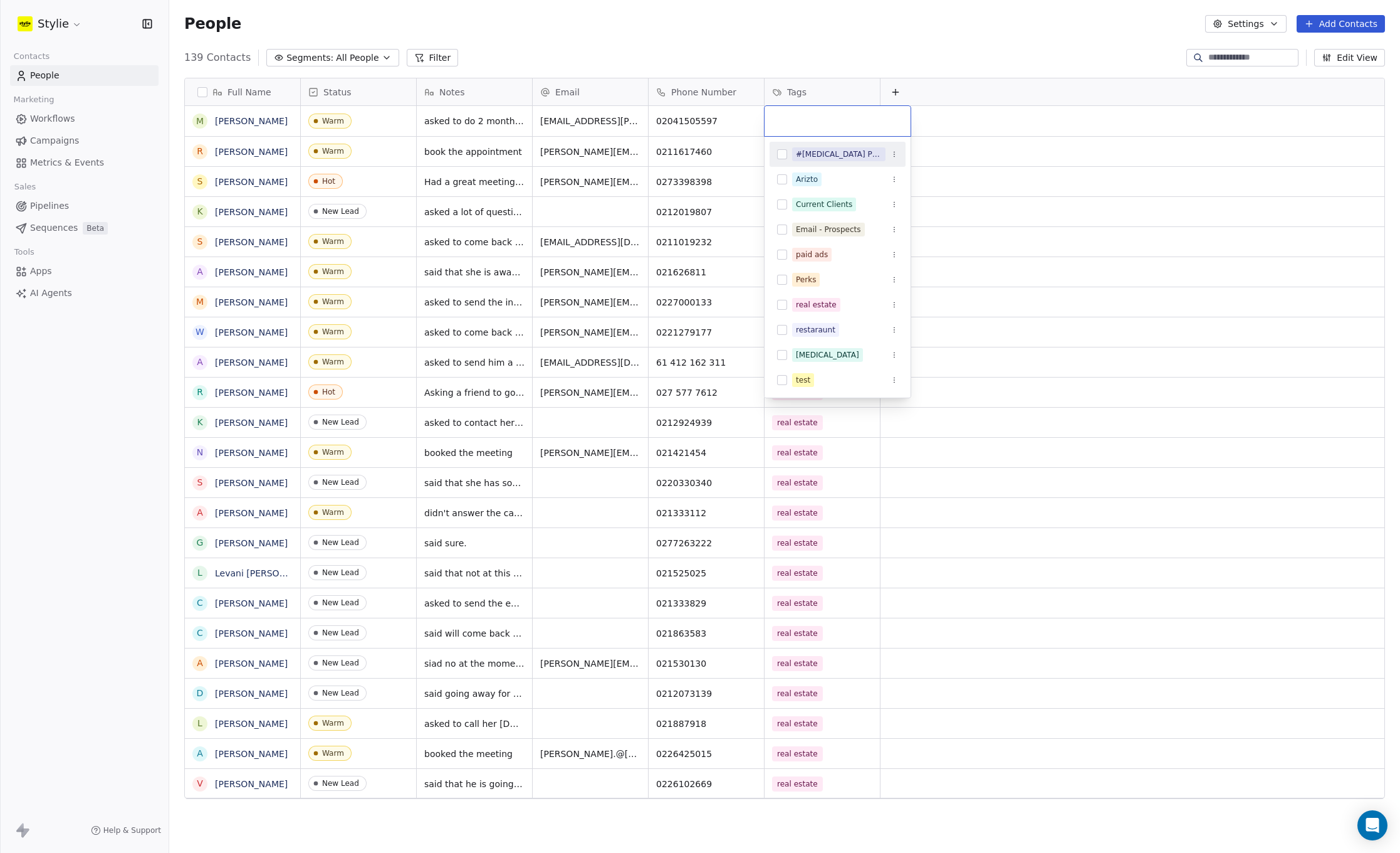
click at [793, 122] on input "text" at bounding box center [837, 120] width 131 height 13
click at [796, 122] on input "text" at bounding box center [837, 120] width 131 height 13
click at [805, 303] on div "real estate" at bounding box center [816, 305] width 40 height 12
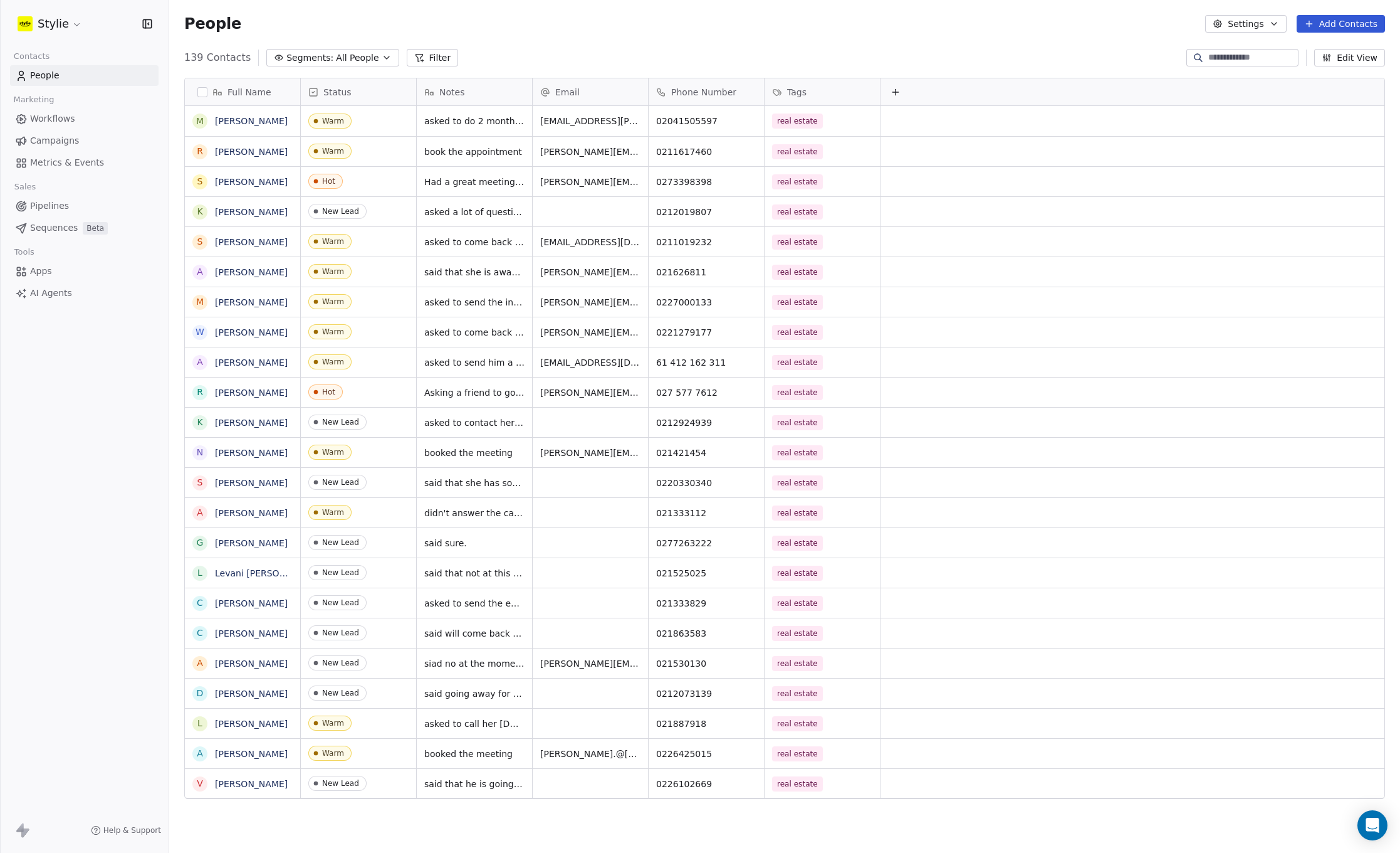
click at [966, 211] on html "Stylie Contacts People Marketing Workflows Campaigns Metrics & Events Sales Pip…" at bounding box center [700, 426] width 1400 height 853
